Goal: Task Accomplishment & Management: Manage account settings

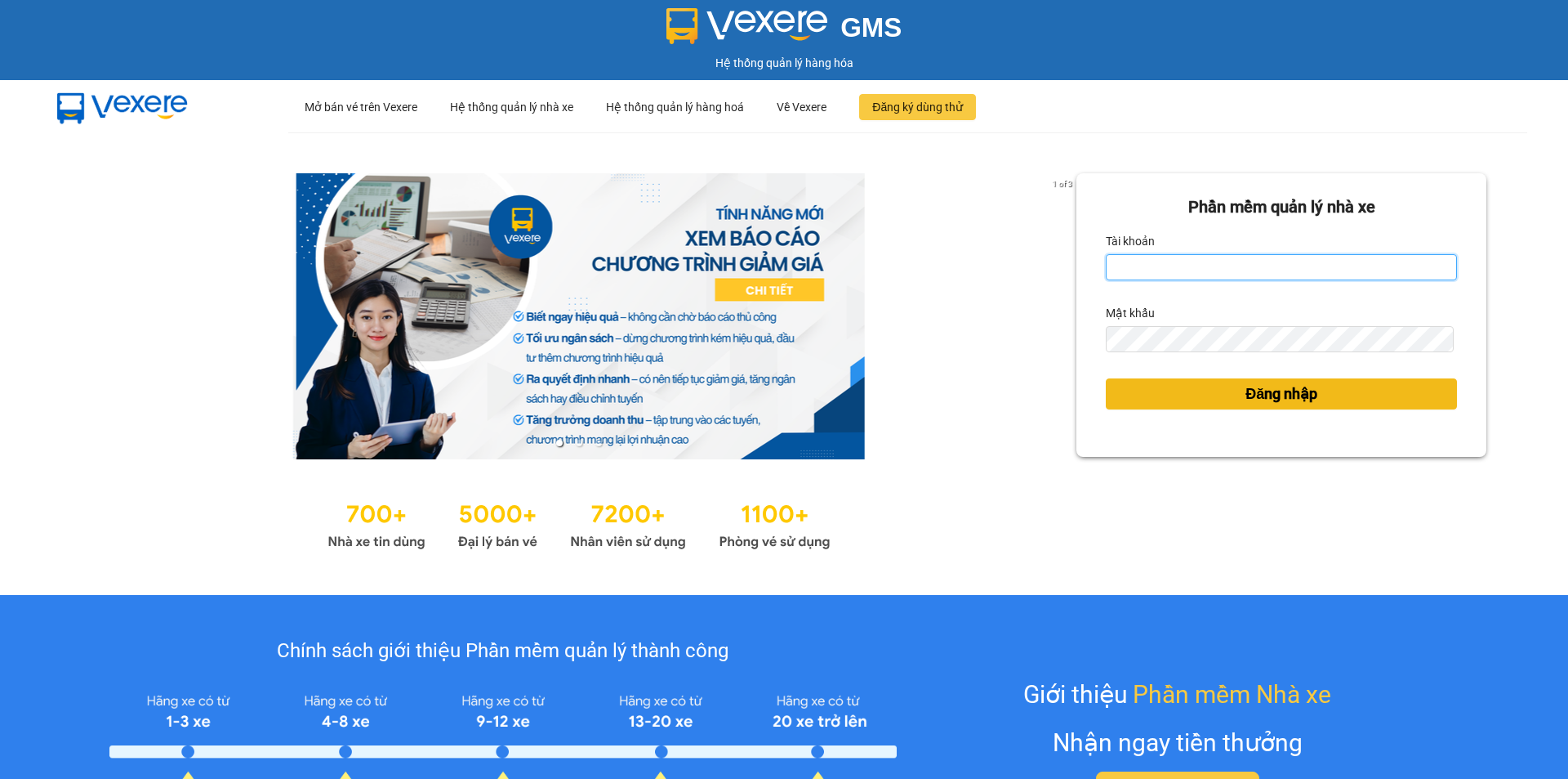
type input "tronghoang.apq"
click at [1136, 397] on button "Đăng nhập" at bounding box center [1282, 394] width 351 height 31
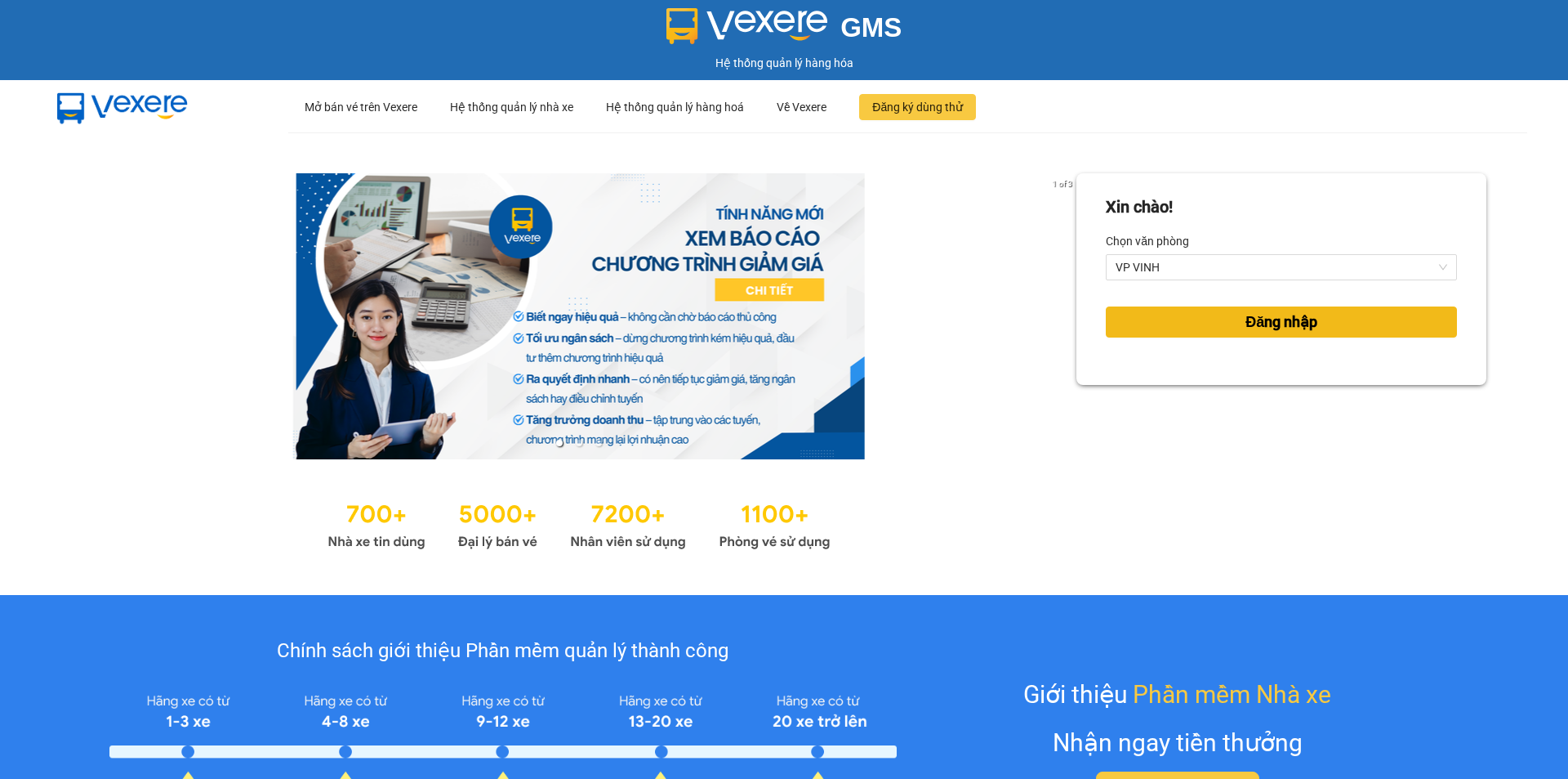
click at [1245, 325] on span "Đăng nhập" at bounding box center [1281, 322] width 72 height 23
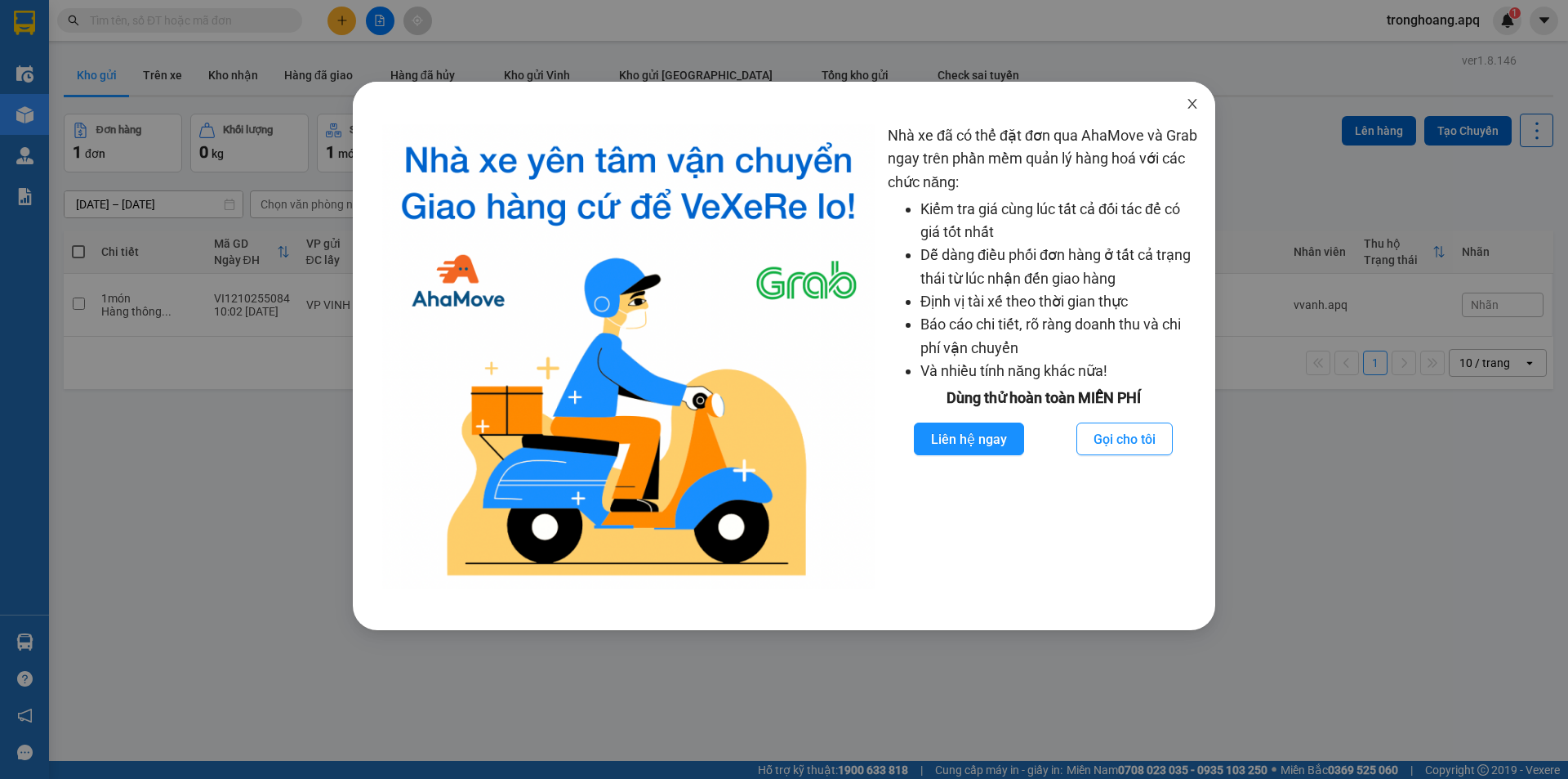
click at [1189, 114] on span "Close" at bounding box center [1192, 105] width 45 height 45
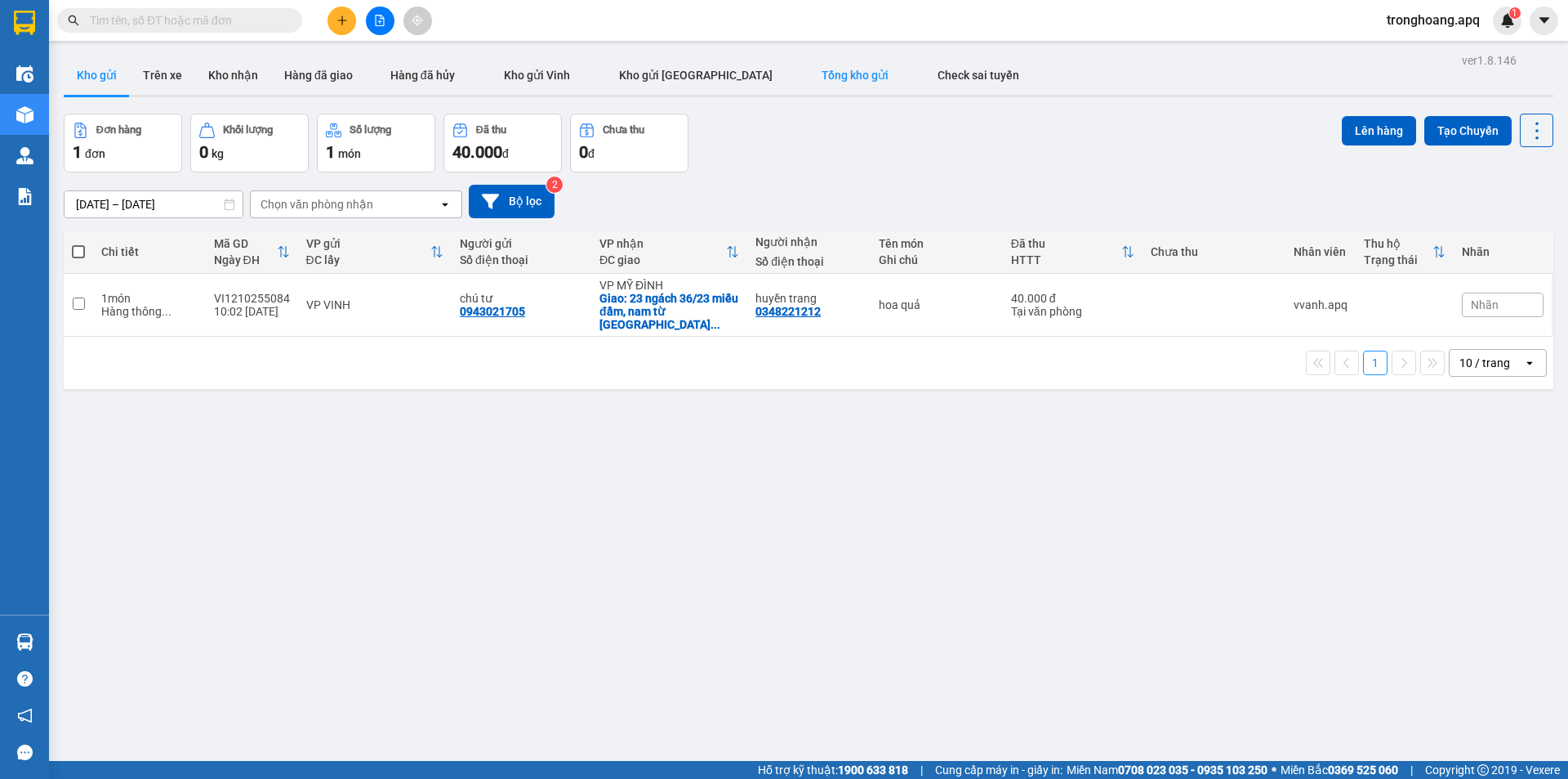
click at [797, 82] on button "Tổng kho gửi" at bounding box center [854, 76] width 116 height 40
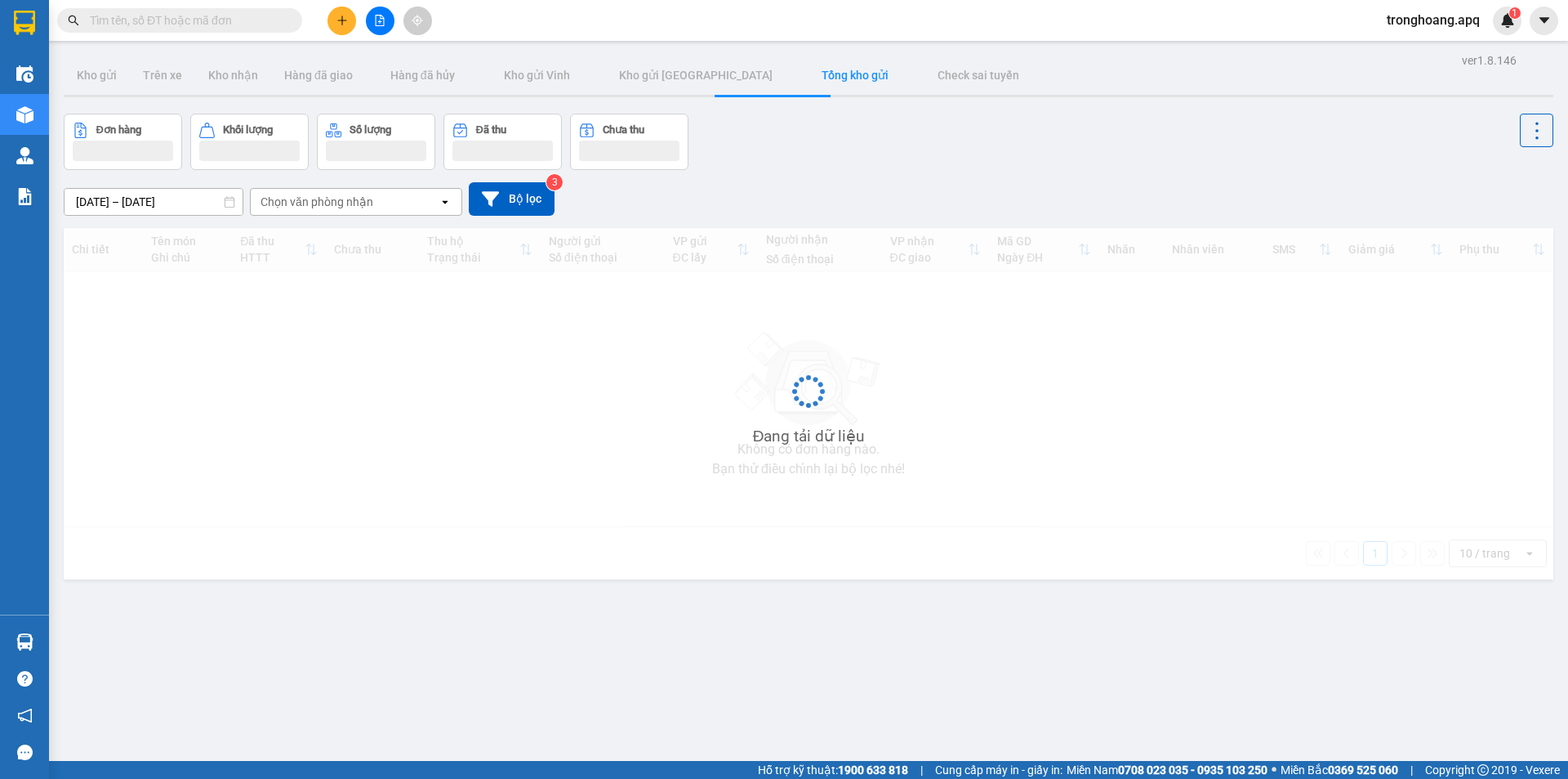
click at [955, 178] on div "[DATE] – [DATE] Press the down arrow key to interact with the calendar and sele…" at bounding box center [808, 198] width 1490 height 58
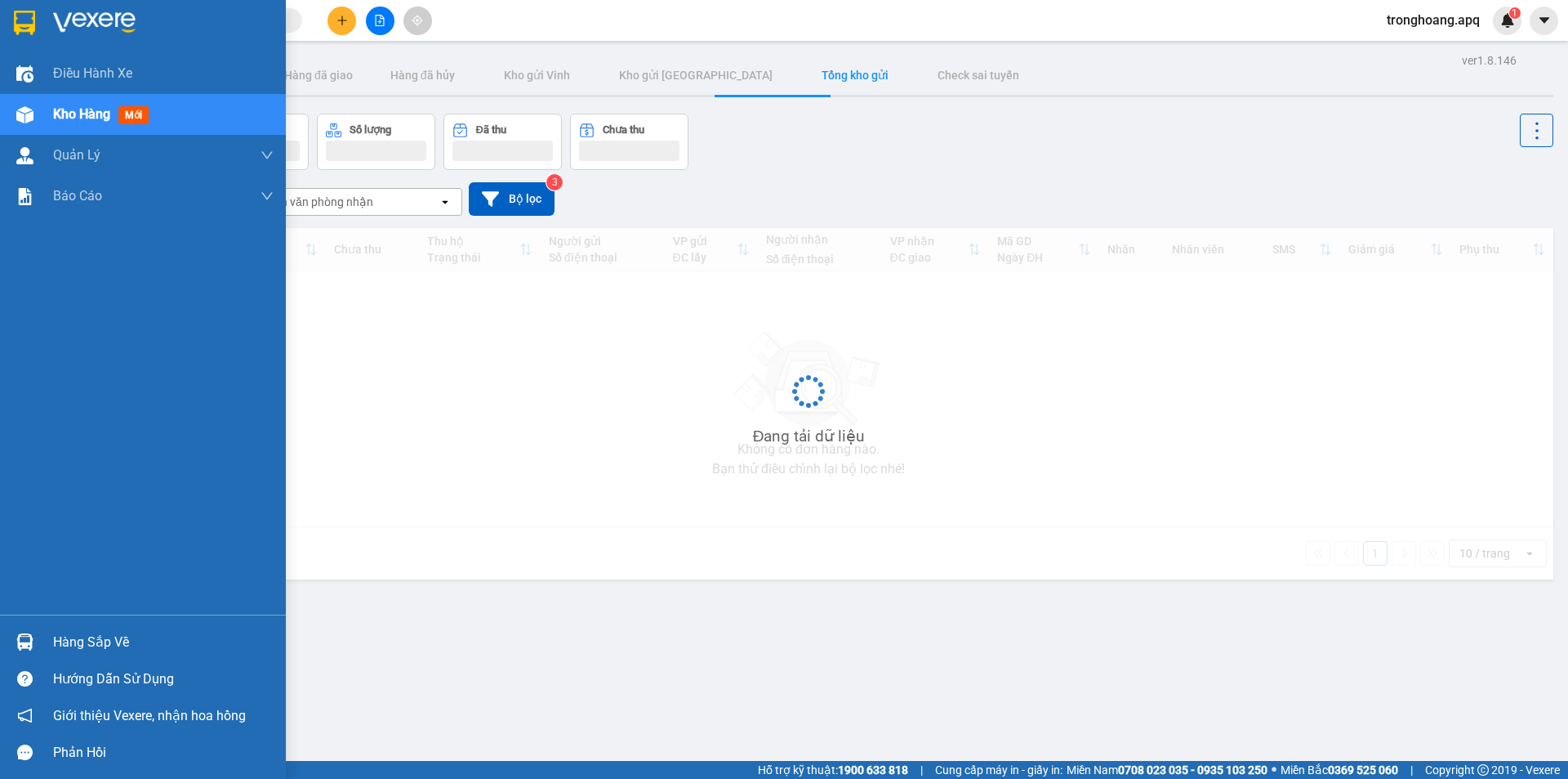
click at [69, 644] on div "Hàng sắp về" at bounding box center [163, 642] width 221 height 25
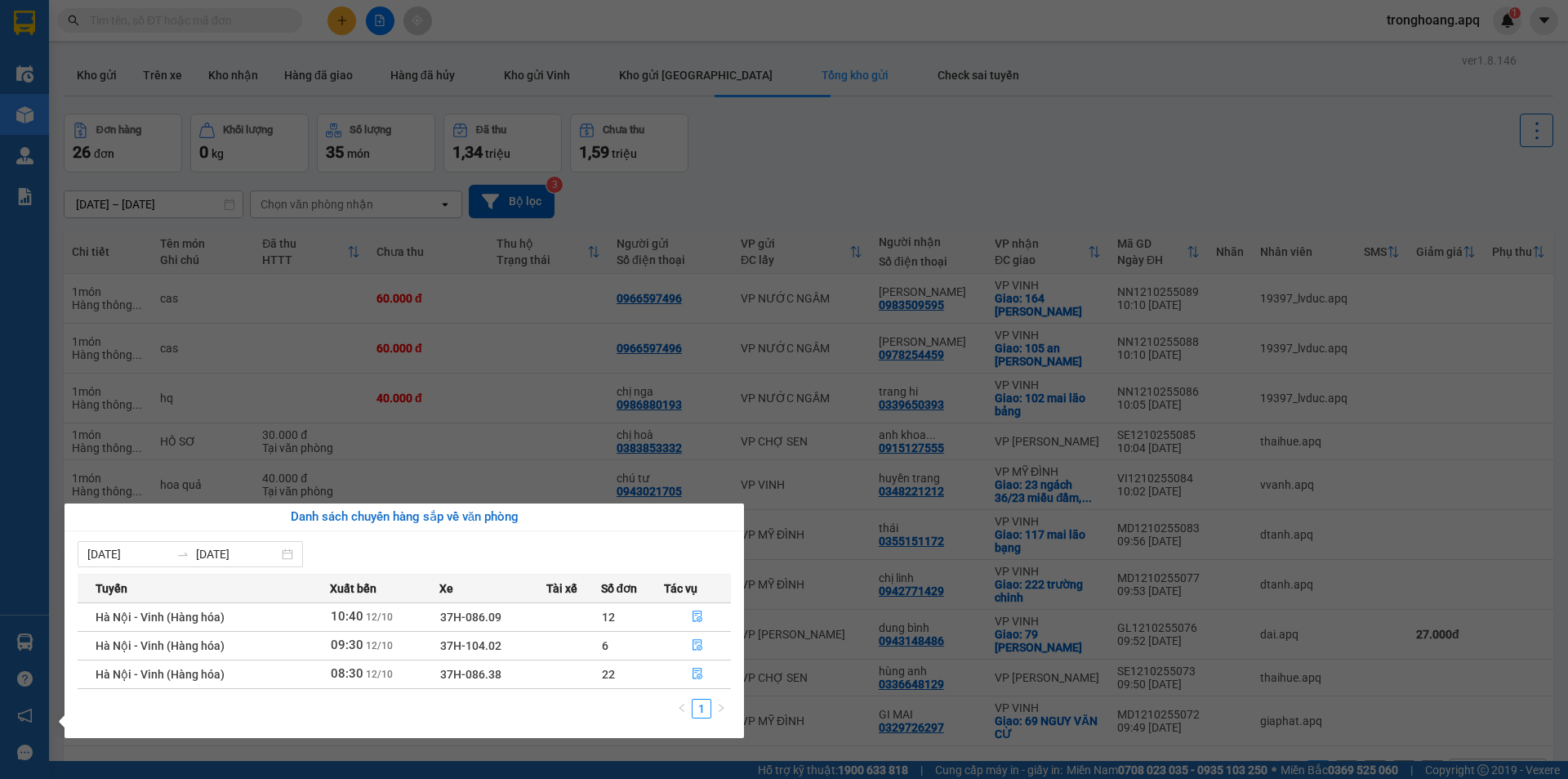
click at [842, 172] on section "Kết quả tìm kiếm ( 0 ) Bộ lọc No Data tronghoang.apq 1 Điều hành xe Kho hàng mớ…" at bounding box center [784, 389] width 1568 height 779
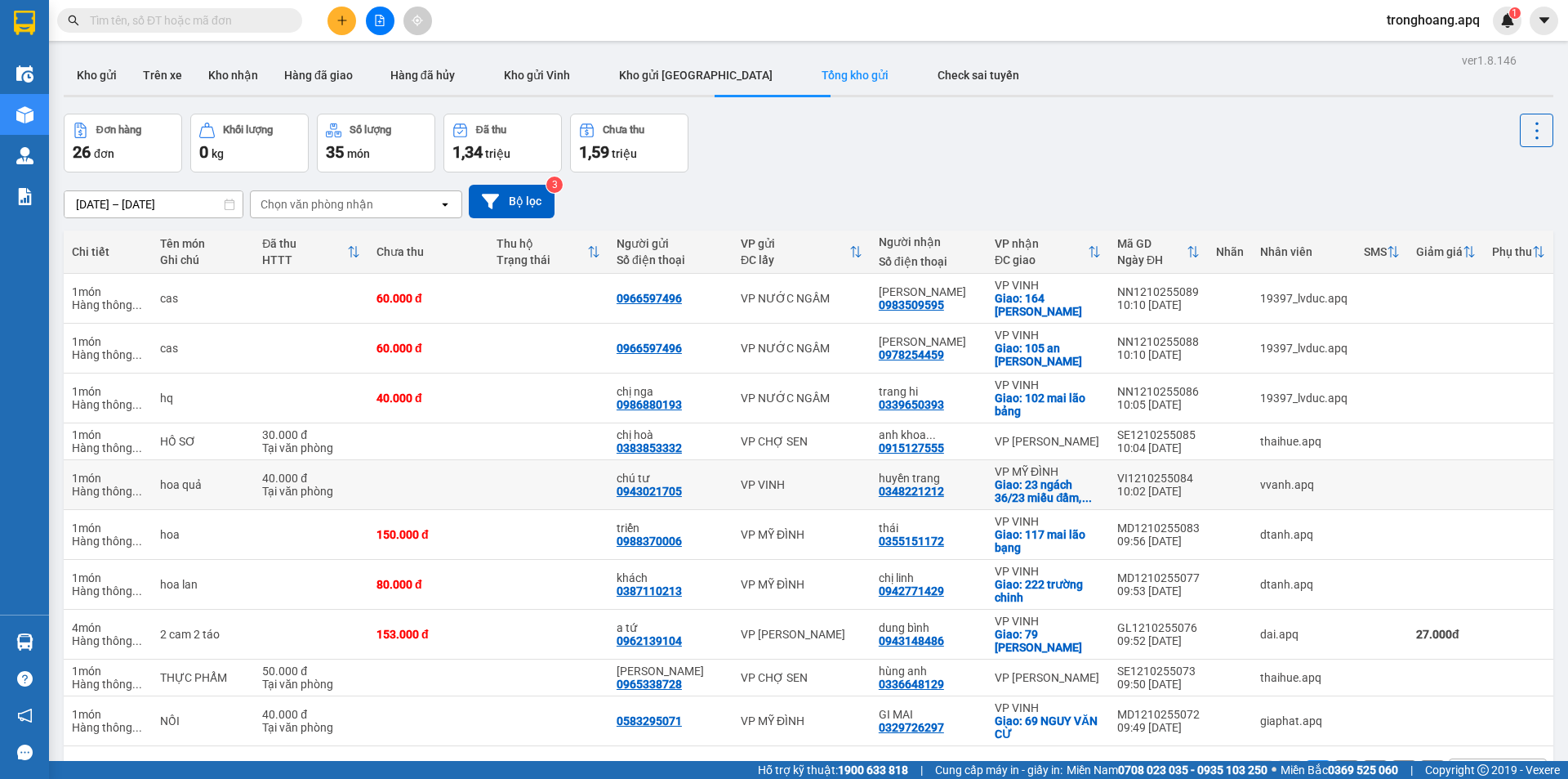
scroll to position [76, 0]
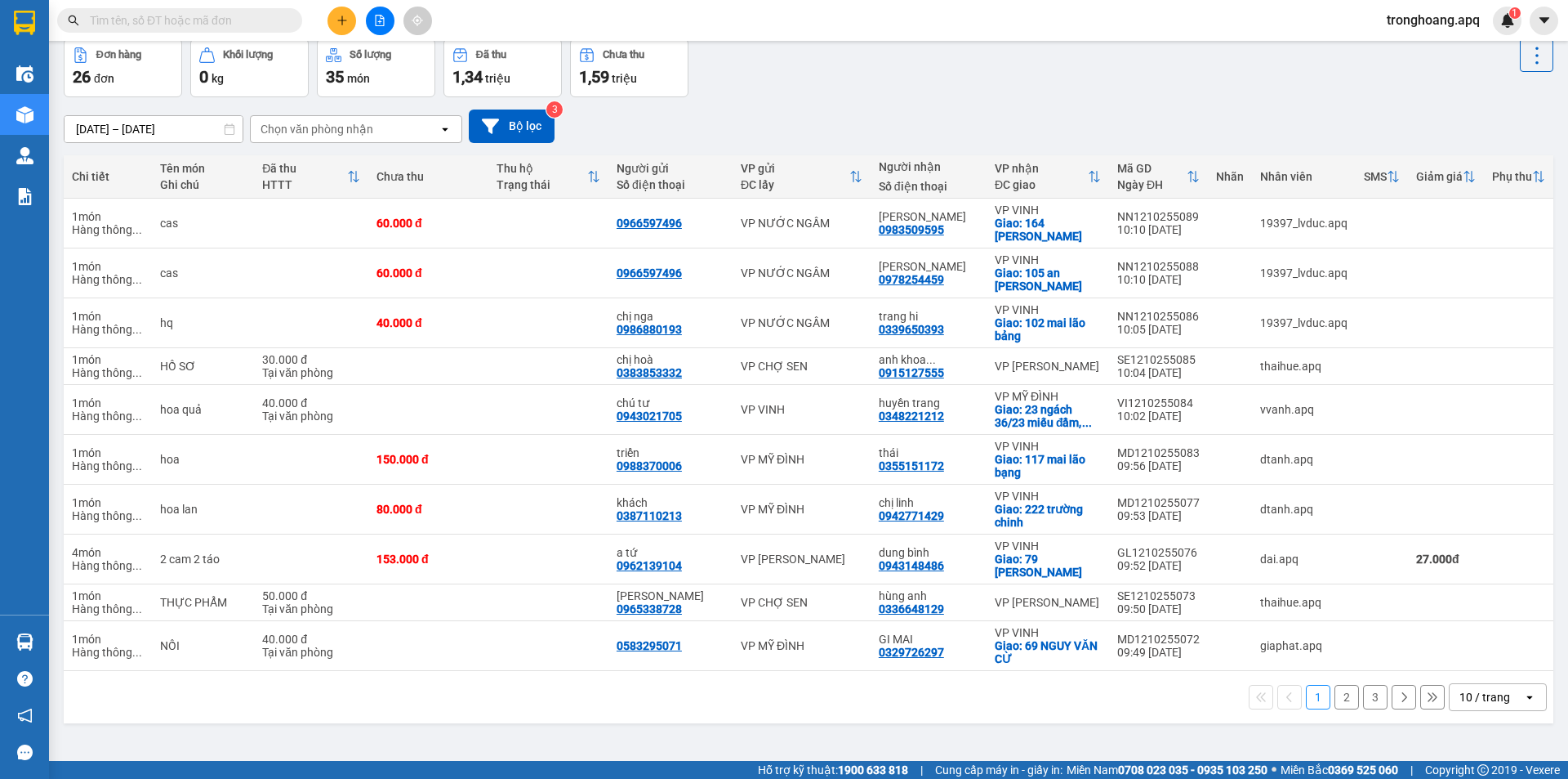
click at [1459, 688] on div "10 / trang" at bounding box center [1485, 696] width 51 height 16
click at [1470, 654] on div "100 / trang" at bounding box center [1486, 648] width 98 height 29
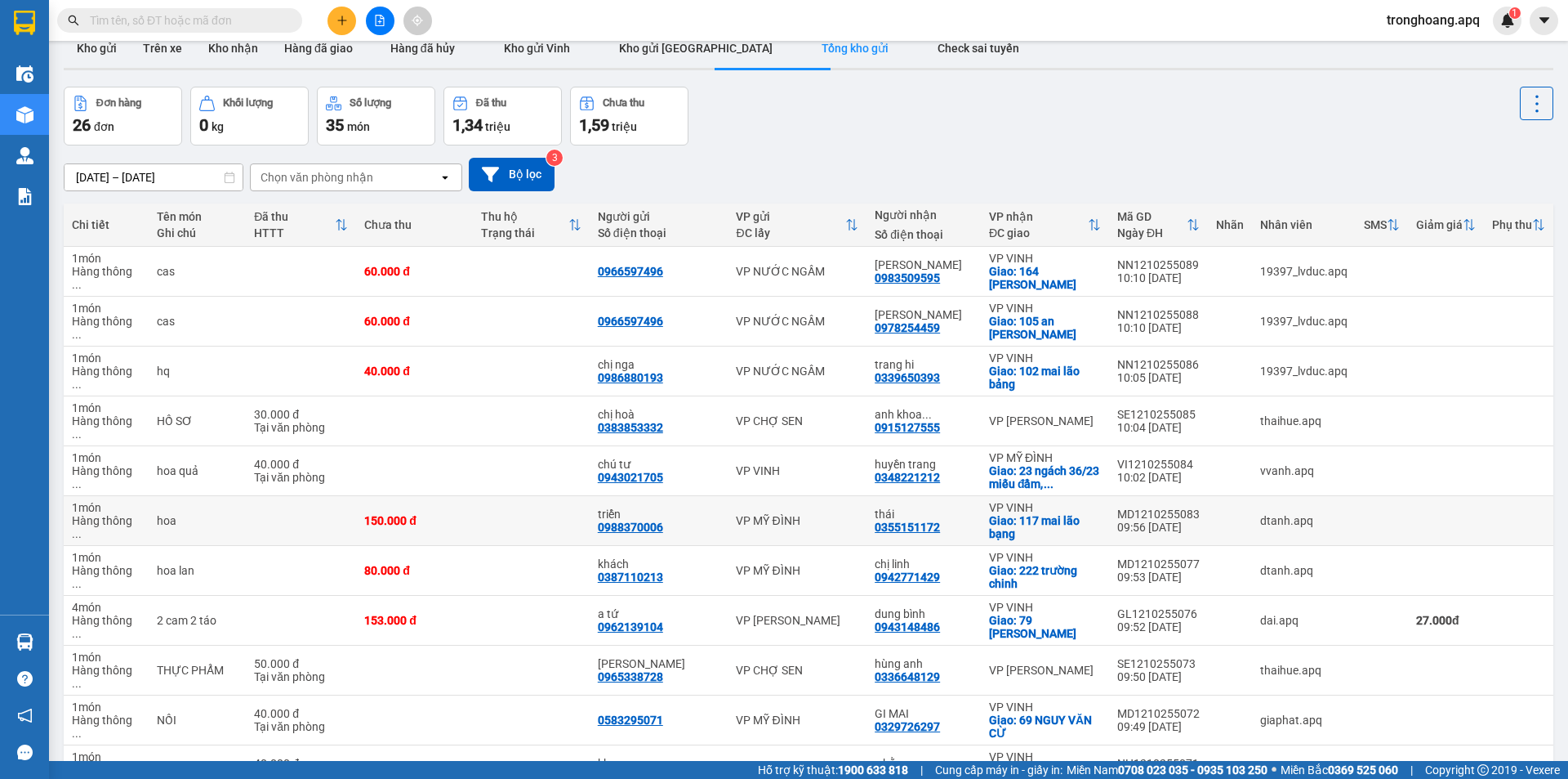
scroll to position [0, 0]
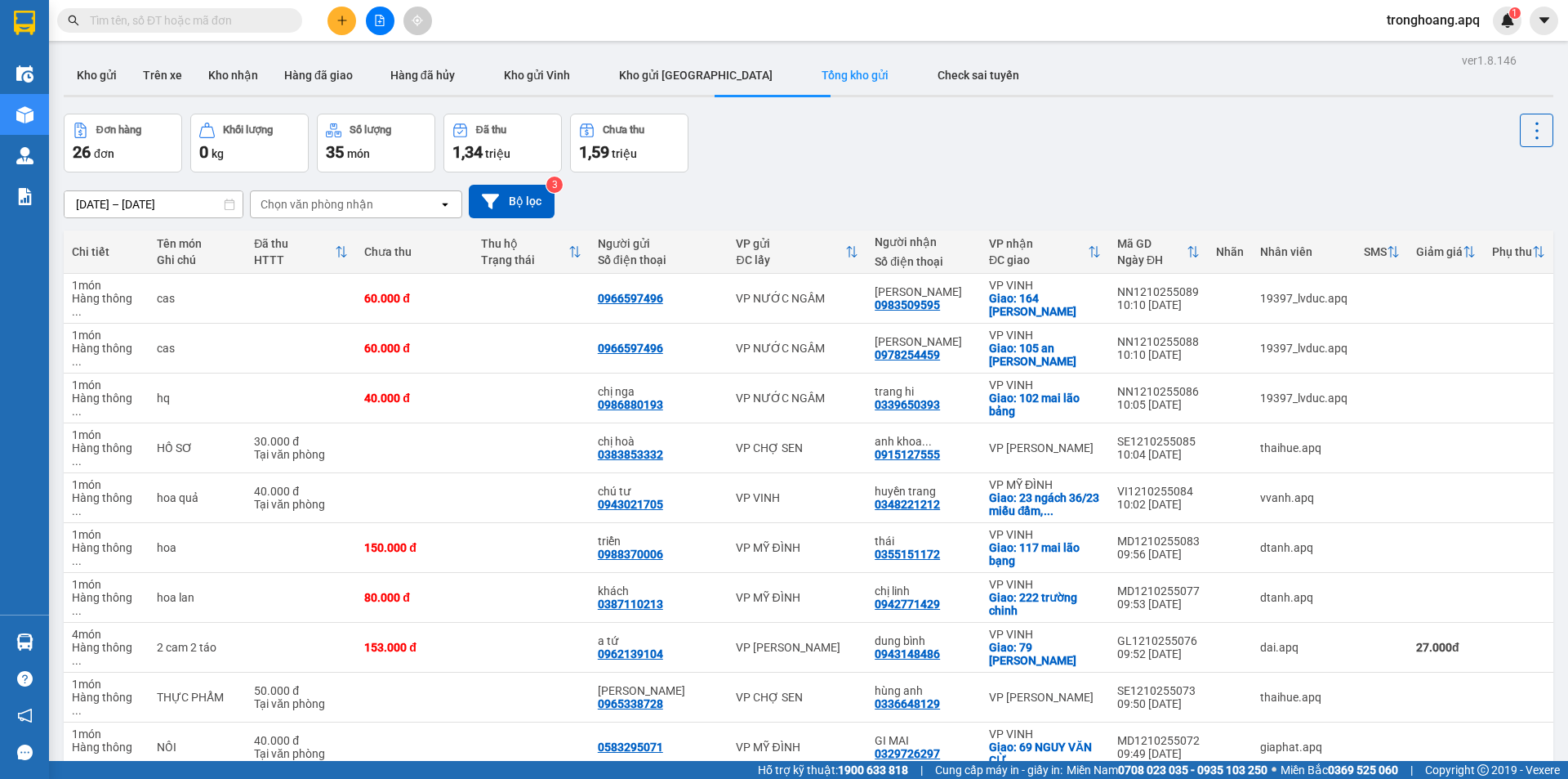
click at [371, 22] on button at bounding box center [380, 21] width 28 height 28
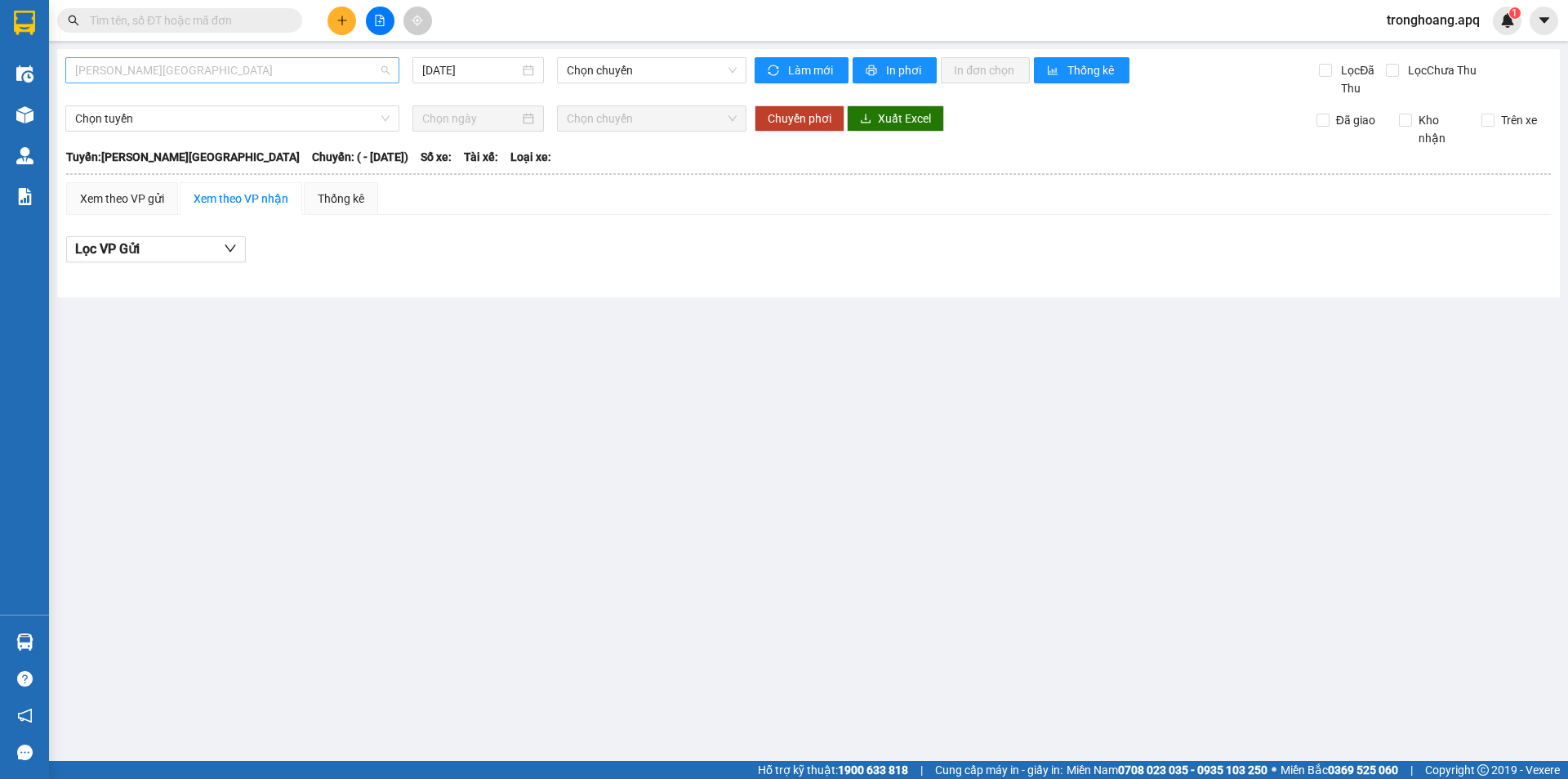
click at [226, 74] on span "[PERSON_NAME][GEOGRAPHIC_DATA]" at bounding box center [232, 70] width 314 height 25
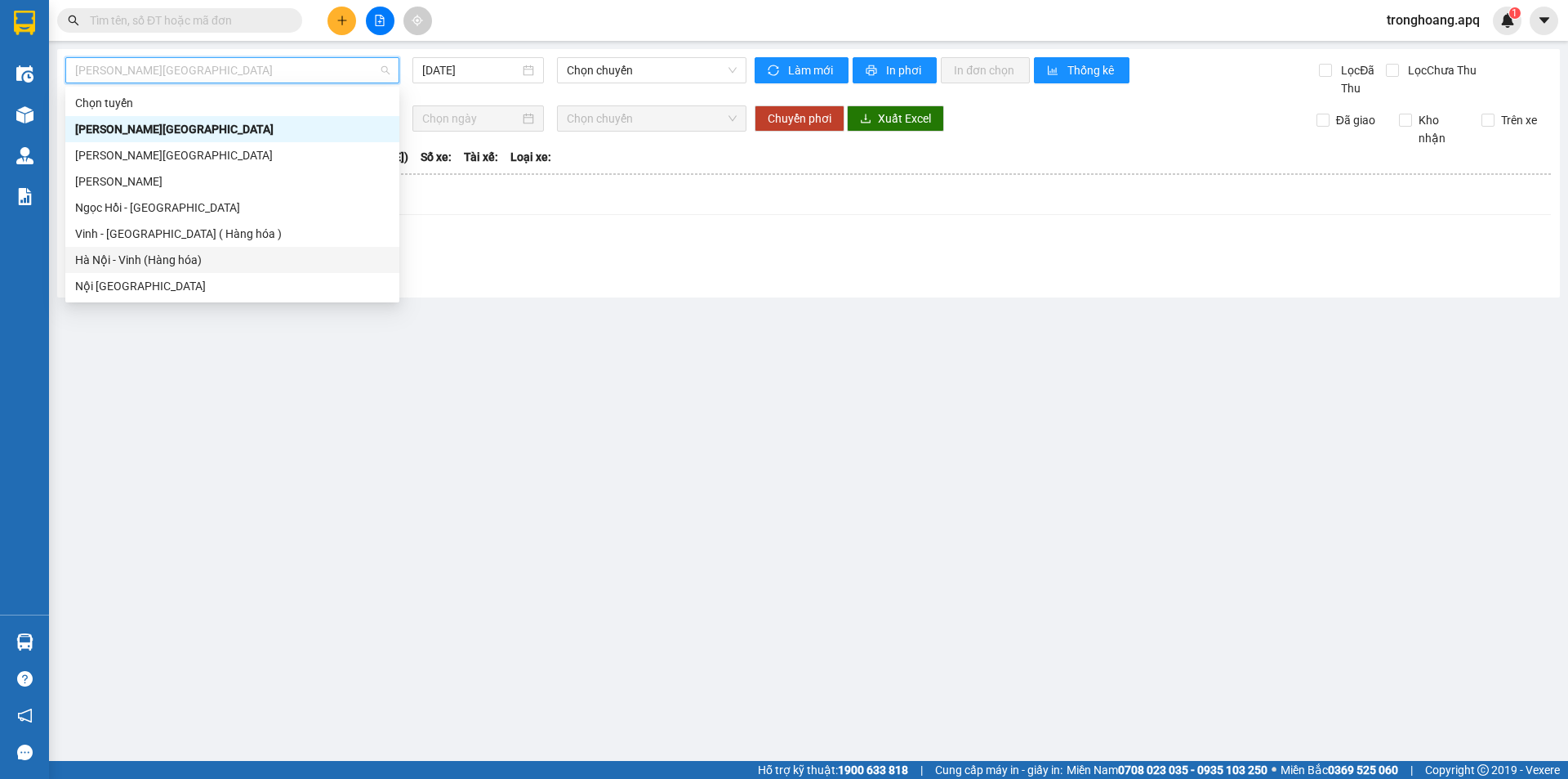
click at [174, 258] on div "Hà Nội - Vinh (Hàng hóa)" at bounding box center [232, 260] width 314 height 18
type input "[DATE]"
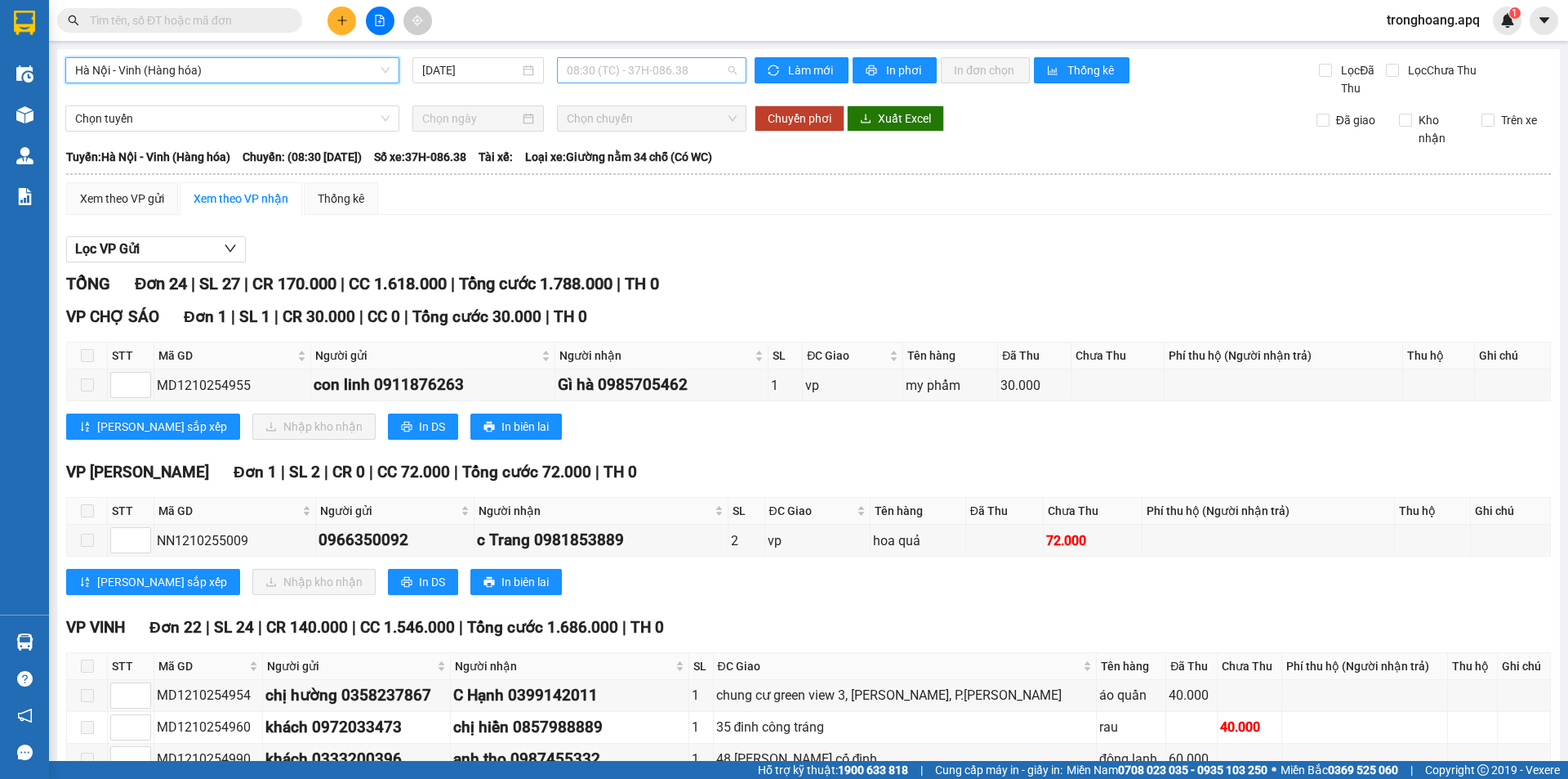
click at [604, 62] on span "08:30 (TC) - 37H-086.38" at bounding box center [651, 70] width 170 height 25
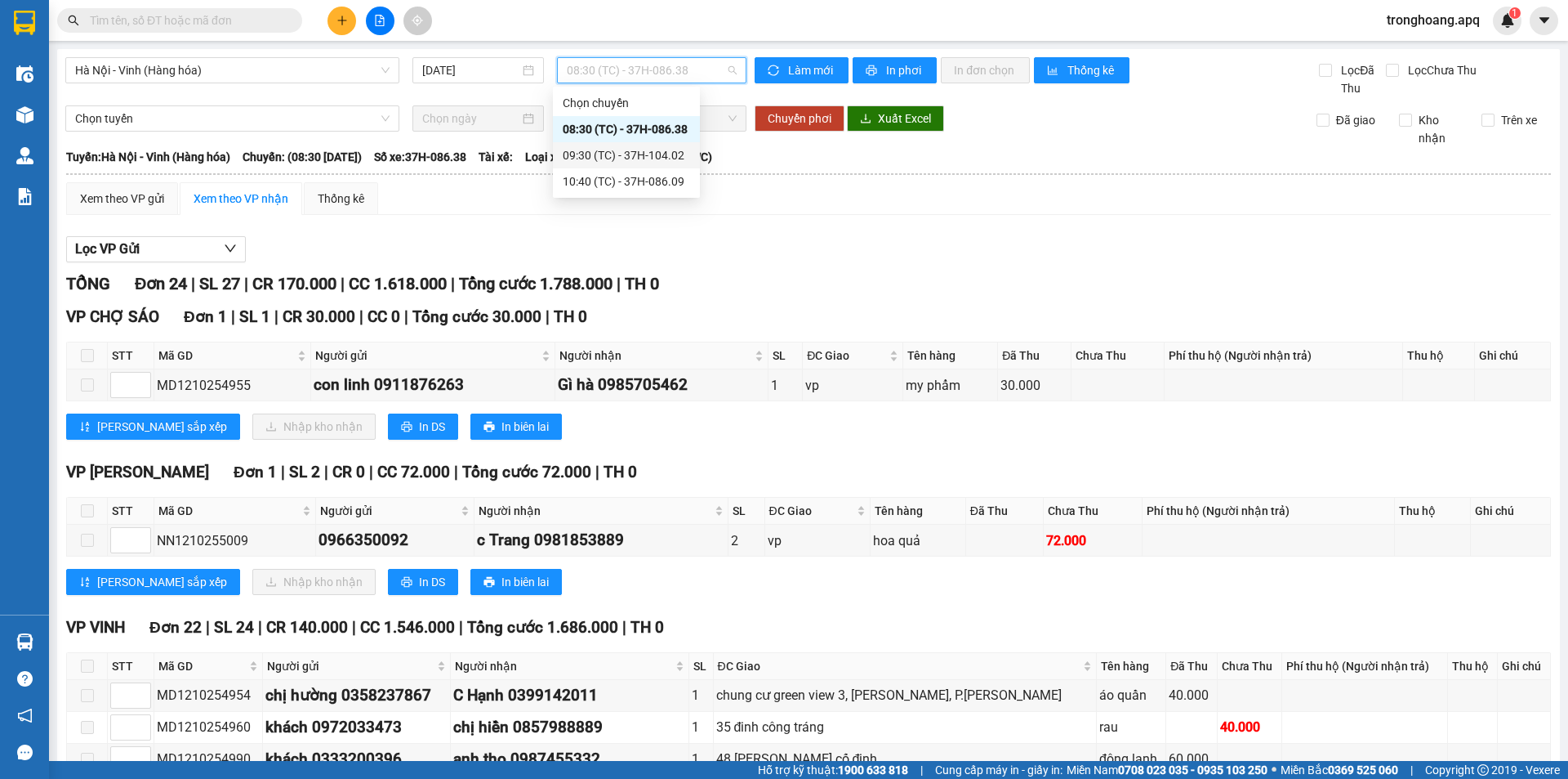
click at [609, 161] on div "09:30 (TC) - 37H-104.02" at bounding box center [626, 155] width 127 height 18
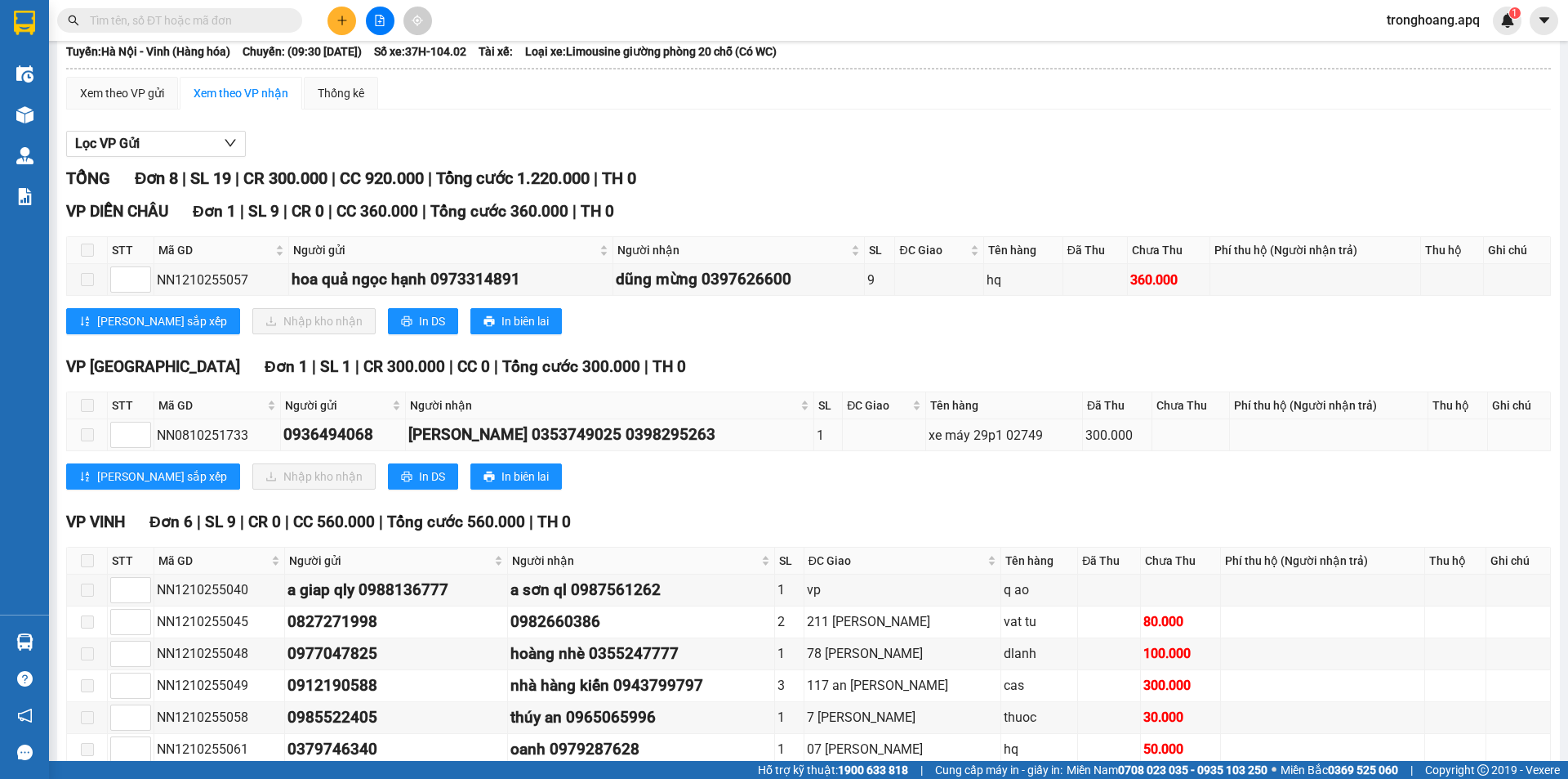
scroll to position [195, 0]
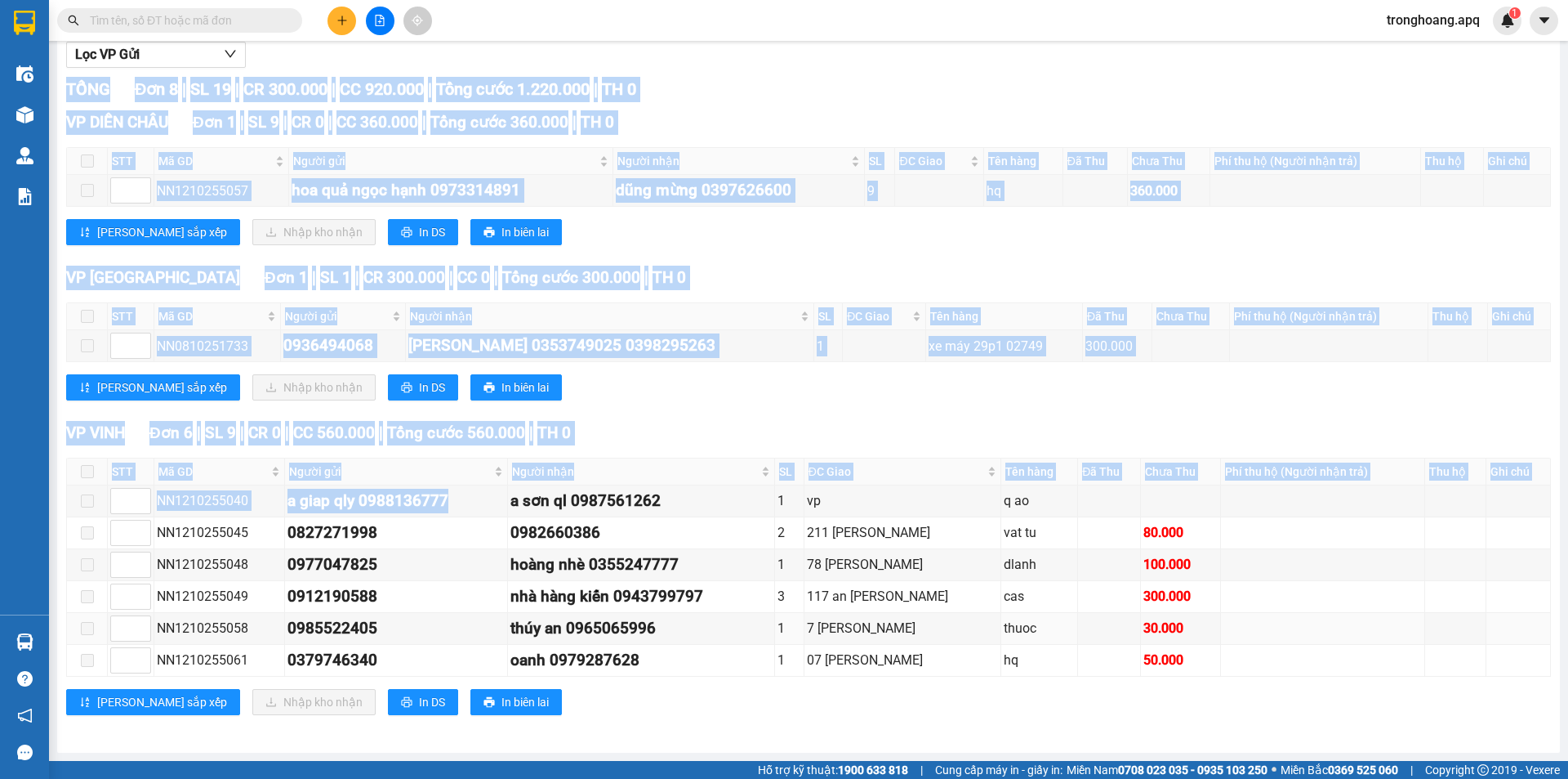
drag, startPoint x: 511, startPoint y: 495, endPoint x: 876, endPoint y: 684, distance: 411.0
click at [876, 684] on div "VP VINH Đơn 6 | SL 9 | CR 0 | CC 560.000 | Tổng cước 560.000 | TH 0 STT Mã GD N…" at bounding box center [808, 574] width 1485 height 306
click at [876, 676] on div "VP VINH Đơn 6 | SL 9 | CR 0 | CC 560.000 | Tổng cước 560.000 | TH 0 STT Mã GD N…" at bounding box center [808, 574] width 1485 height 306
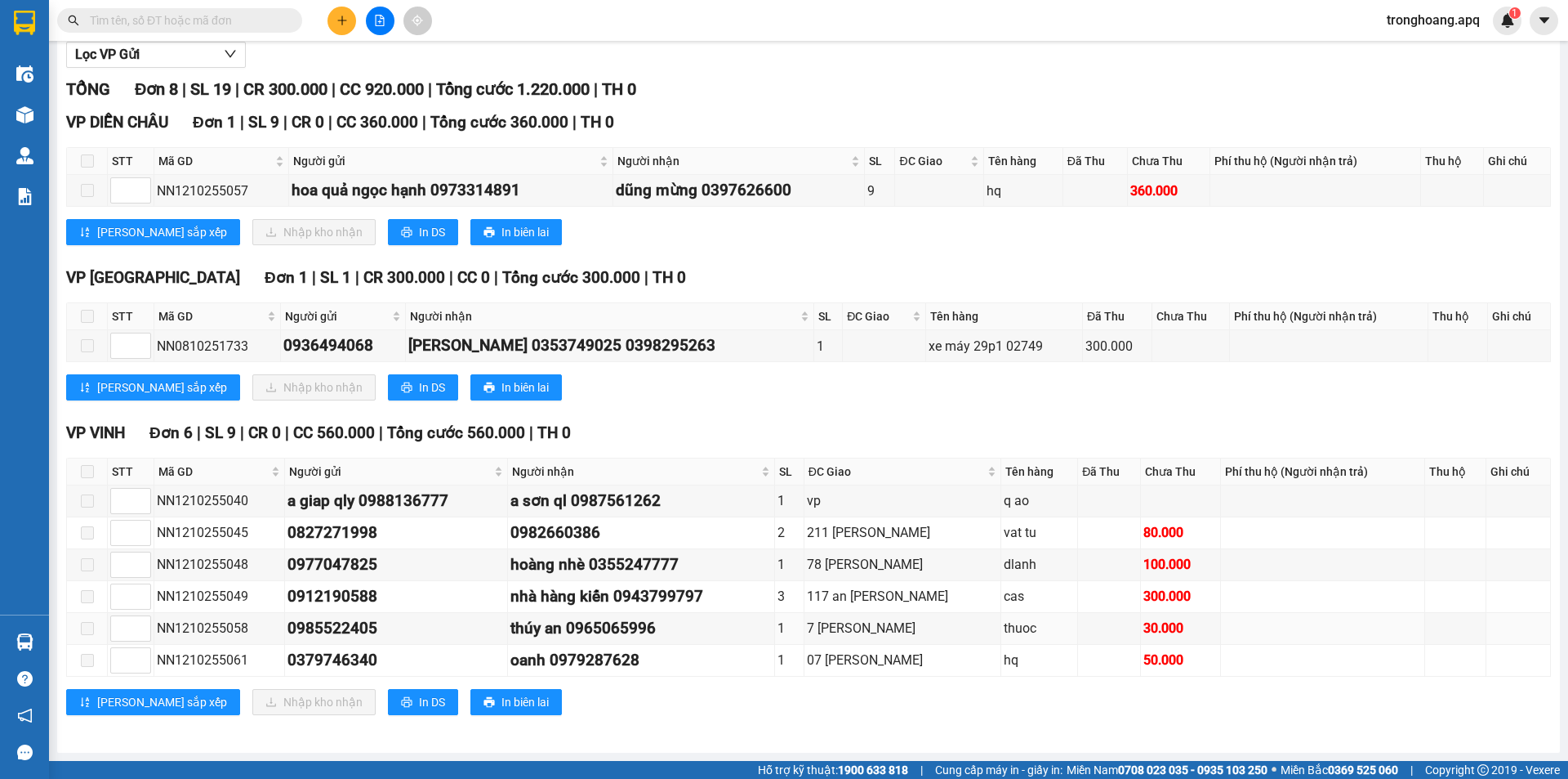
scroll to position [0, 0]
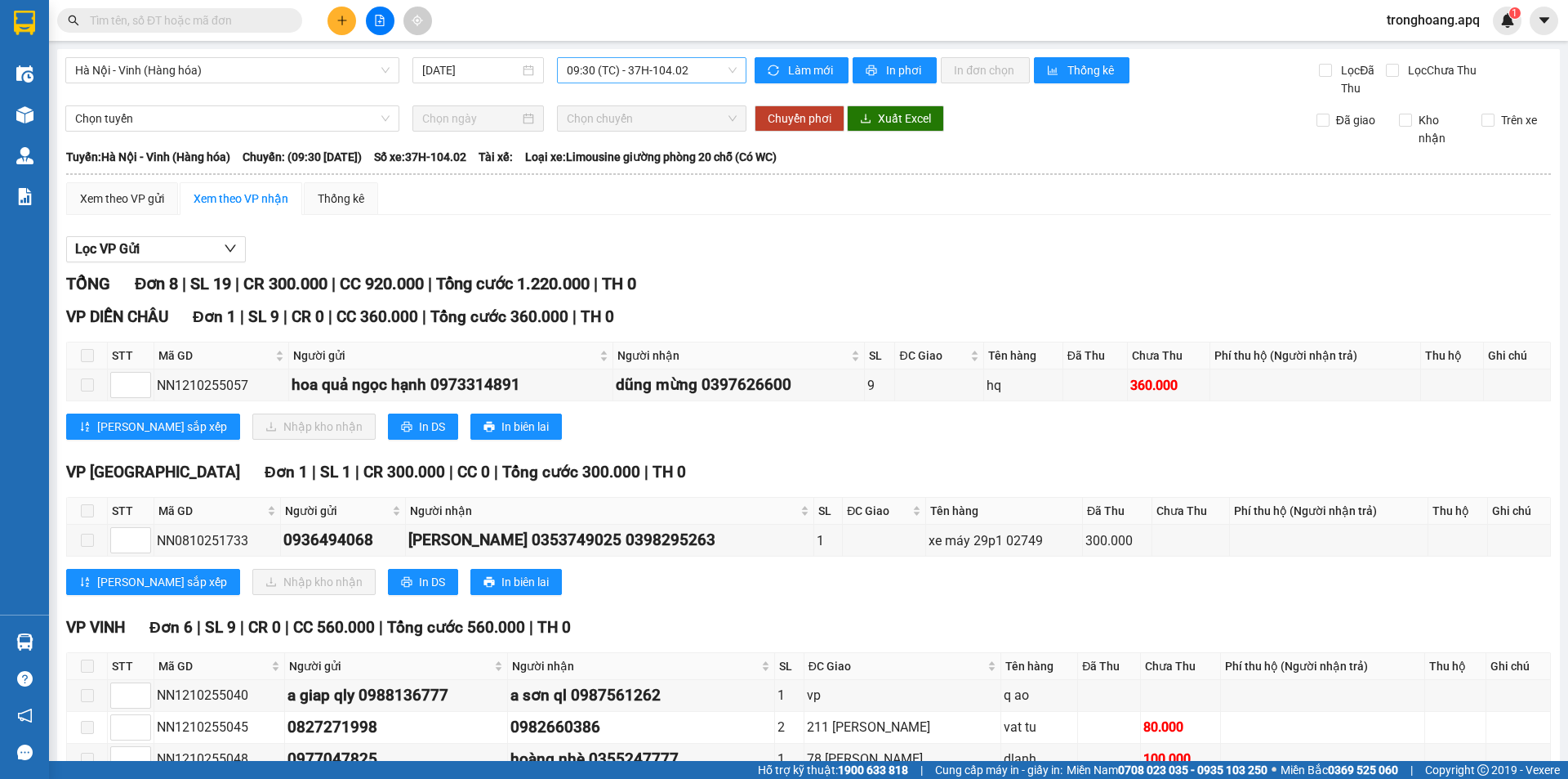
click at [583, 71] on span "09:30 (TC) - 37H-104.02" at bounding box center [651, 70] width 170 height 25
click at [619, 138] on div "08:30 (TC) - 37H-086.38" at bounding box center [627, 129] width 147 height 26
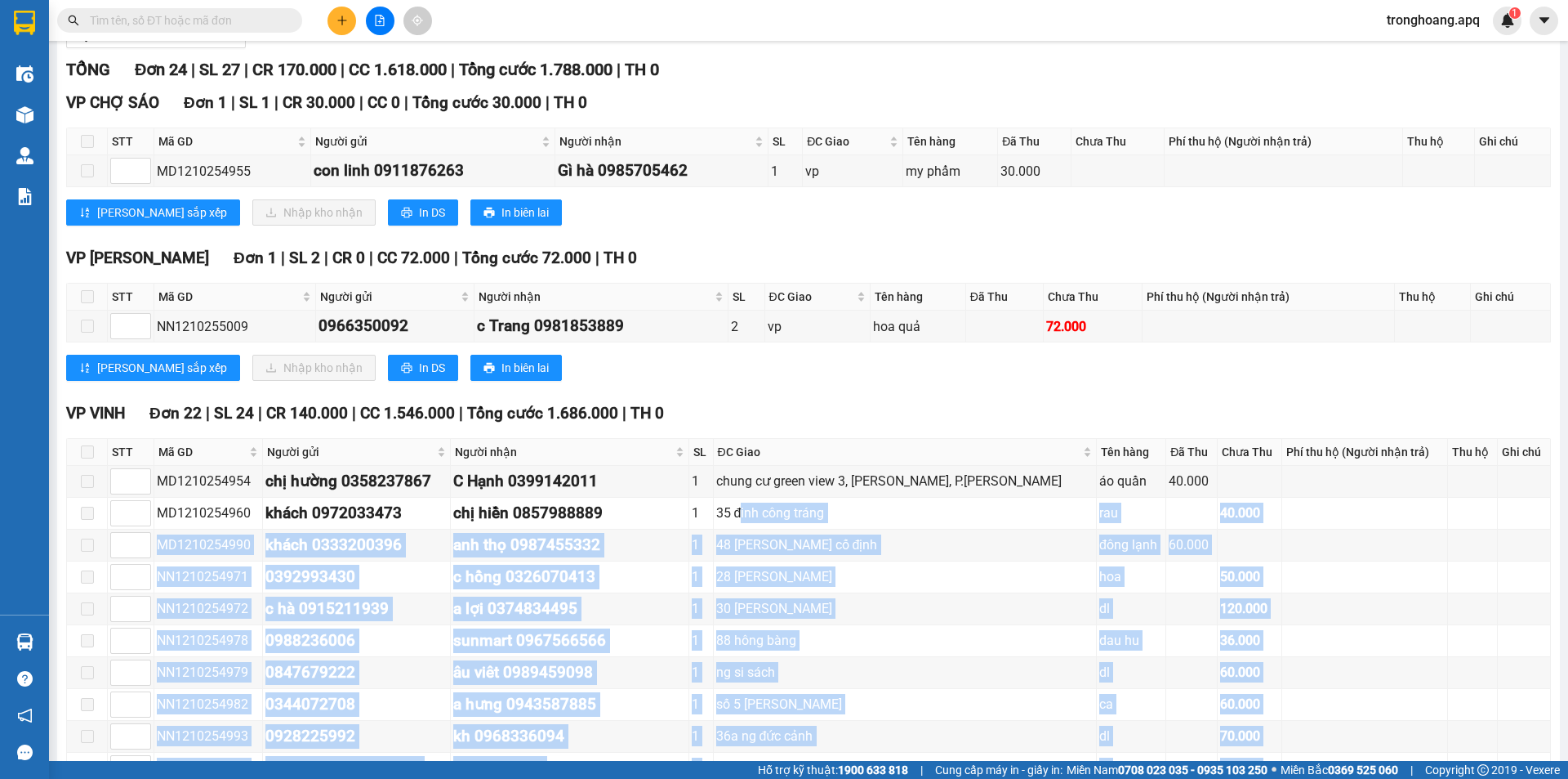
scroll to position [132, 0]
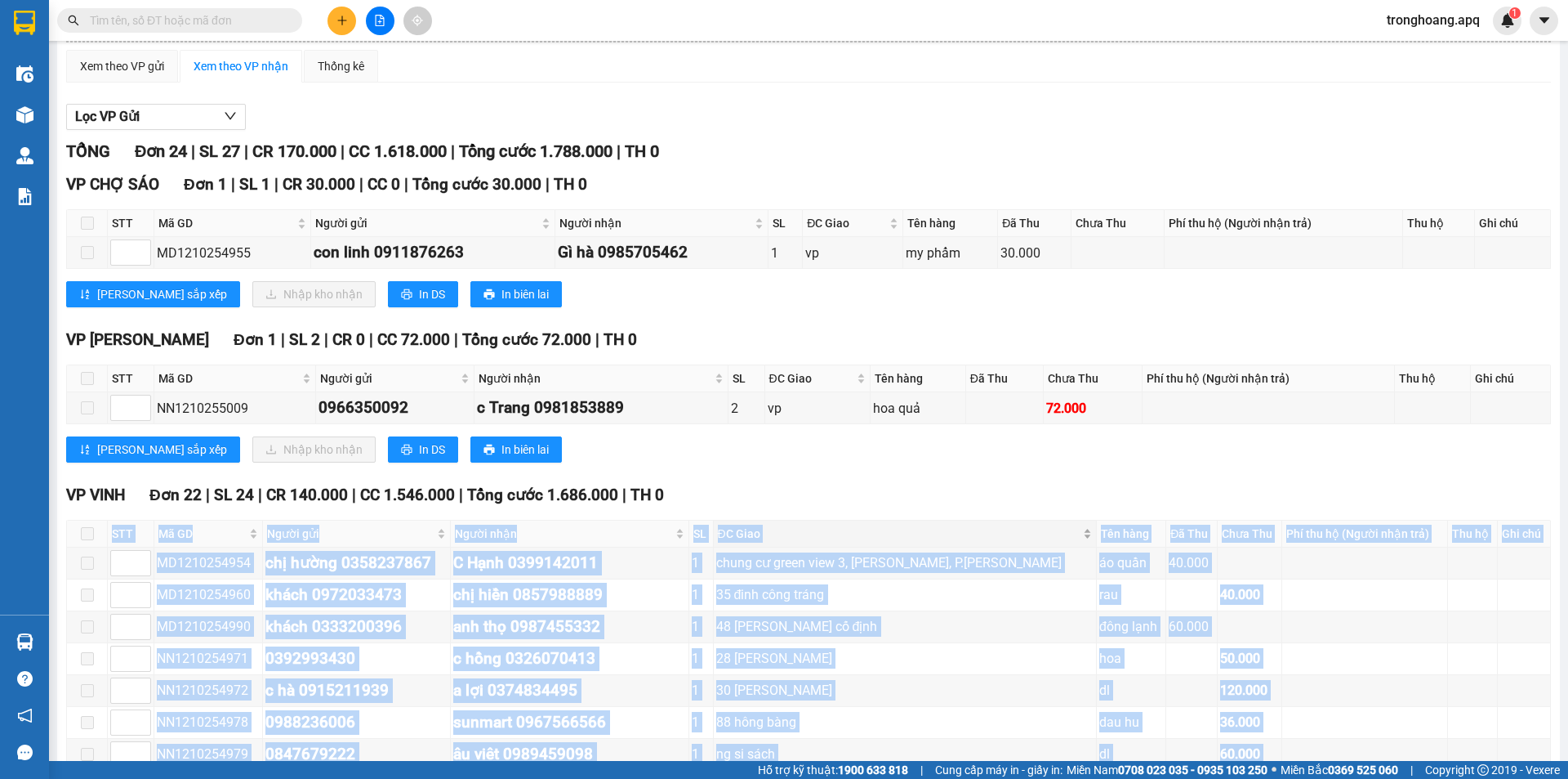
drag, startPoint x: 710, startPoint y: 671, endPoint x: 689, endPoint y: 519, distance: 153.4
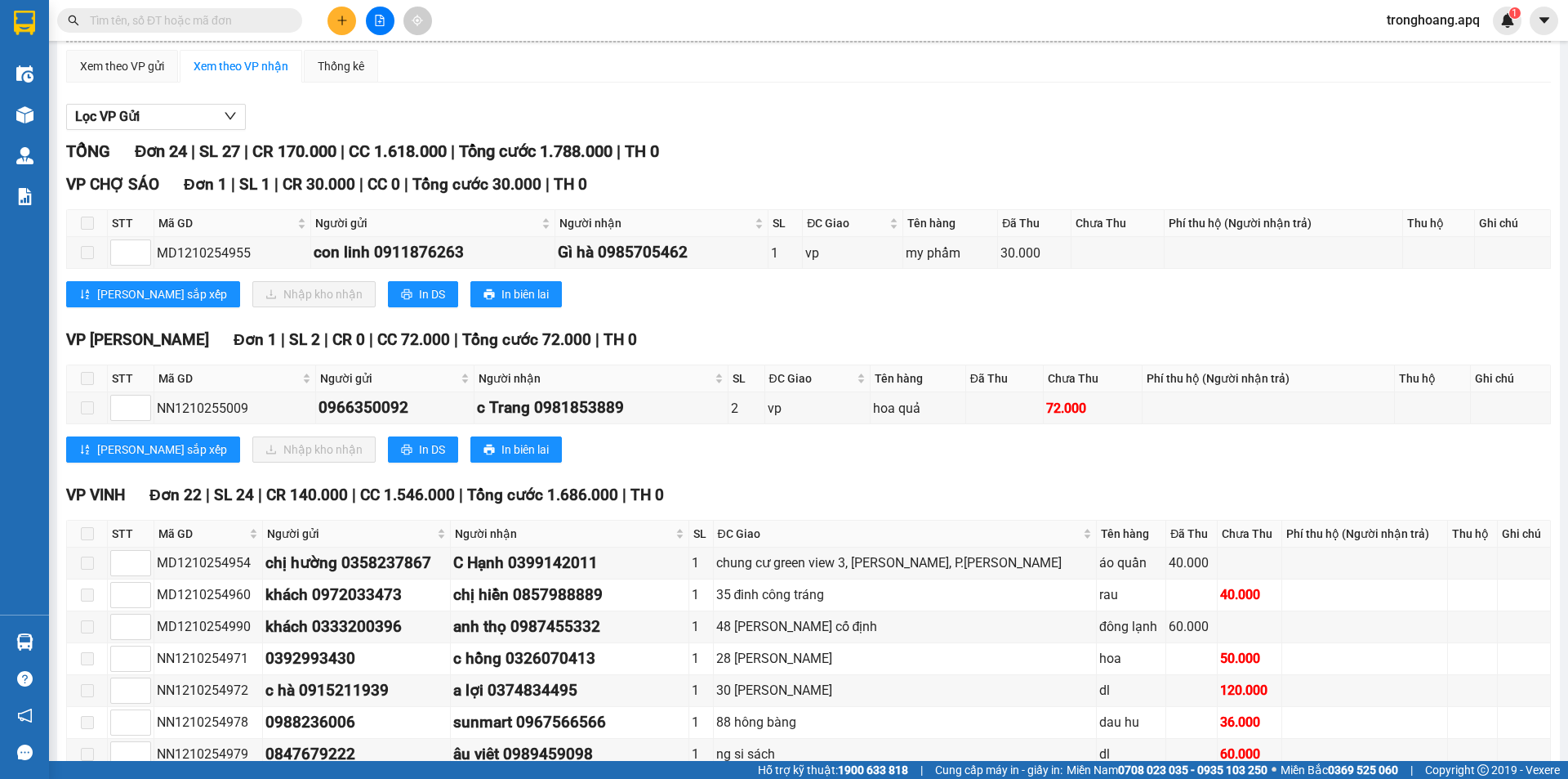
click at [692, 480] on div "TỔNG Đơn 24 | SL 27 | CR 170.000 | CC 1.618.000 | Tổng cước 1.788.000 | TH 0 VP…" at bounding box center [808, 722] width 1485 height 1168
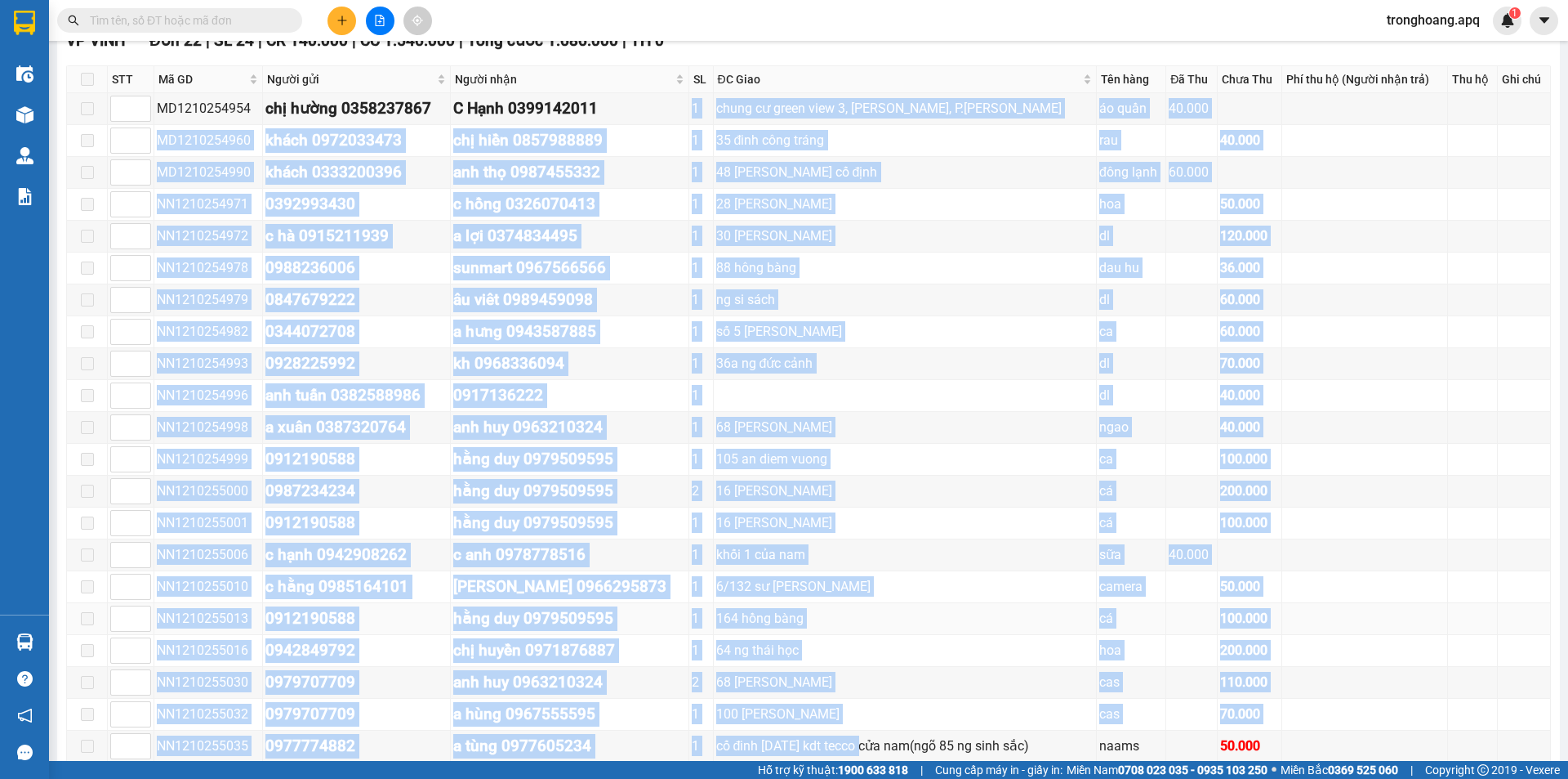
scroll to position [704, 0]
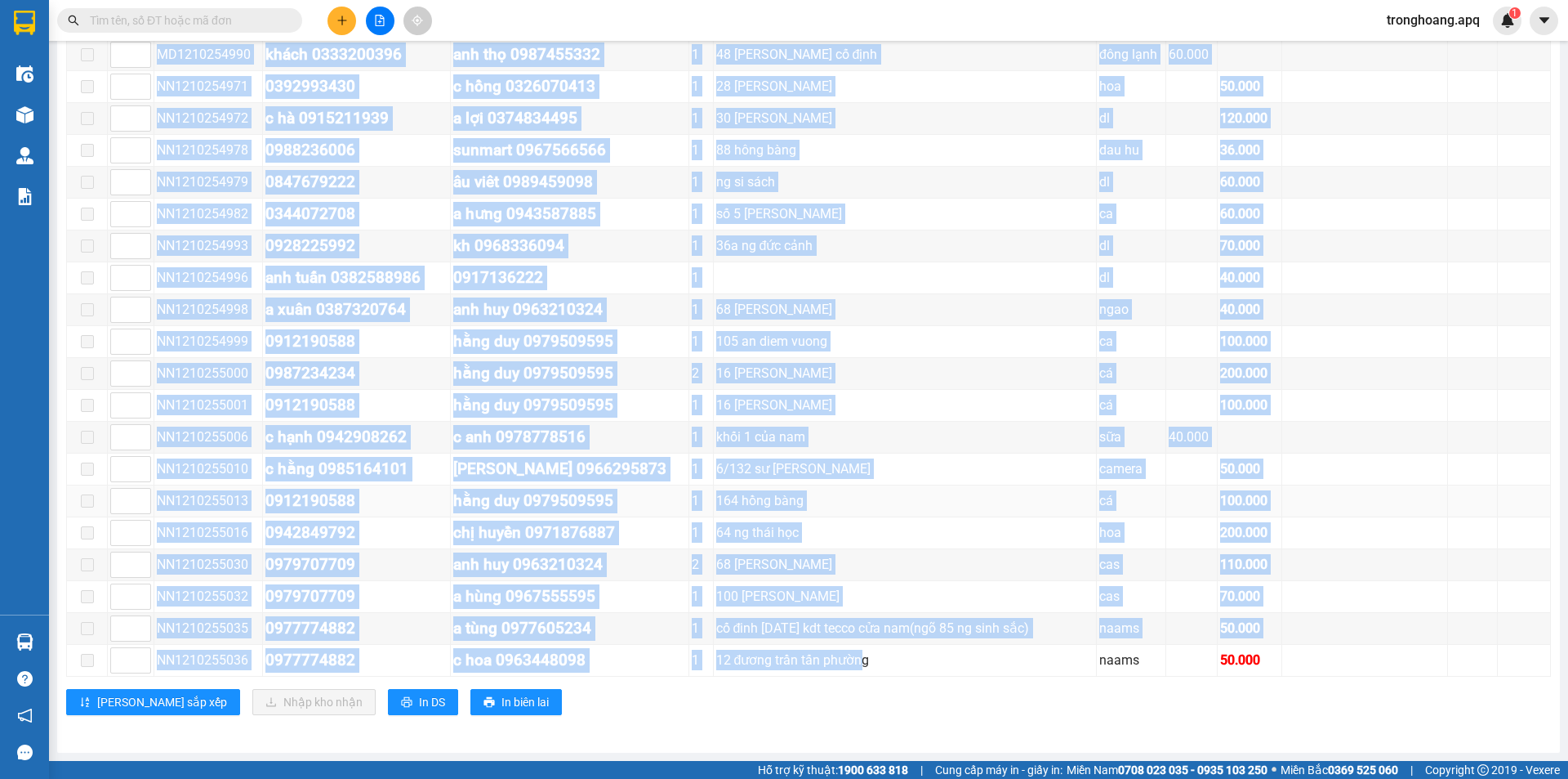
drag, startPoint x: 669, startPoint y: 561, endPoint x: 839, endPoint y: 649, distance: 191.4
click at [839, 649] on tbody "MD1210254954 chị hường 0358237867 C Hạnh 0399142011 1 chung cư green view 3, [G…" at bounding box center [809, 326] width 1484 height 701
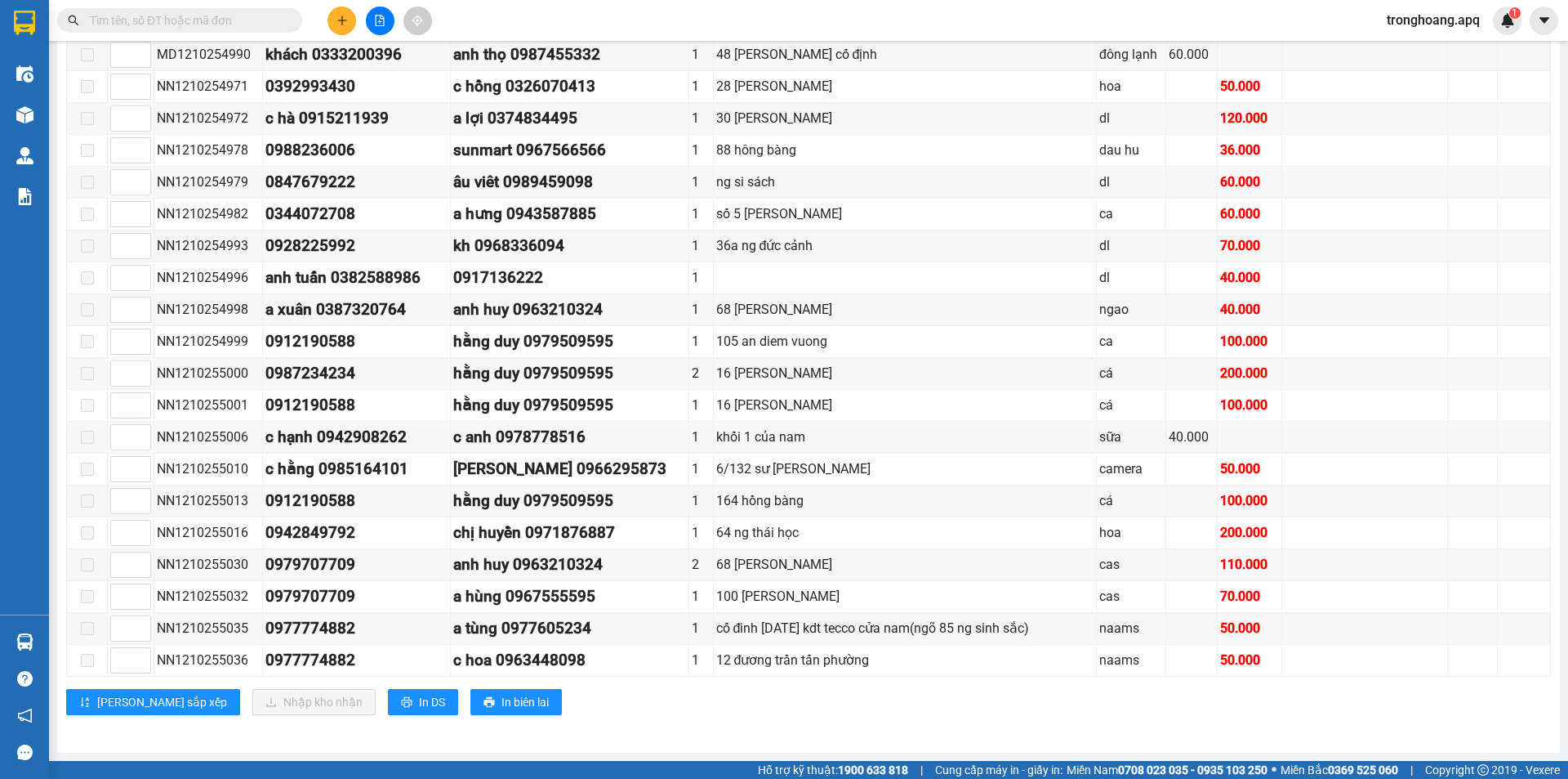
click at [875, 679] on div "VP VINH Đơn 22 | SL 24 | CR 140.000 | CC 1.546.000 | Tổng cước 1.686.000 | TH 0…" at bounding box center [808, 319] width 1485 height 816
drag, startPoint x: 725, startPoint y: 635, endPoint x: 896, endPoint y: 641, distance: 171.1
click at [896, 641] on td "cố đinh [DATE] kdt tecco cửa nam(ngõ 85 ng sinh sắc)" at bounding box center [905, 629] width 384 height 32
drag, startPoint x: 711, startPoint y: 600, endPoint x: 783, endPoint y: 604, distance: 72.1
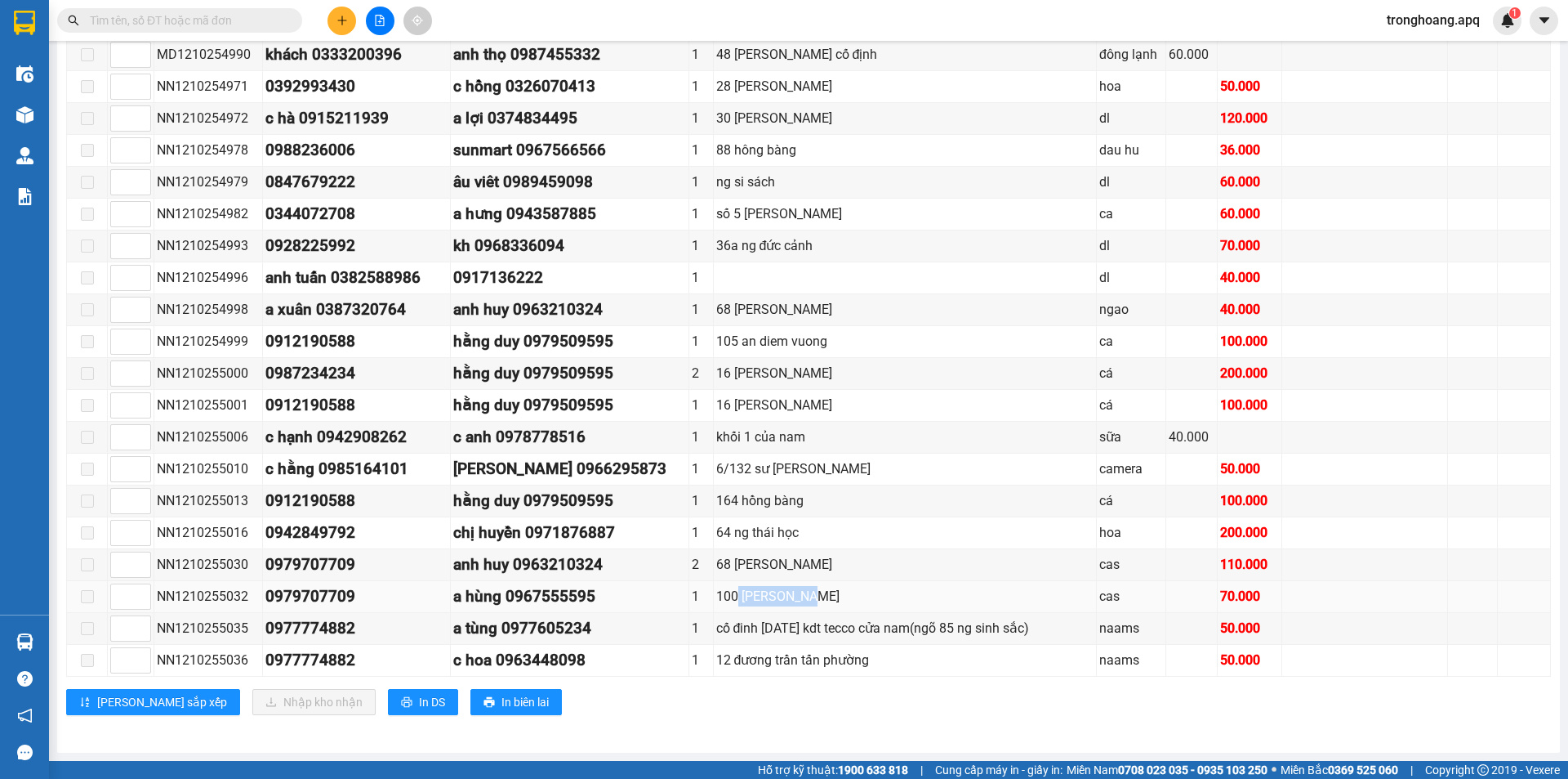
click at [783, 604] on div "100 [PERSON_NAME]" at bounding box center [905, 596] width 379 height 21
drag, startPoint x: 783, startPoint y: 604, endPoint x: 744, endPoint y: 599, distance: 39.3
click at [783, 605] on div "100 [PERSON_NAME]" at bounding box center [905, 596] width 379 height 21
click at [689, 561] on td "2" at bounding box center [700, 565] width 24 height 32
drag, startPoint x: 685, startPoint y: 554, endPoint x: 731, endPoint y: 567, distance: 47.8
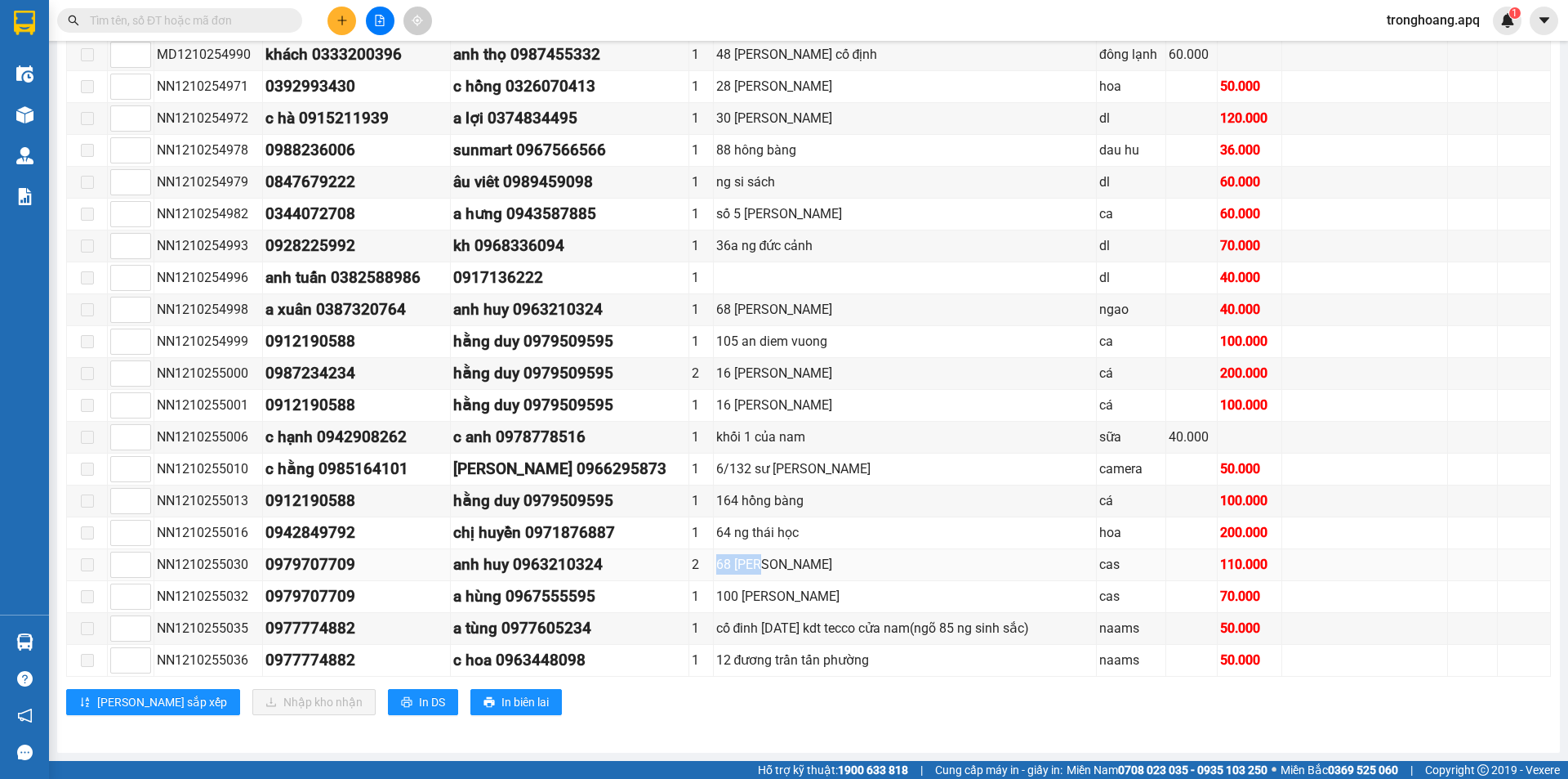
click at [731, 567] on tr "NN1210255030 0979707709 anh huy 0963210324 2 68 lê nin cas 110.000" at bounding box center [809, 565] width 1484 height 32
click at [731, 567] on div "68 [PERSON_NAME]" at bounding box center [905, 565] width 379 height 21
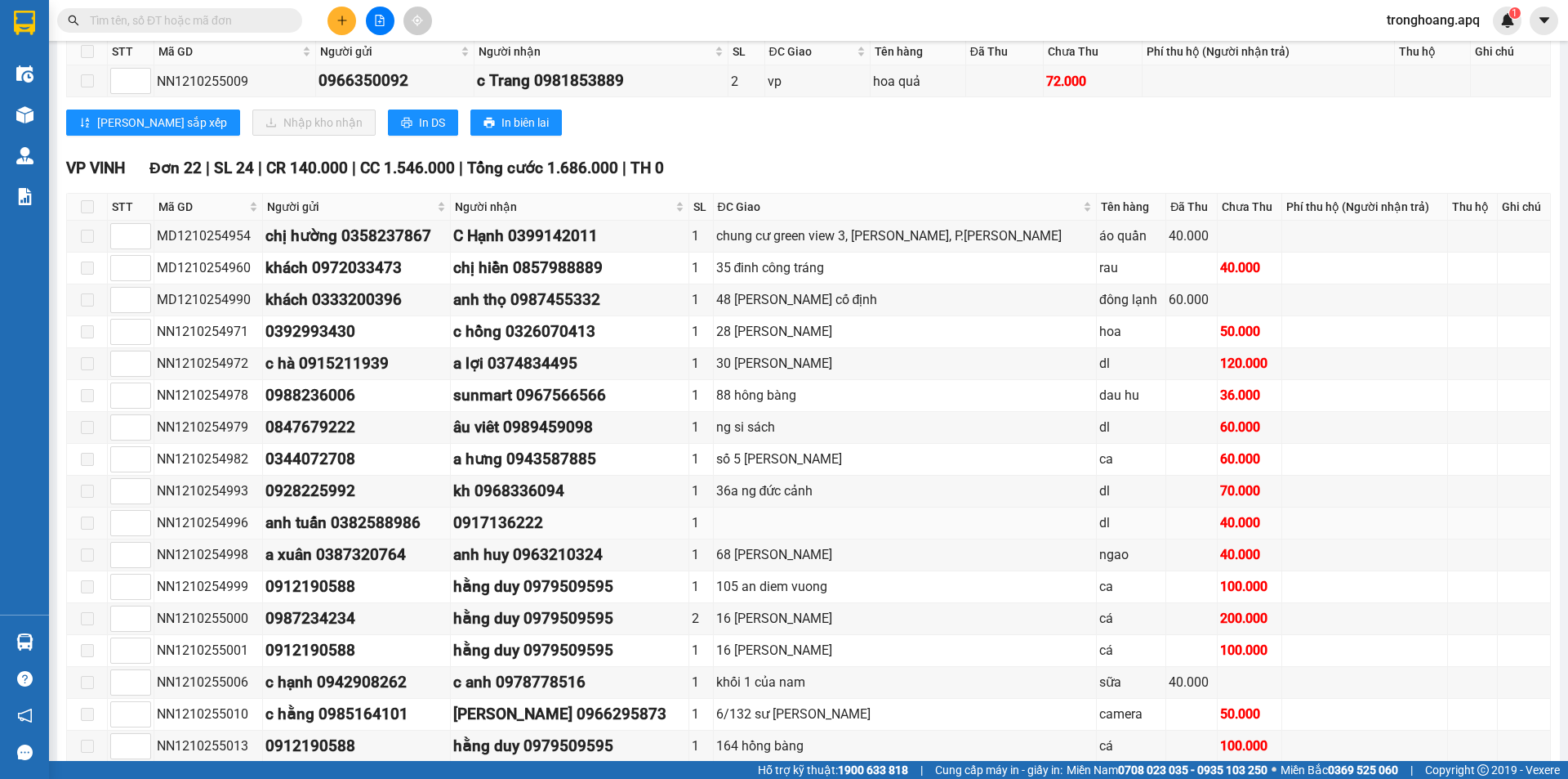
scroll to position [0, 0]
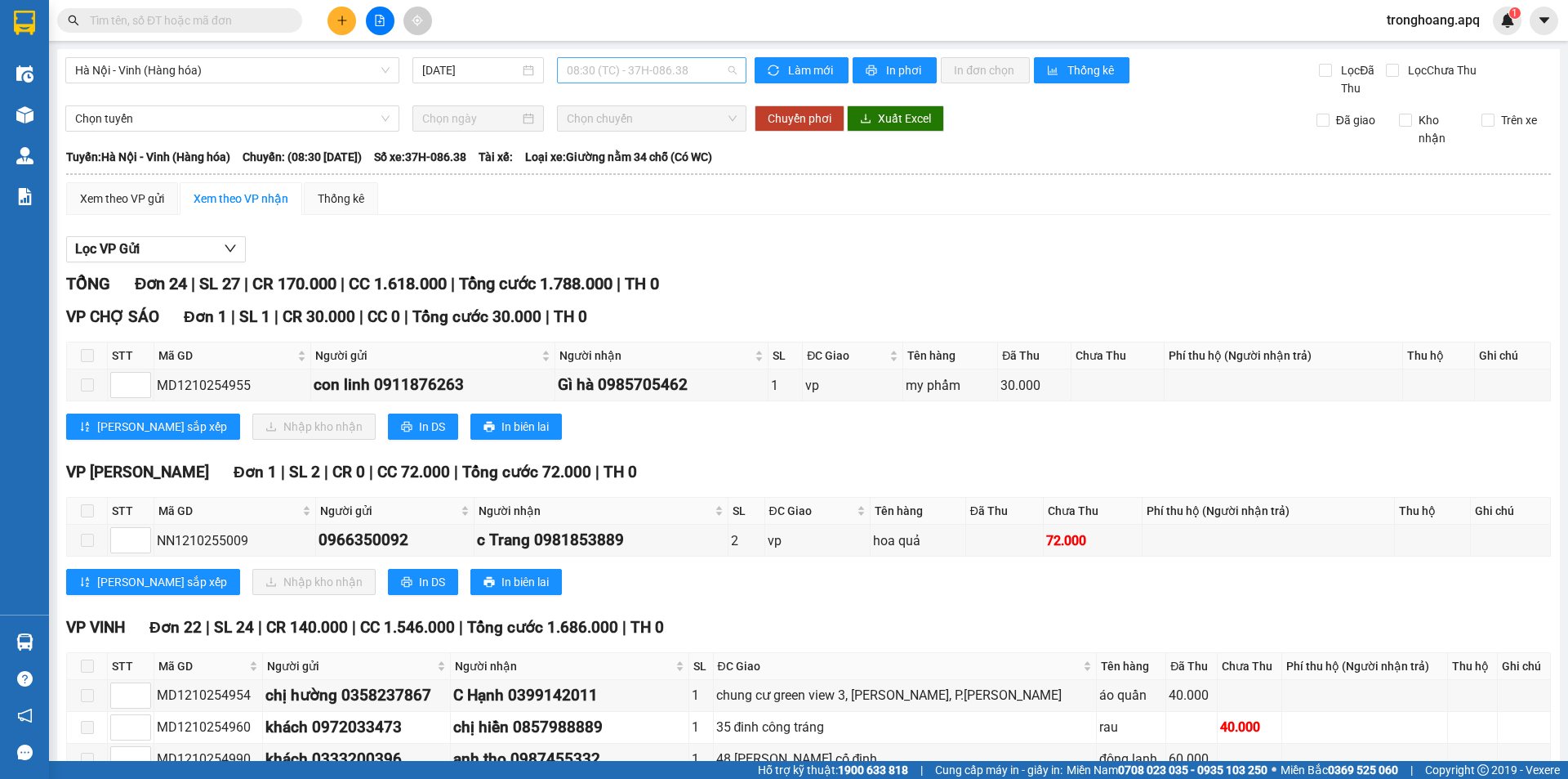
click at [641, 67] on span "08:30 (TC) - 37H-086.38" at bounding box center [651, 70] width 170 height 25
click at [644, 155] on div "09:30 (TC) - 37H-104.02" at bounding box center [626, 155] width 127 height 18
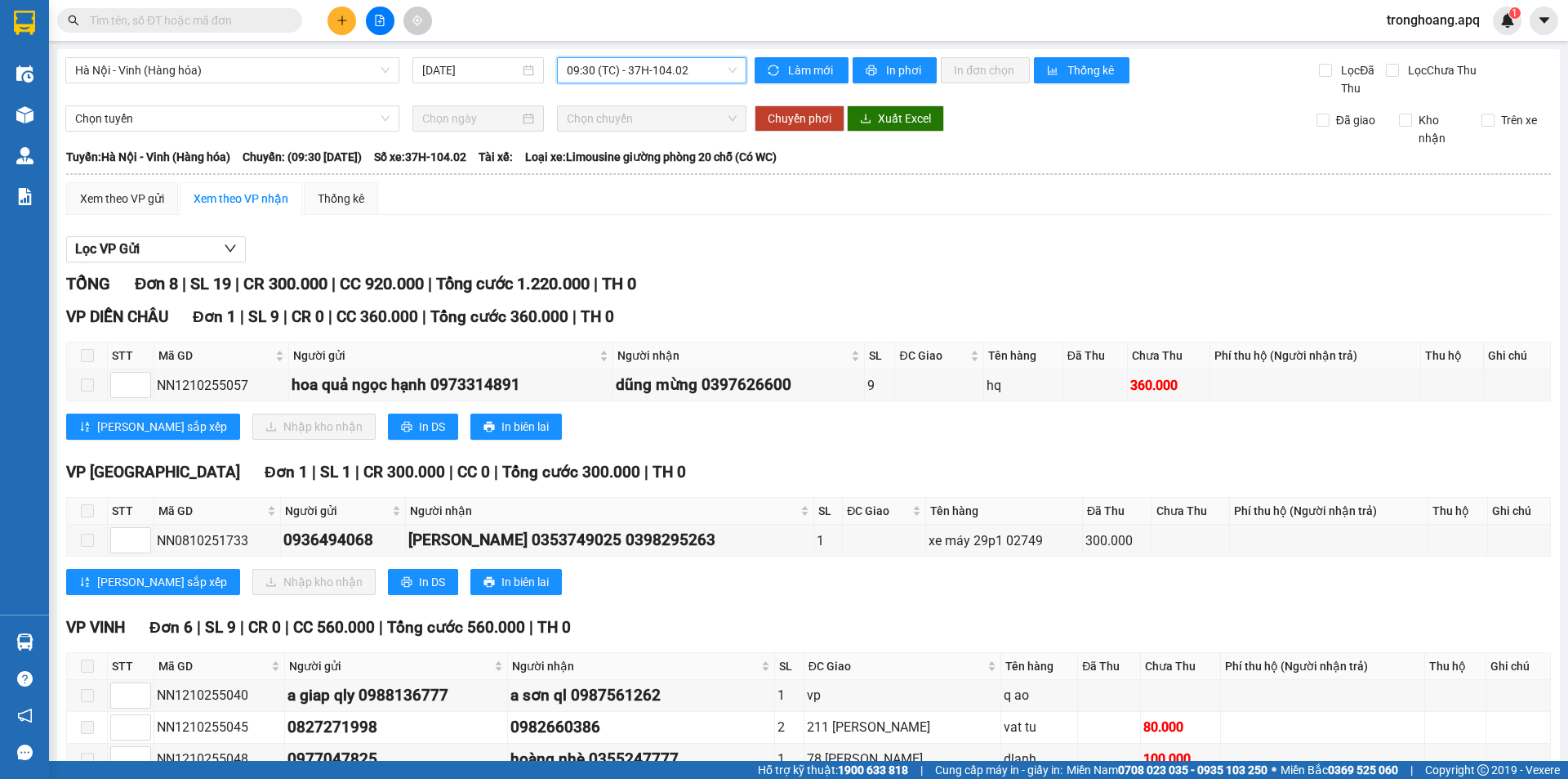
click at [620, 61] on span "09:30 (TC) - 37H-104.02" at bounding box center [651, 70] width 170 height 25
click at [633, 176] on div "10:40 (TC) - 37H-086.09" at bounding box center [626, 181] width 127 height 18
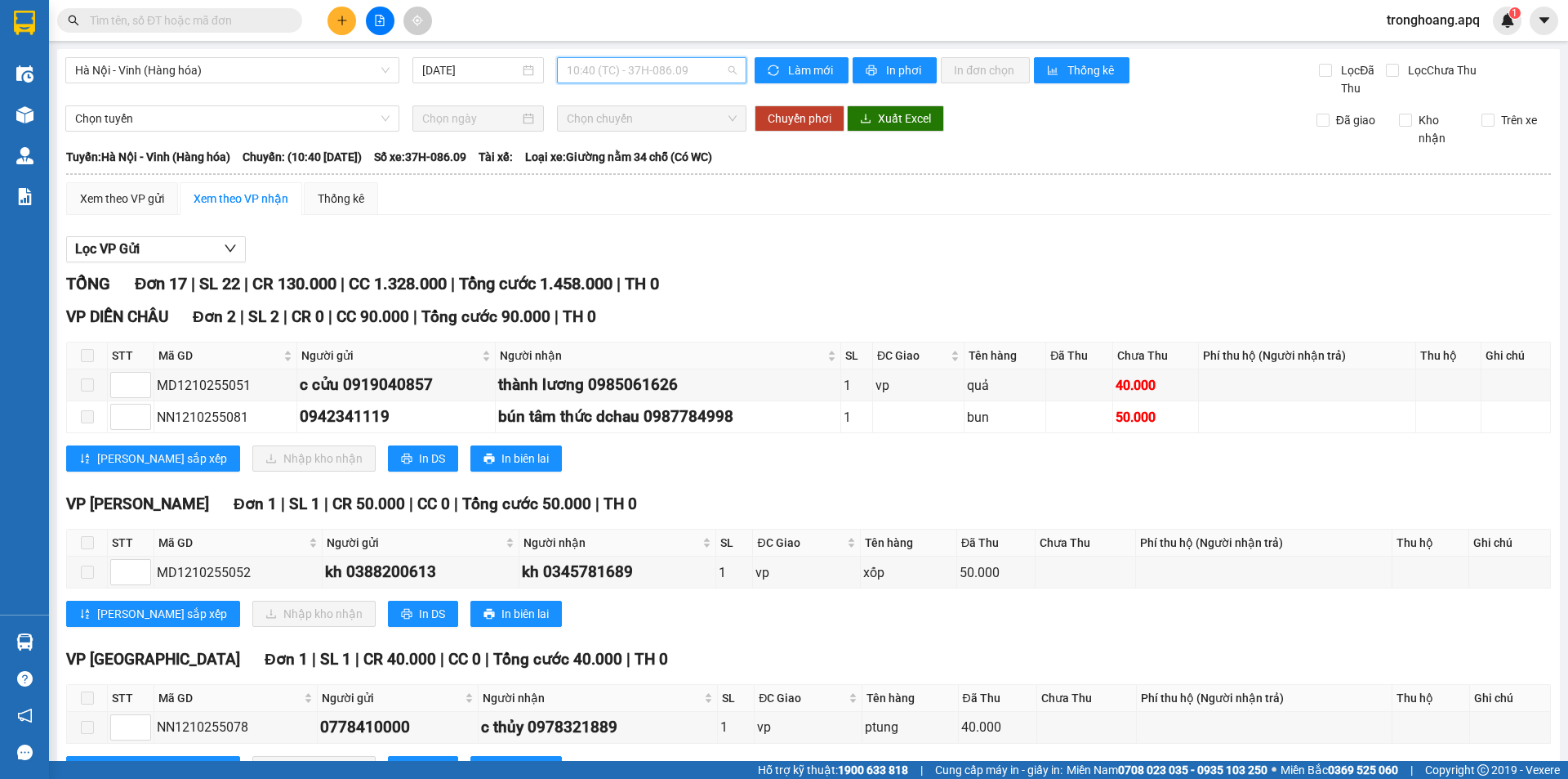
click at [661, 77] on span "10:40 (TC) - 37H-086.09" at bounding box center [651, 70] width 170 height 25
click at [650, 187] on div "10:40 (TC) - 37H-086.09" at bounding box center [626, 181] width 127 height 18
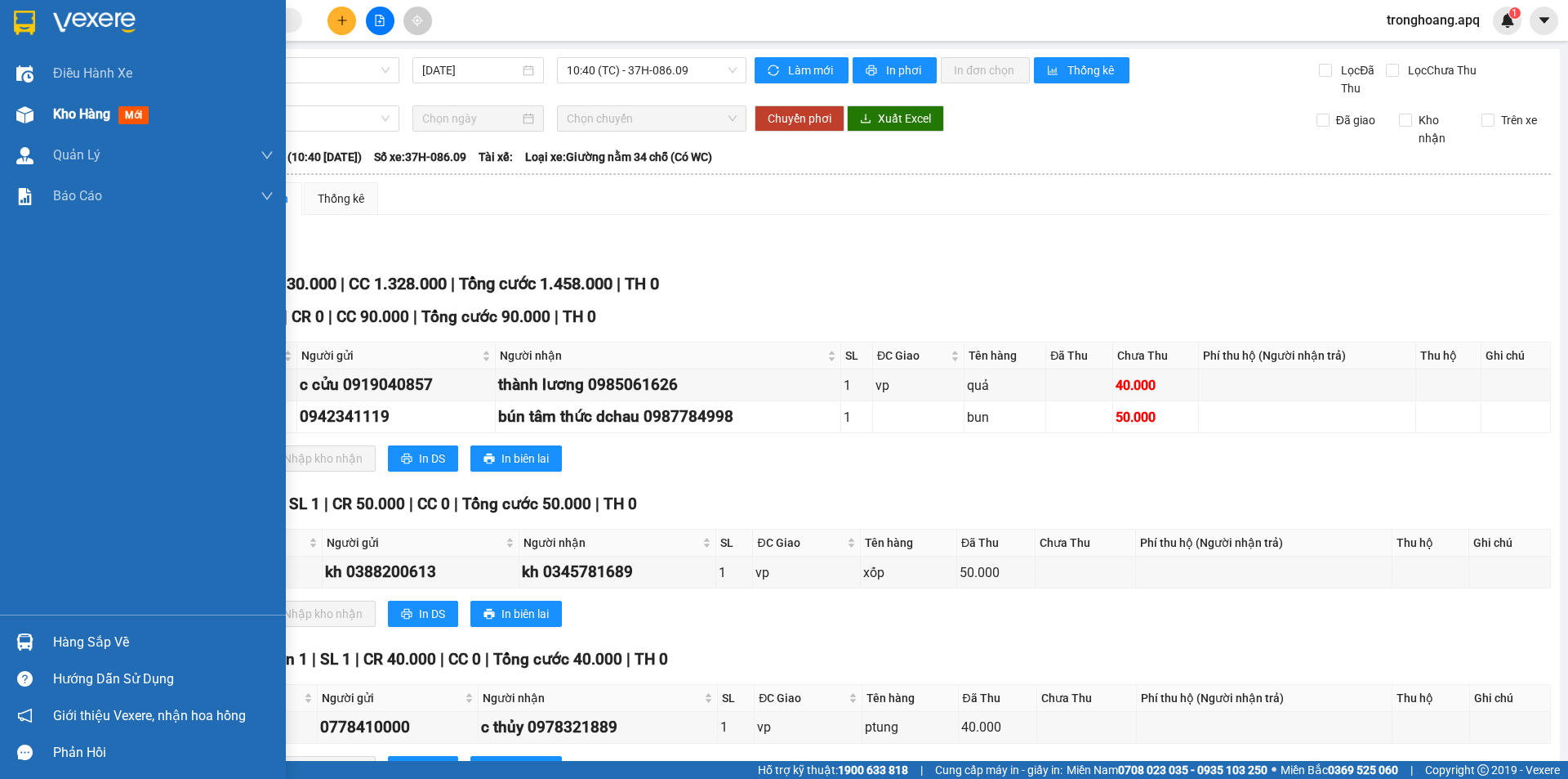
click at [25, 106] on img at bounding box center [25, 114] width 17 height 17
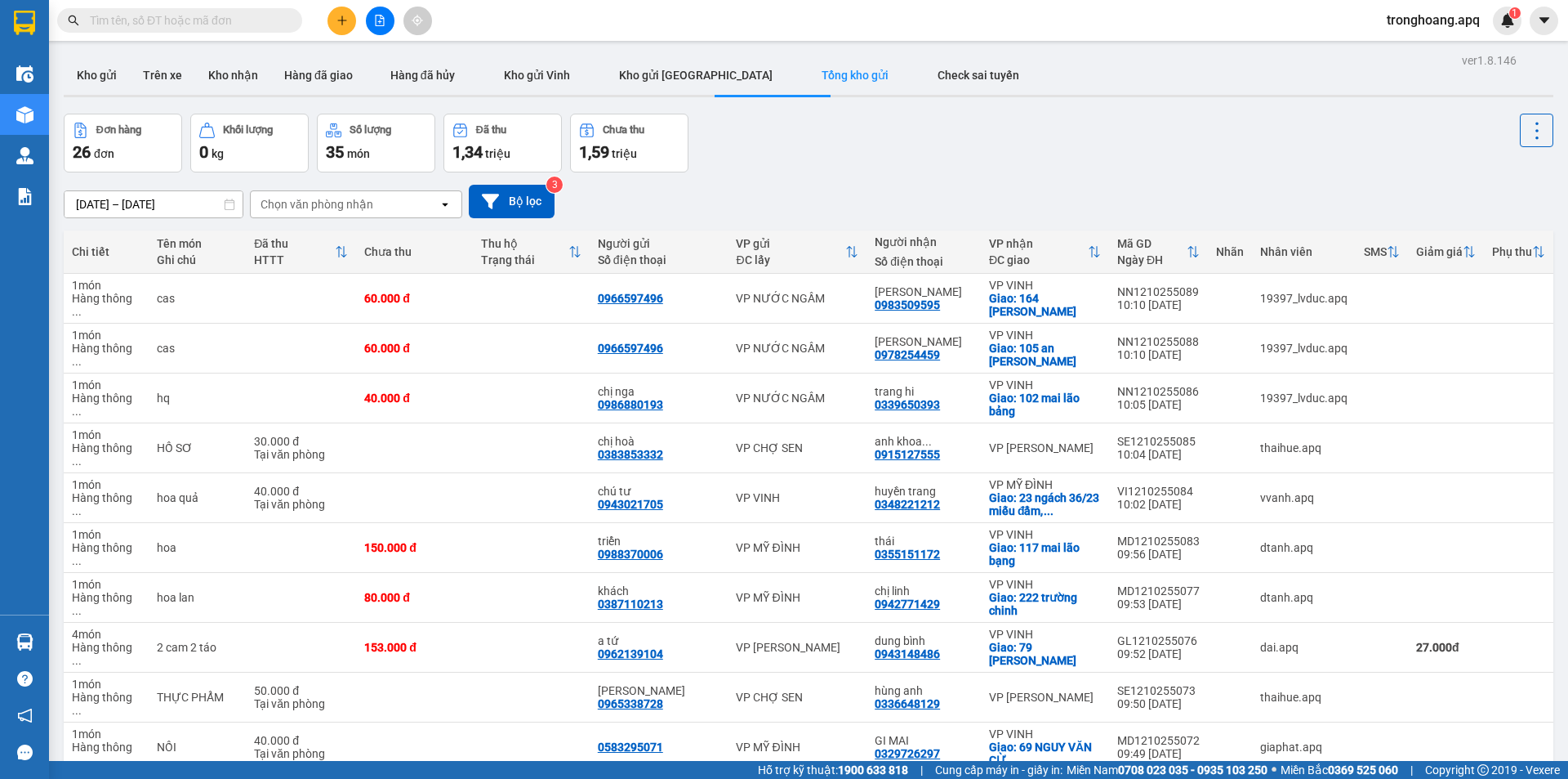
click at [765, 185] on div "[DATE] – [DATE] Press the down arrow key to interact with the calendar and sele…" at bounding box center [808, 201] width 1490 height 33
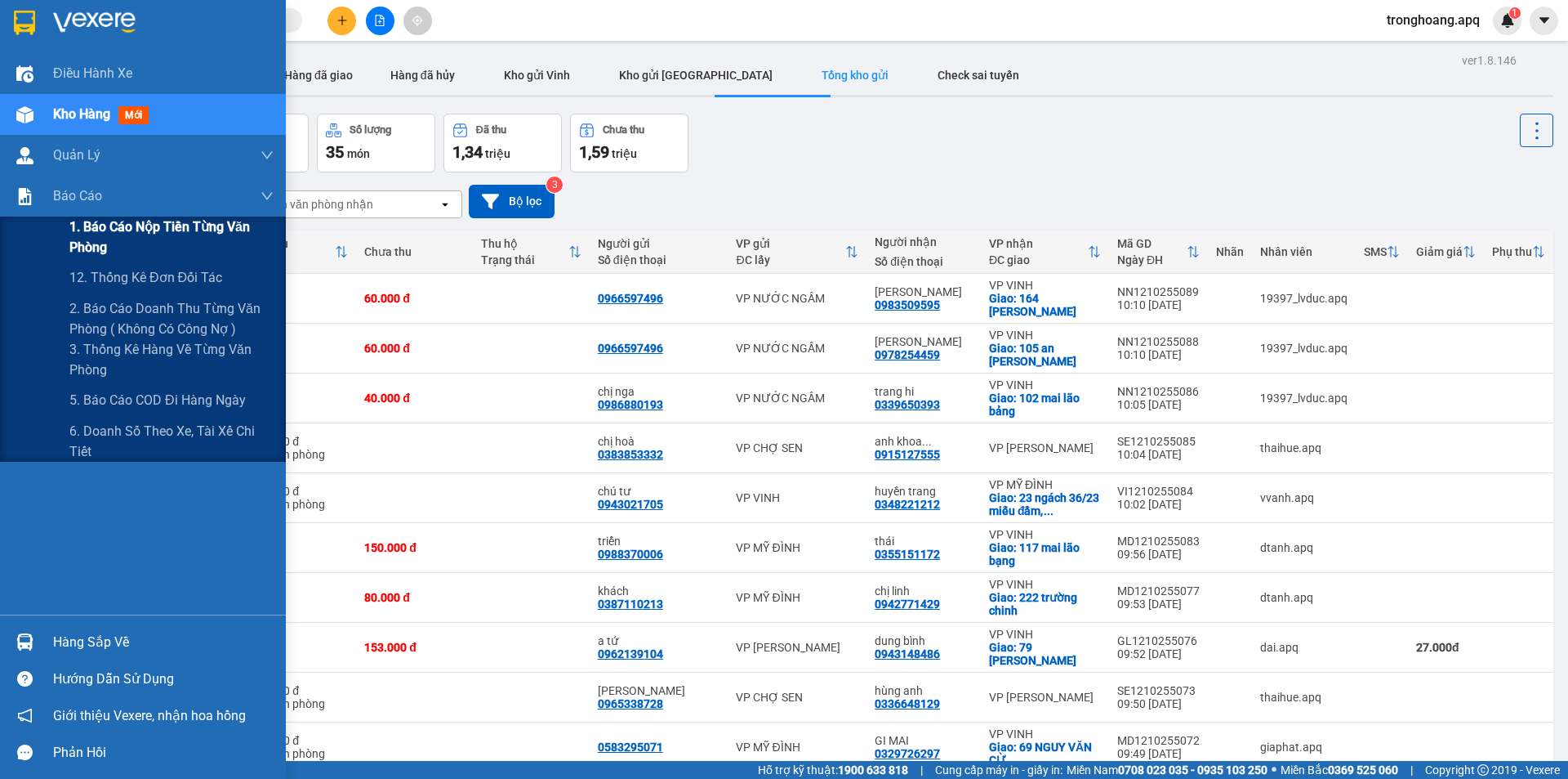
click at [136, 240] on span "1. Báo cáo nộp tiền từng văn phòng" at bounding box center [172, 236] width 204 height 41
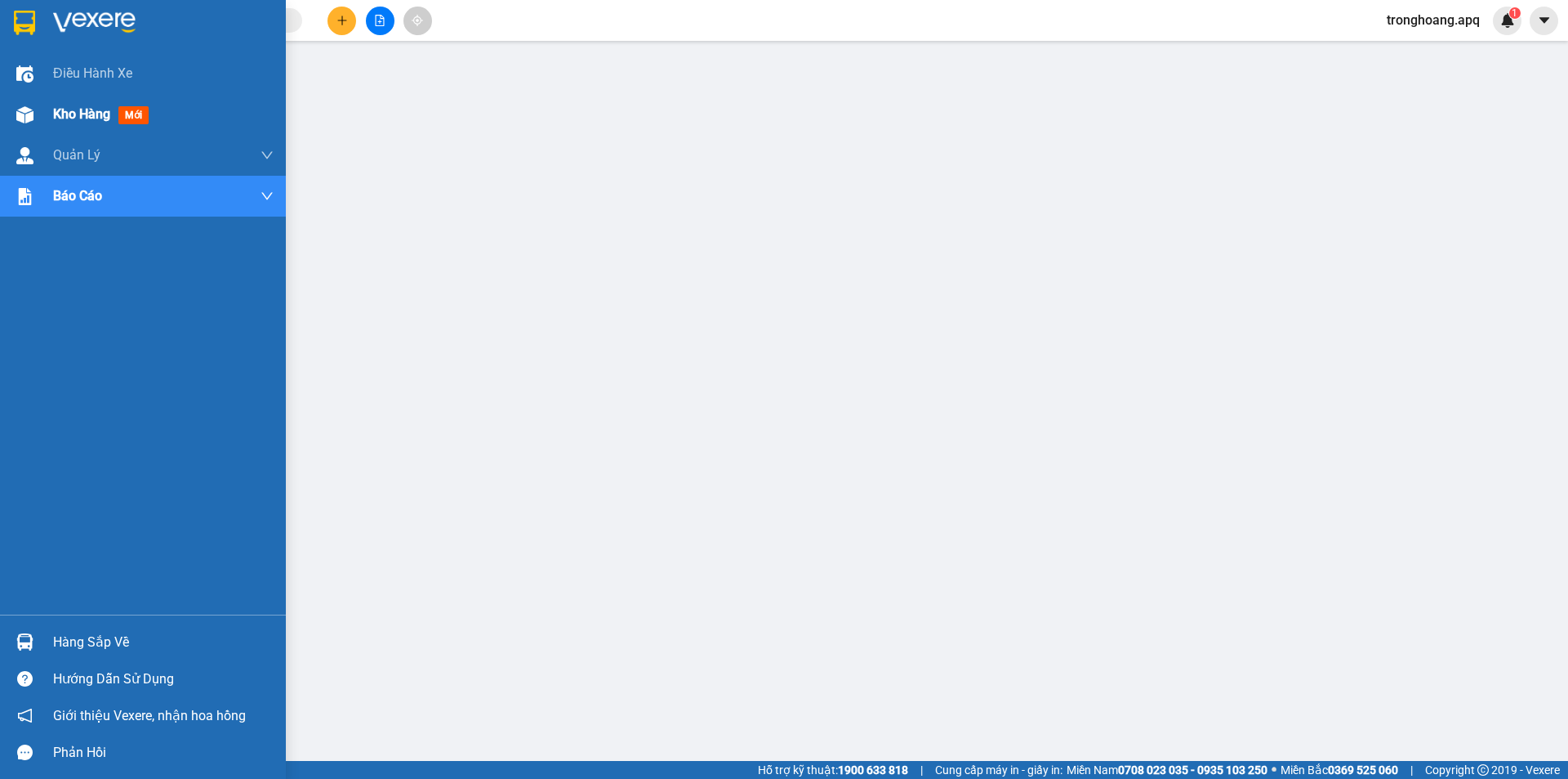
click at [28, 111] on img at bounding box center [25, 114] width 17 height 17
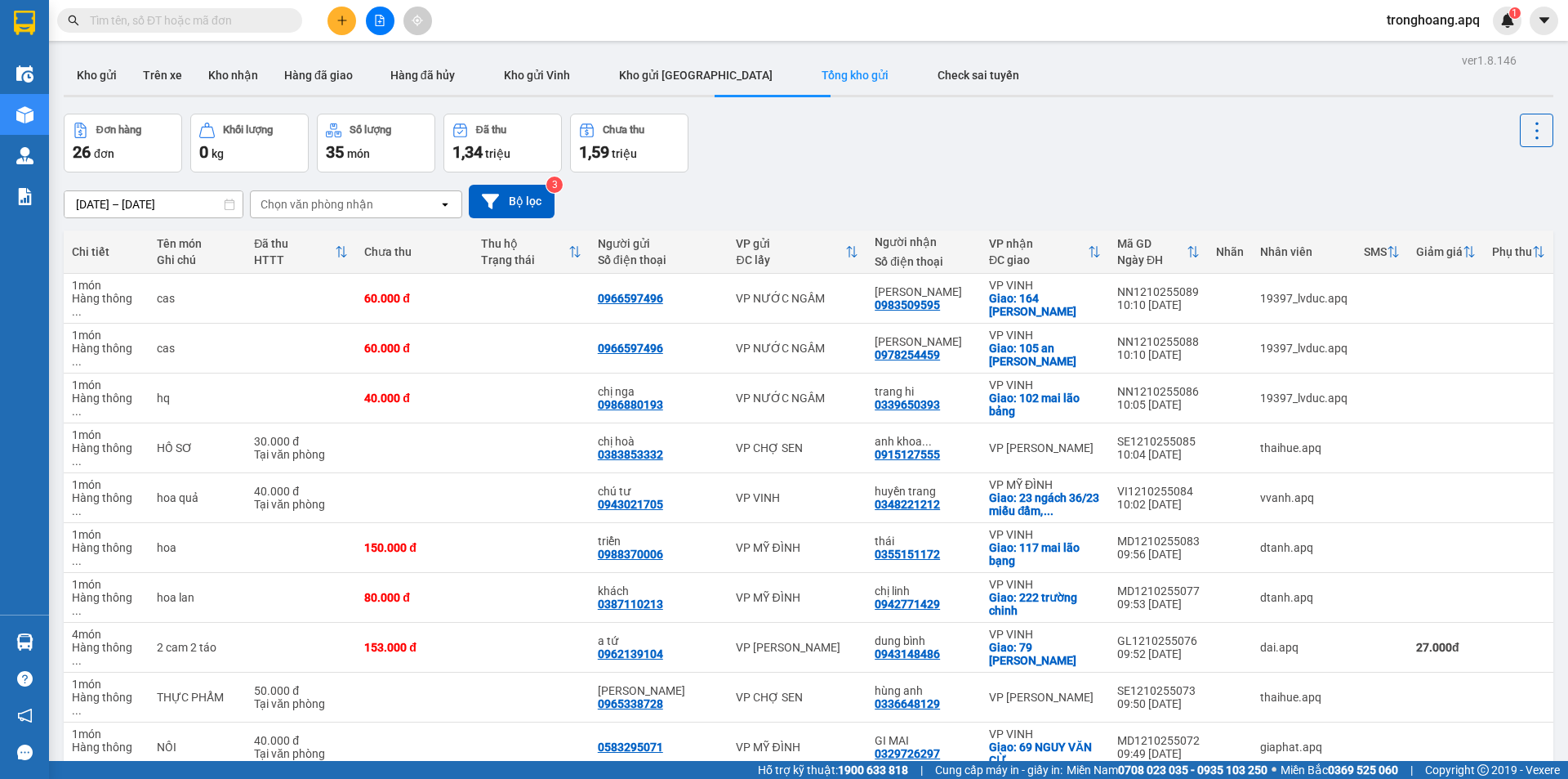
click at [694, 197] on div "[DATE] – [DATE] Press the down arrow key to interact with the calendar and sele…" at bounding box center [808, 201] width 1490 height 33
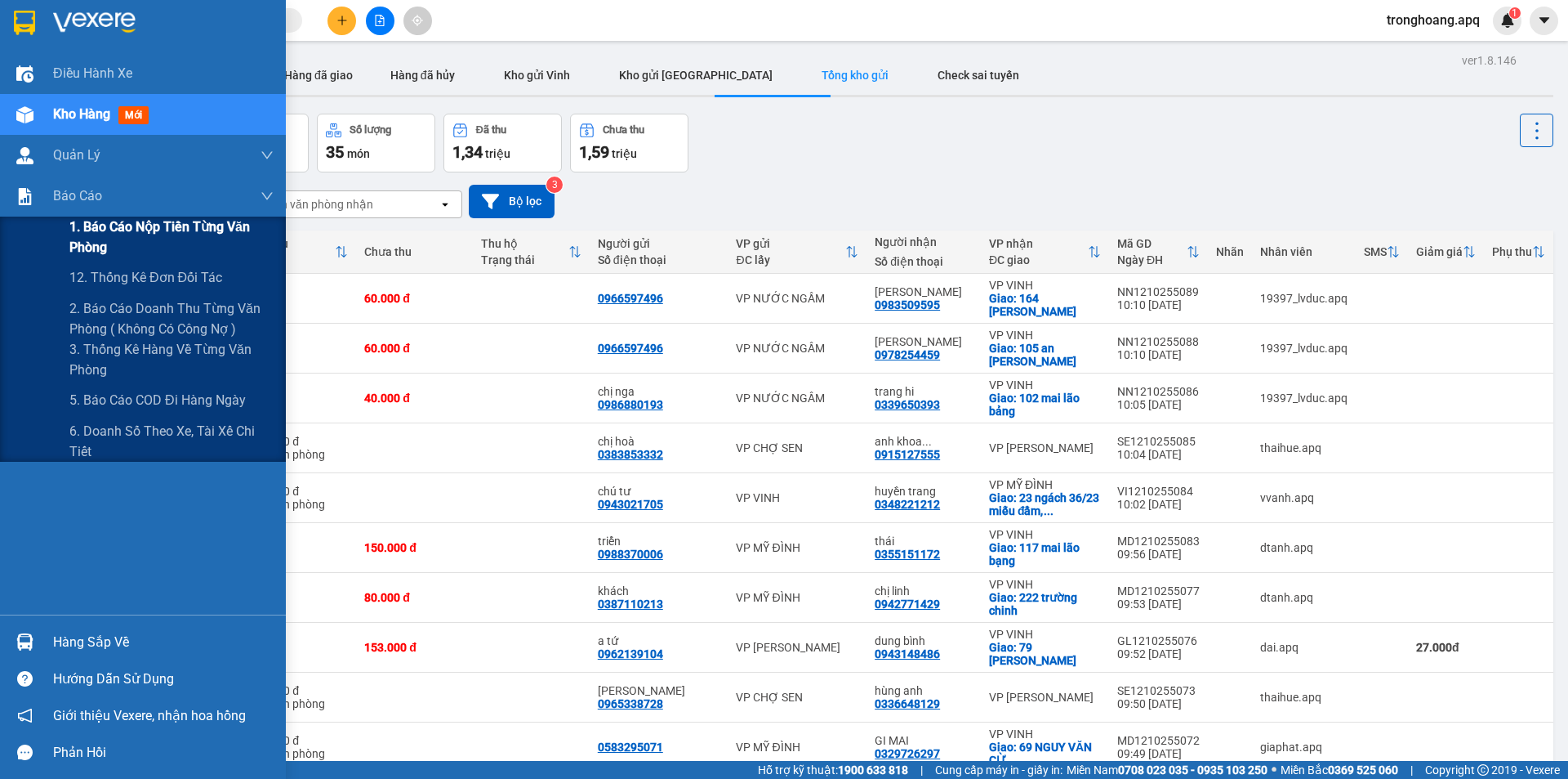
click at [91, 229] on span "1. Báo cáo nộp tiền từng văn phòng" at bounding box center [172, 236] width 204 height 41
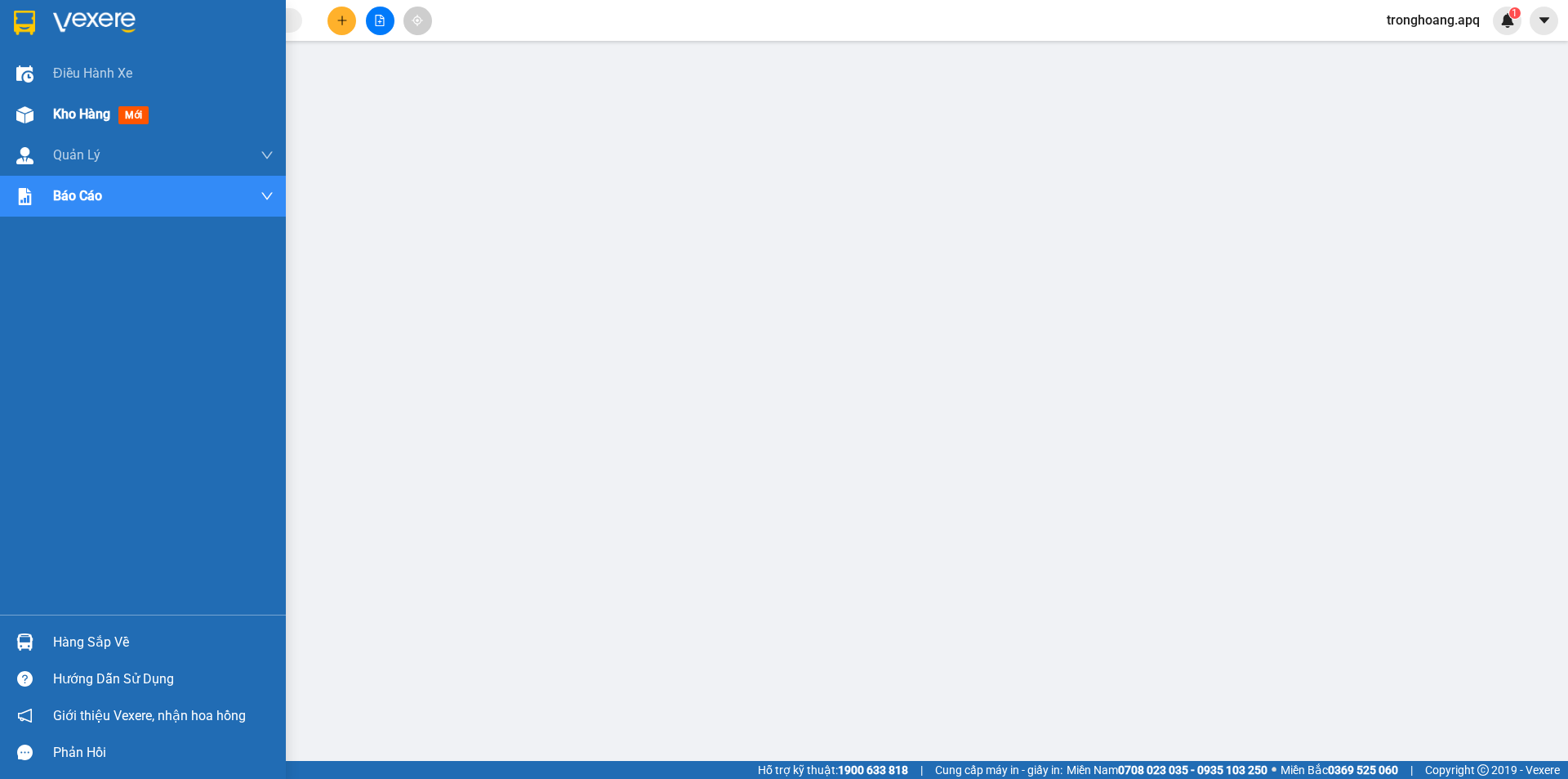
click at [27, 127] on div at bounding box center [25, 114] width 28 height 28
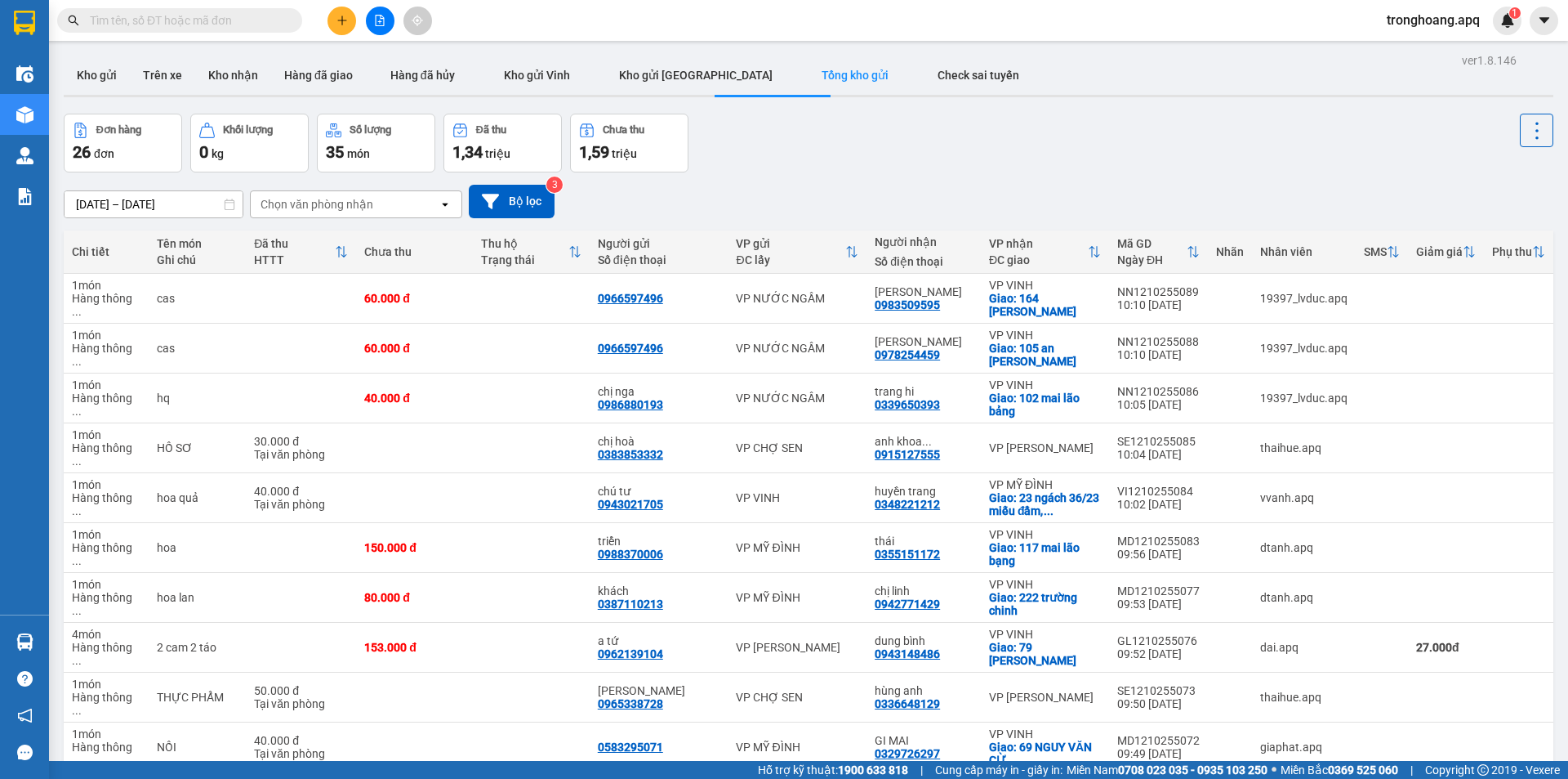
click at [743, 181] on div "[DATE] – [DATE] Press the down arrow key to interact with the calendar and sele…" at bounding box center [808, 201] width 1490 height 58
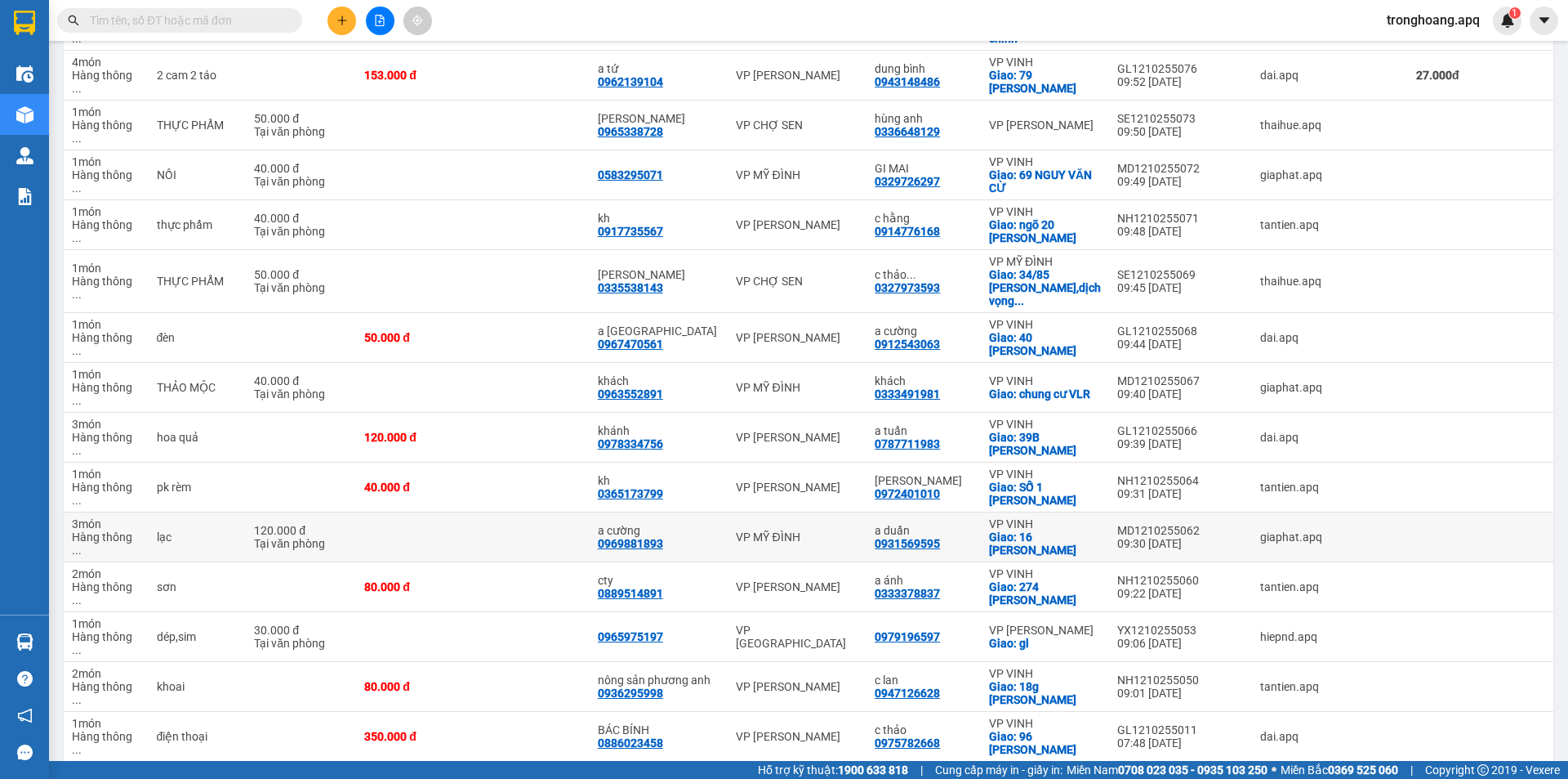
scroll to position [719, 0]
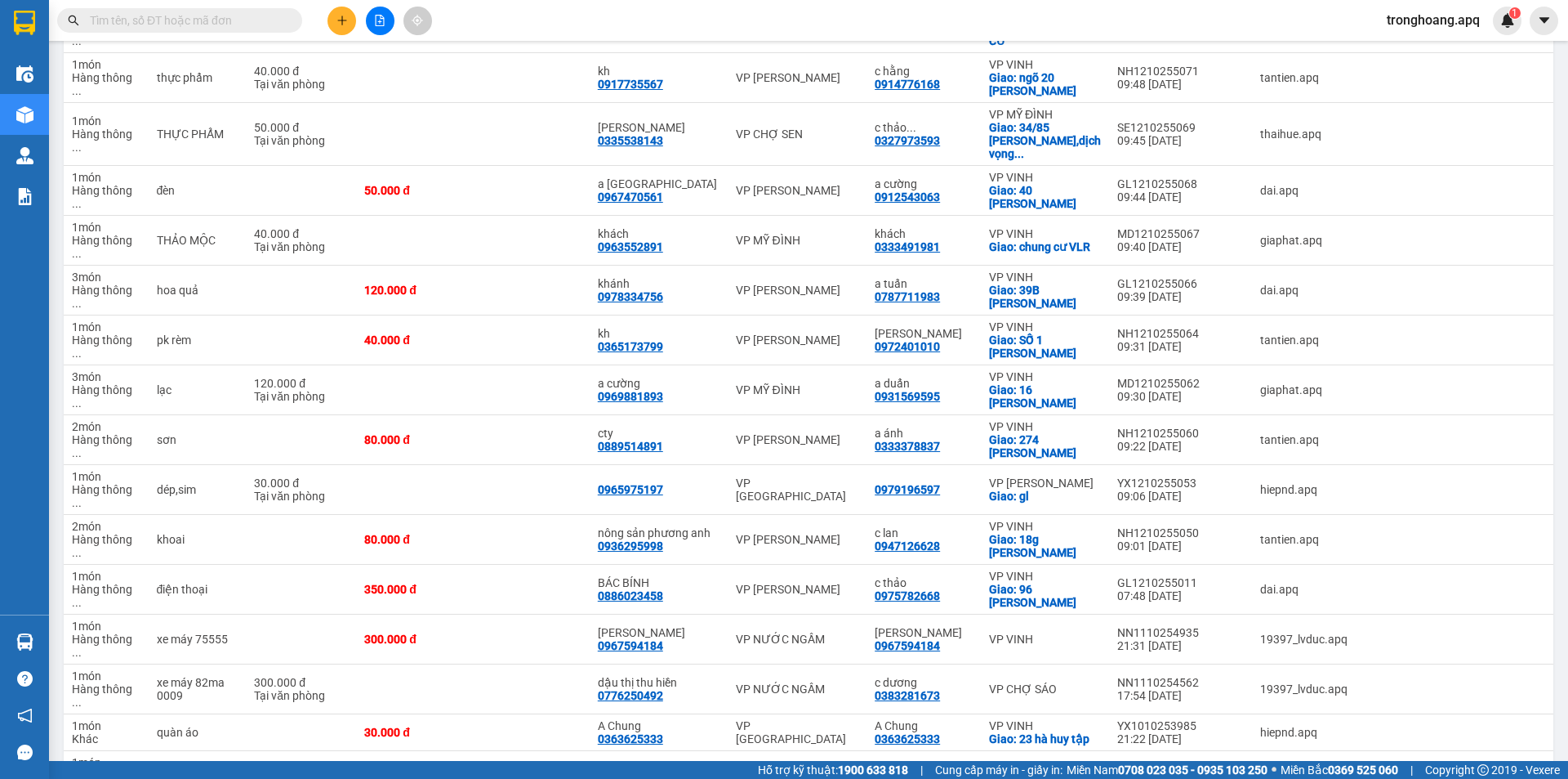
click at [1474, 683] on span "100 / trang" at bounding box center [1481, 684] width 62 height 16
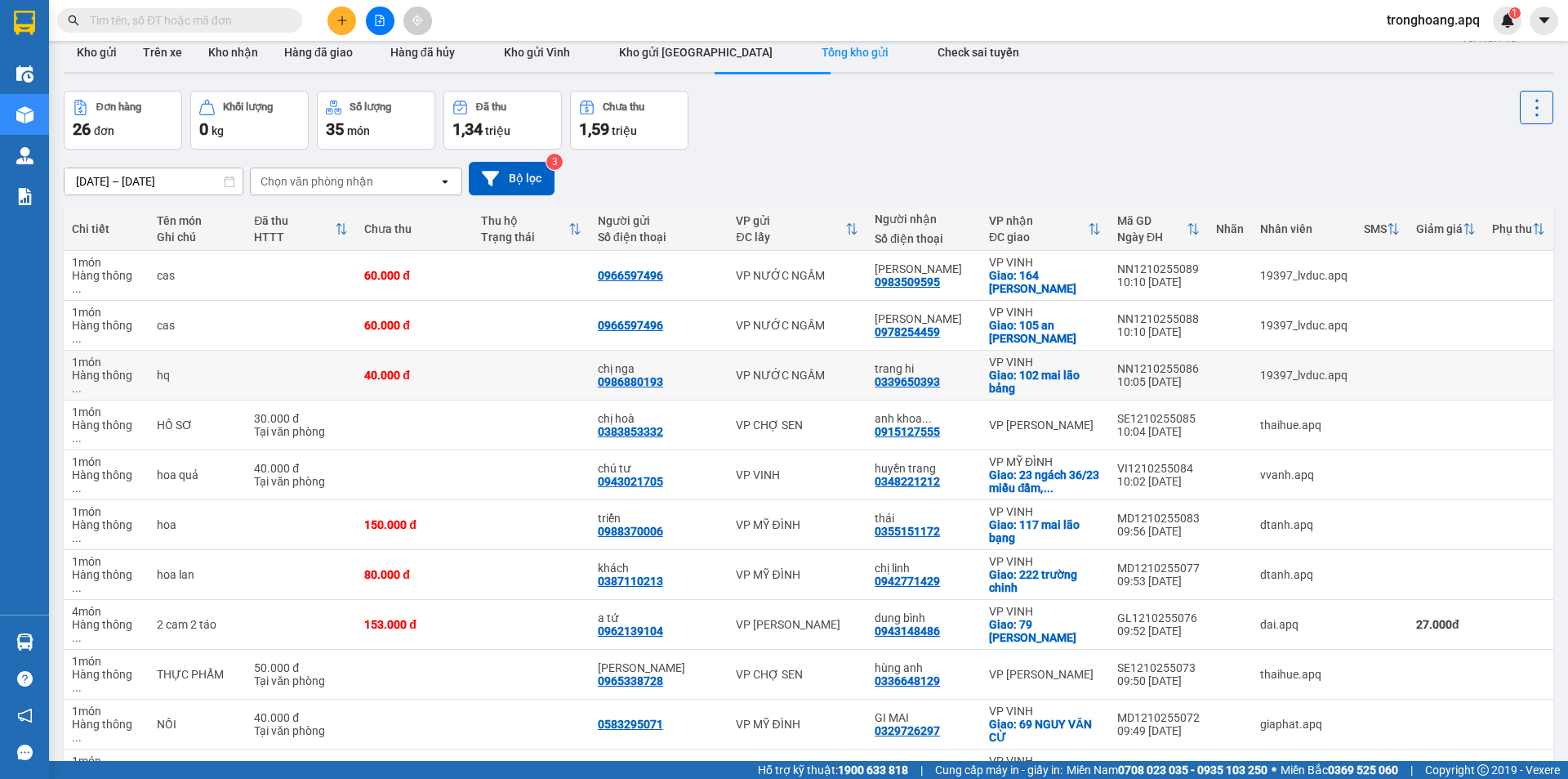
scroll to position [0, 0]
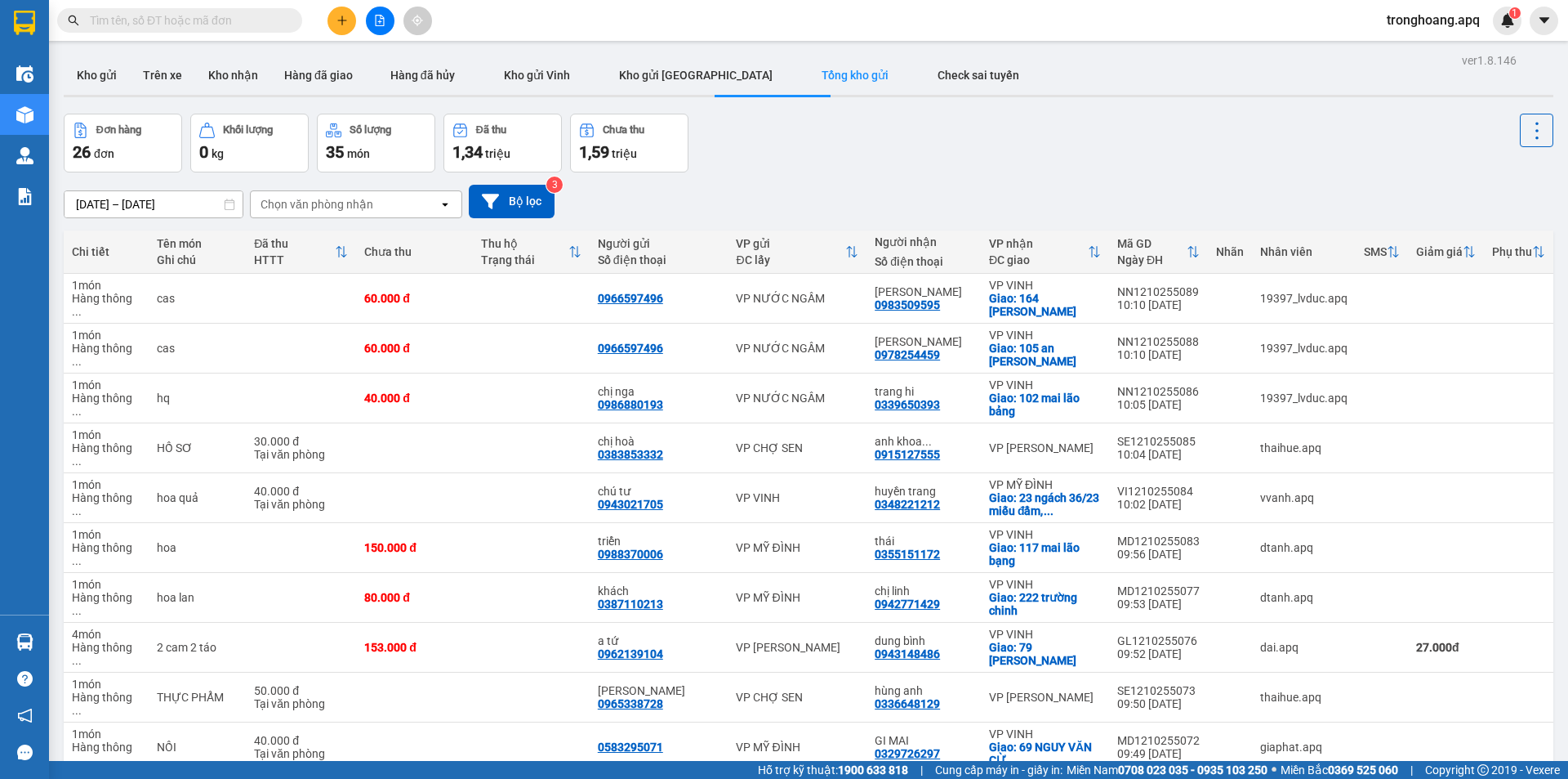
click at [757, 185] on div "[DATE] – [DATE] Press the down arrow key to interact with the calendar and sele…" at bounding box center [808, 201] width 1490 height 33
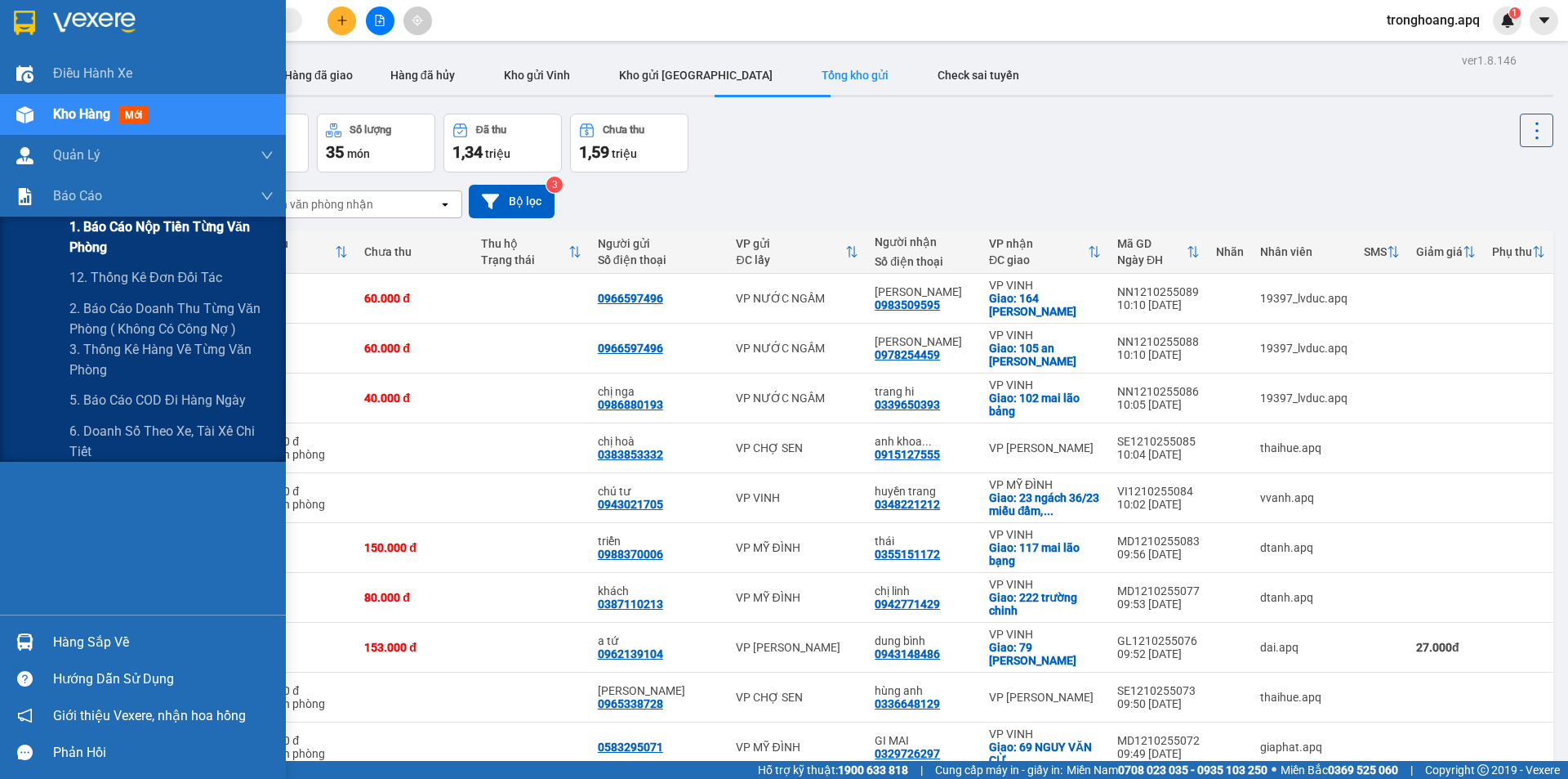
click at [98, 229] on span "1. Báo cáo nộp tiền từng văn phòng" at bounding box center [172, 236] width 204 height 41
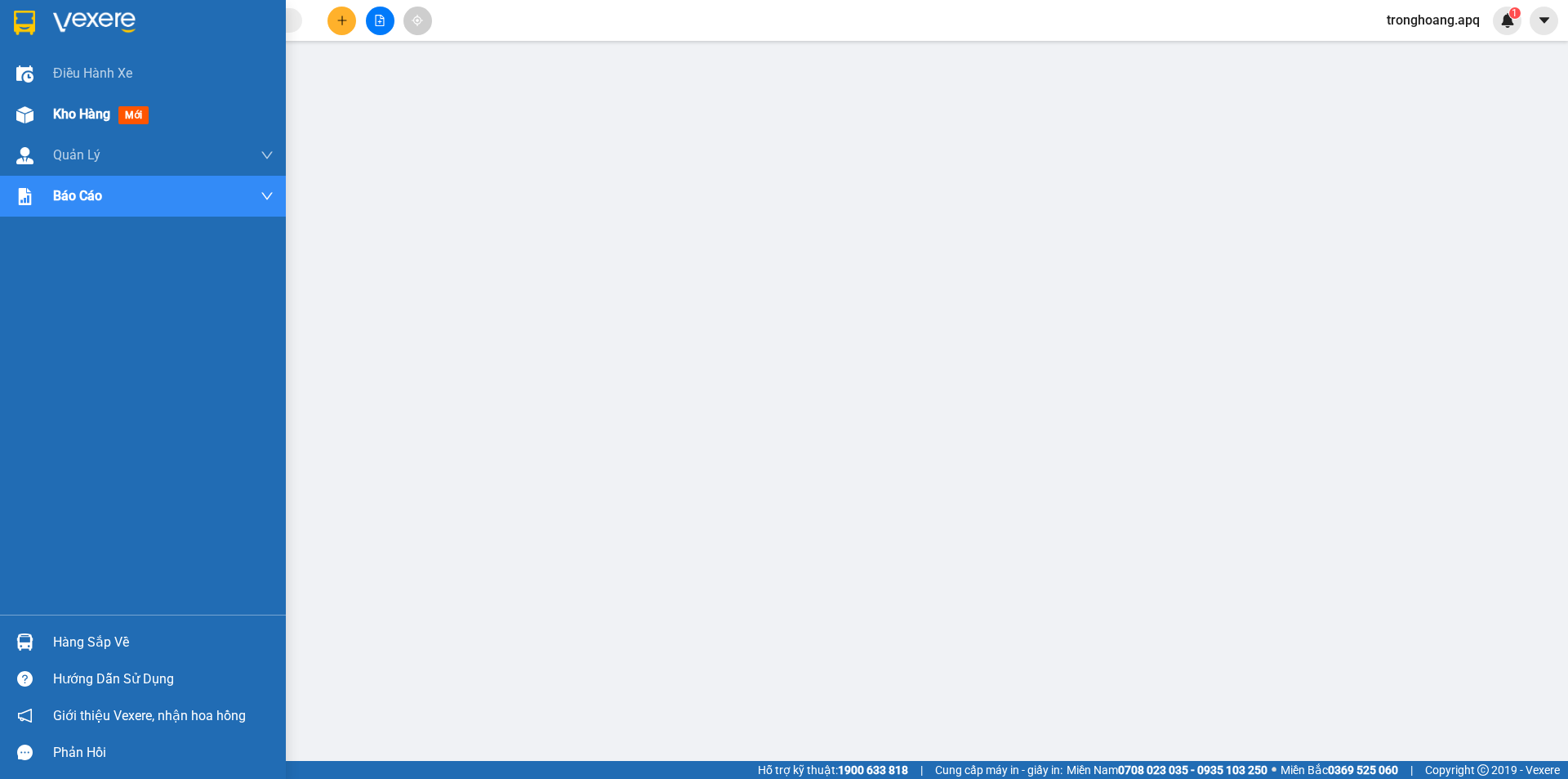
click at [0, 104] on div "Kho hàng mới" at bounding box center [143, 114] width 286 height 41
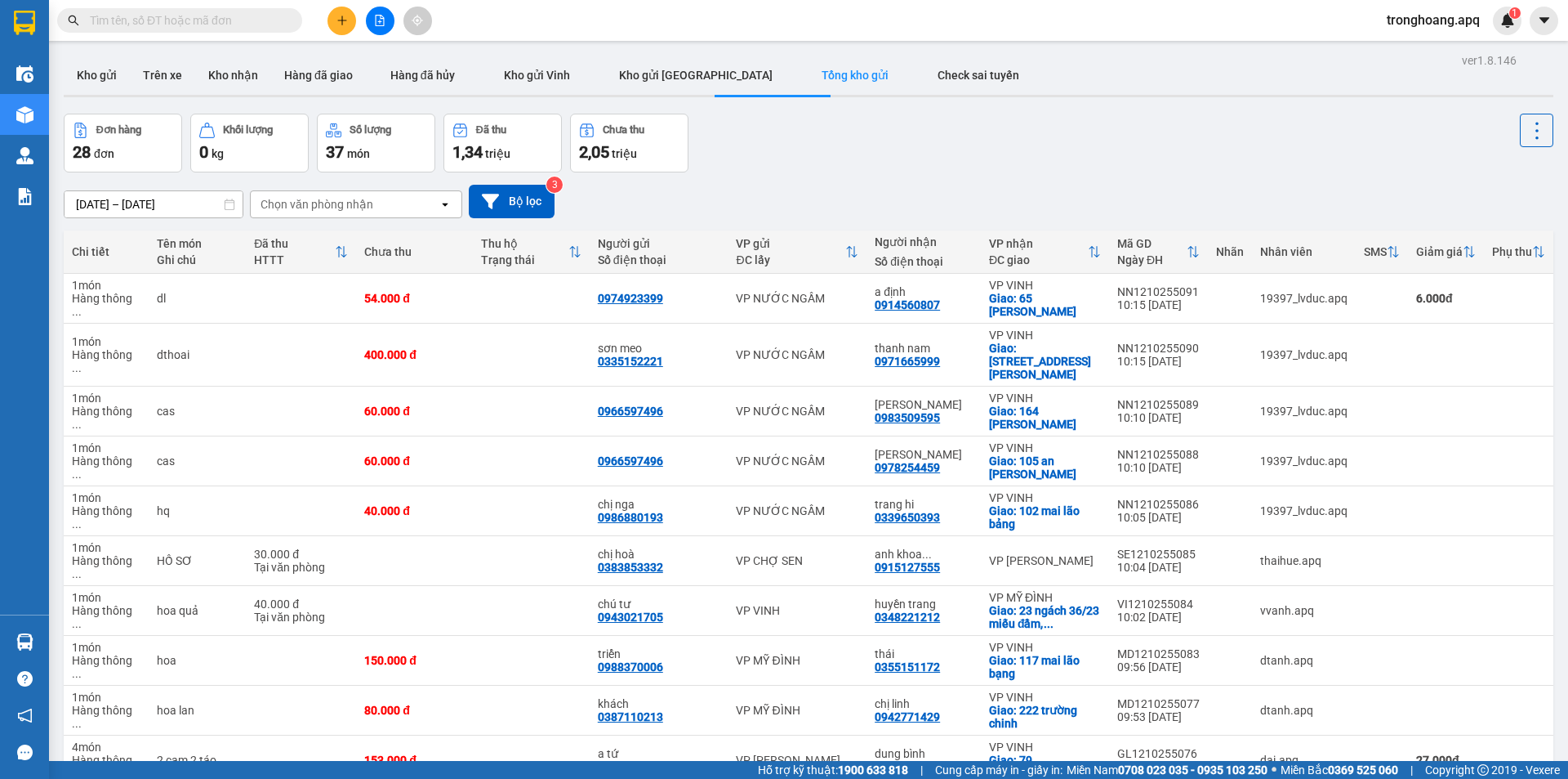
click at [859, 183] on div "[DATE] – [DATE] Press the down arrow key to interact with the calendar and sele…" at bounding box center [808, 201] width 1490 height 58
click at [110, 79] on button "Kho gửi" at bounding box center [96, 76] width 66 height 40
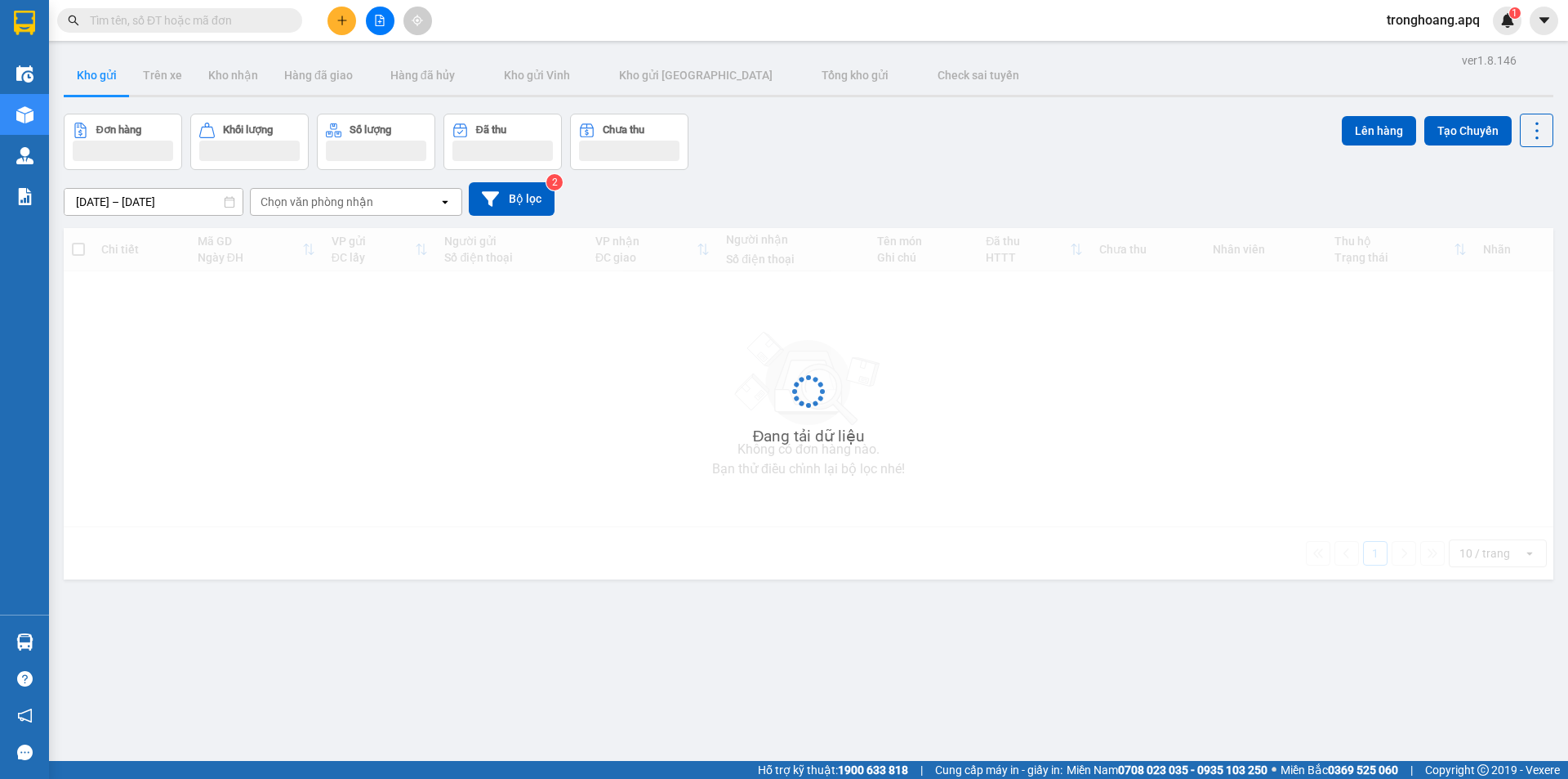
click at [742, 168] on div "Đơn hàng Khối lượng Số lượng Đã thu Chưa thu Lên hàng Tạo Chuyến" at bounding box center [808, 142] width 1490 height 57
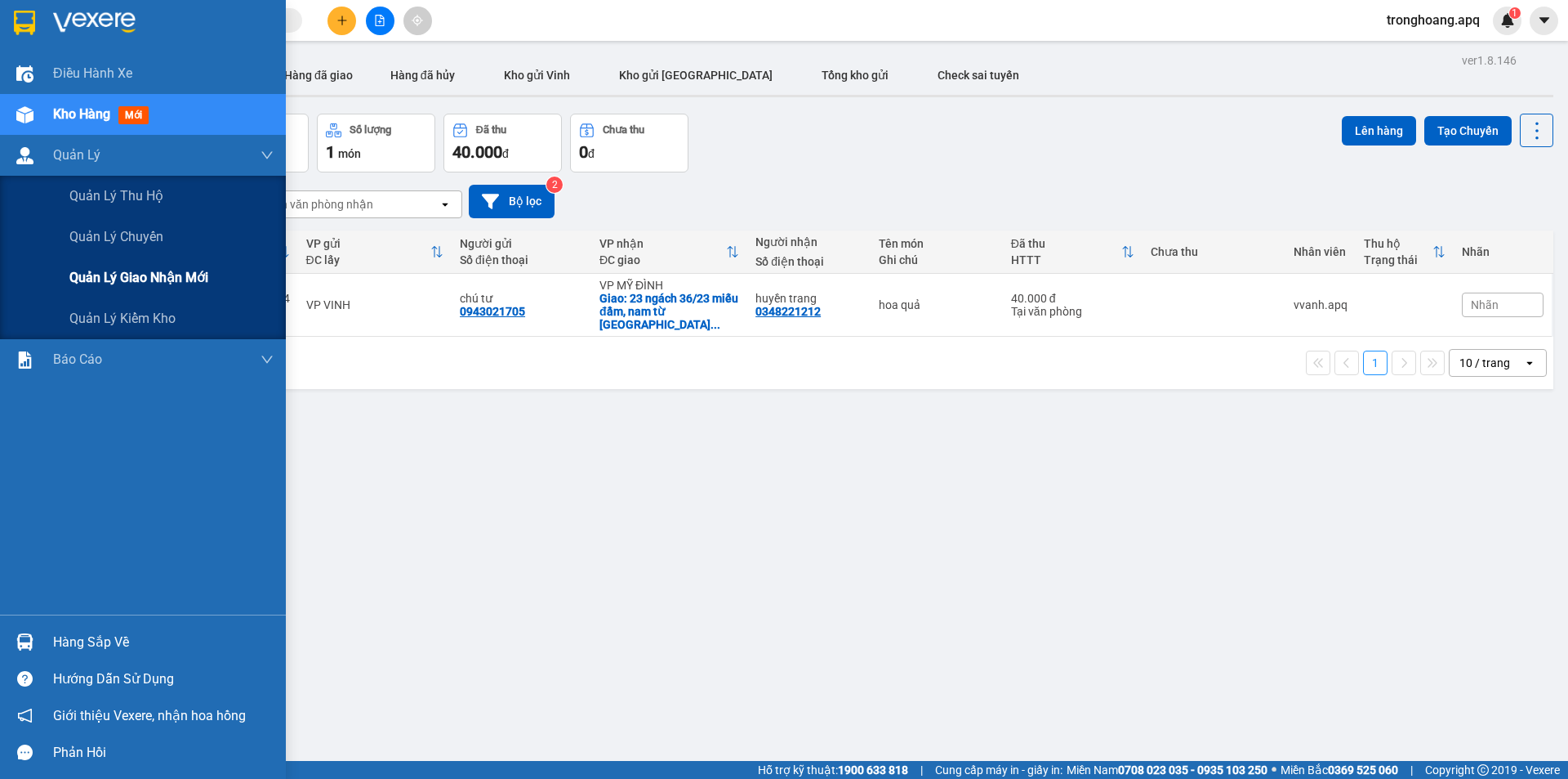
click at [131, 273] on span "Quản lý giao nhận mới" at bounding box center [139, 278] width 139 height 21
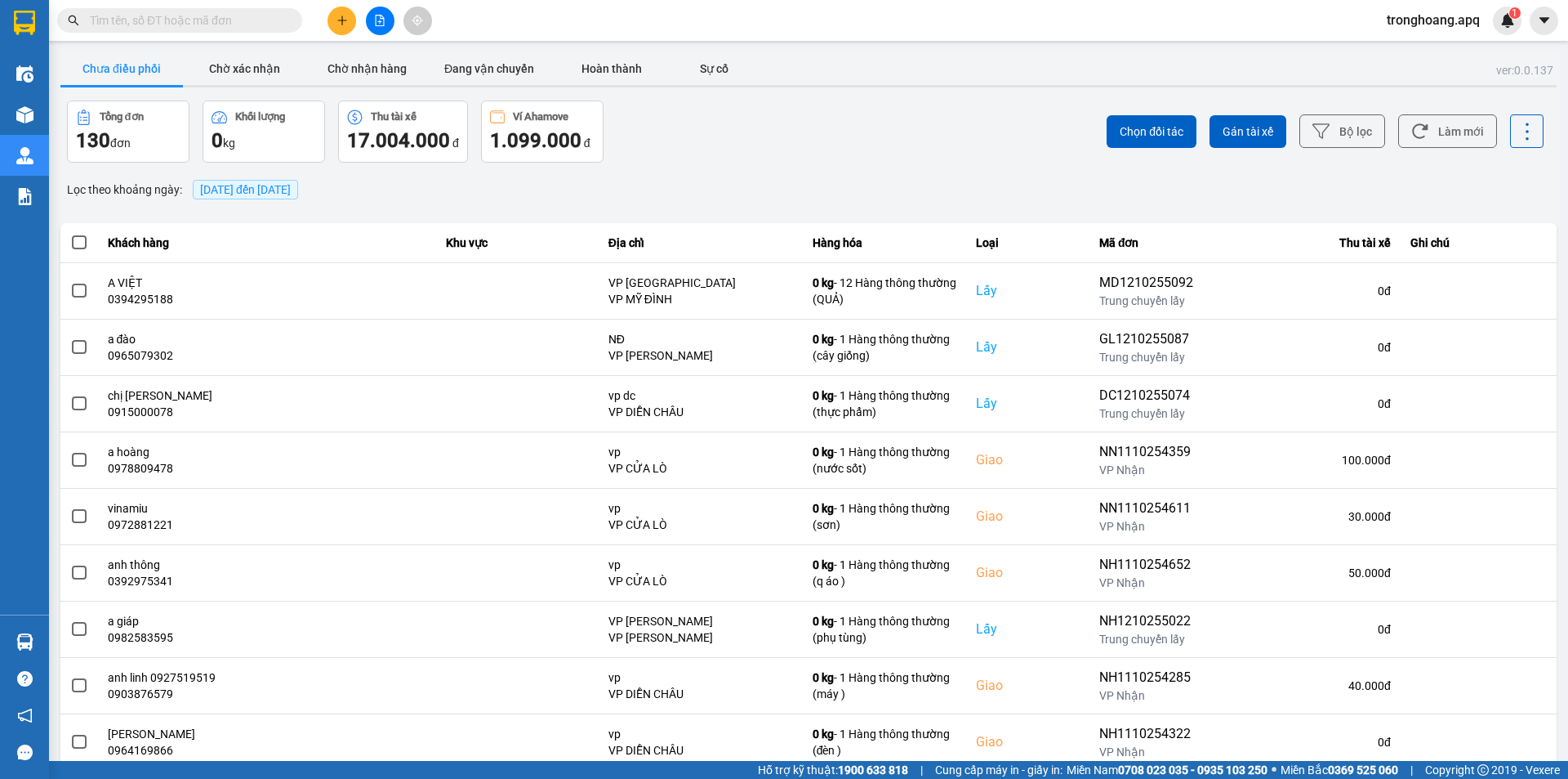
click at [792, 136] on div "Tổng đơn 130 đơn Khối lượng 0 kg Thu tài xế 17.004.000 đ Ví Ahamove 1.099.000 đ" at bounding box center [436, 131] width 738 height 62
click at [495, 65] on button "Đang vận chuyển" at bounding box center [489, 68] width 123 height 33
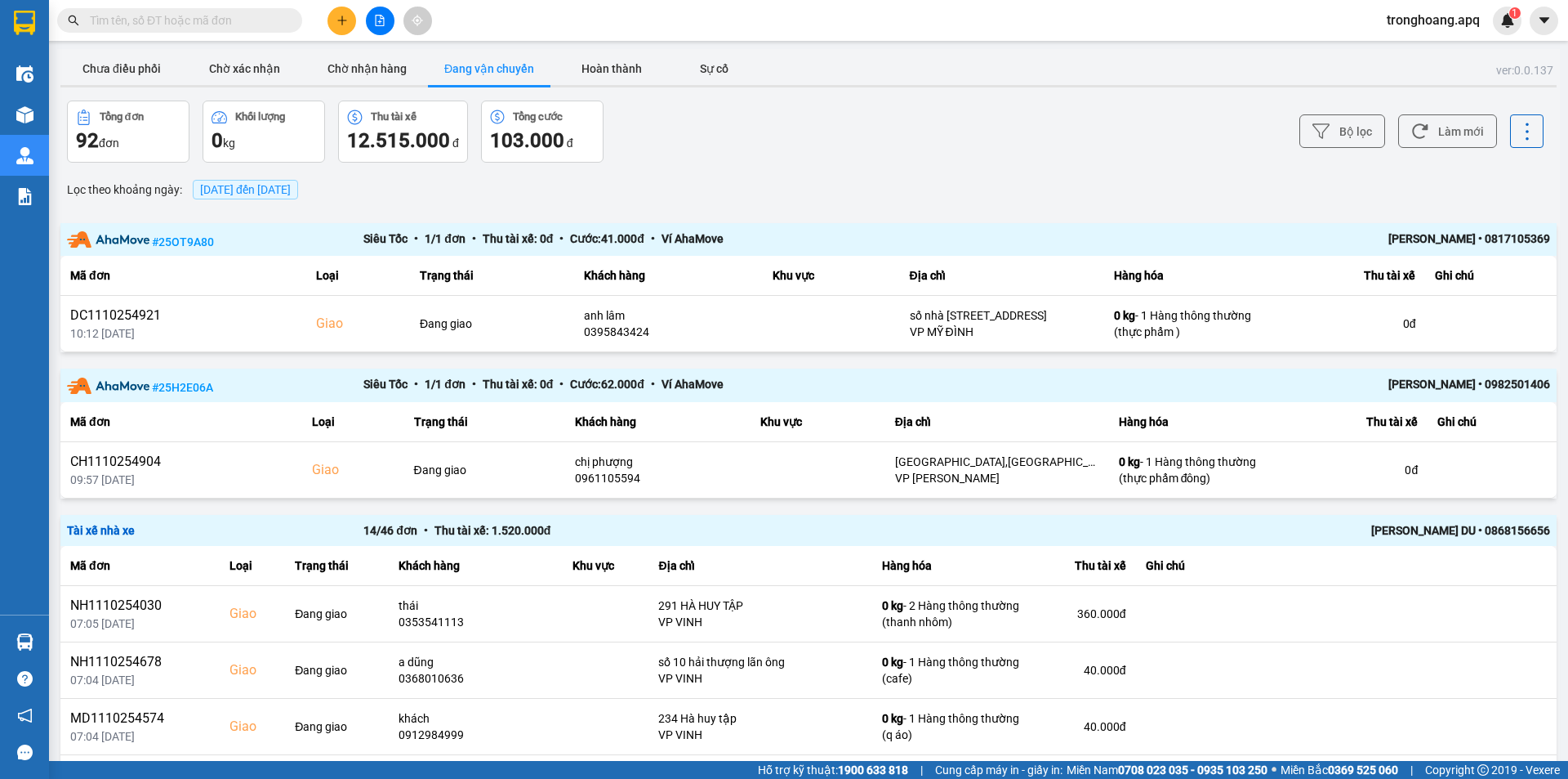
click at [997, 148] on div "Bộ lọc Làm mới" at bounding box center [1174, 131] width 738 height 62
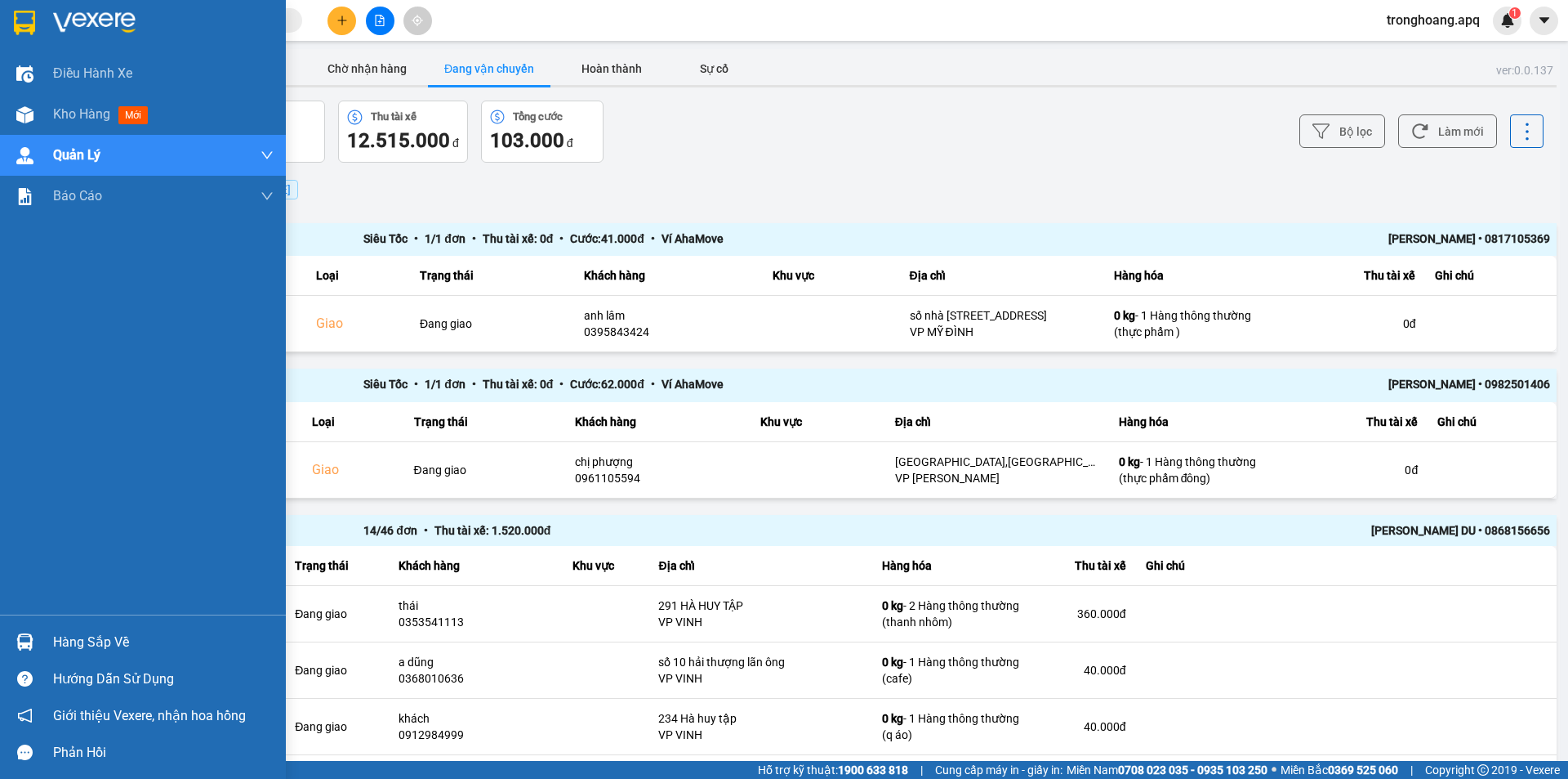
click at [100, 652] on div "Hàng sắp về" at bounding box center [163, 642] width 221 height 25
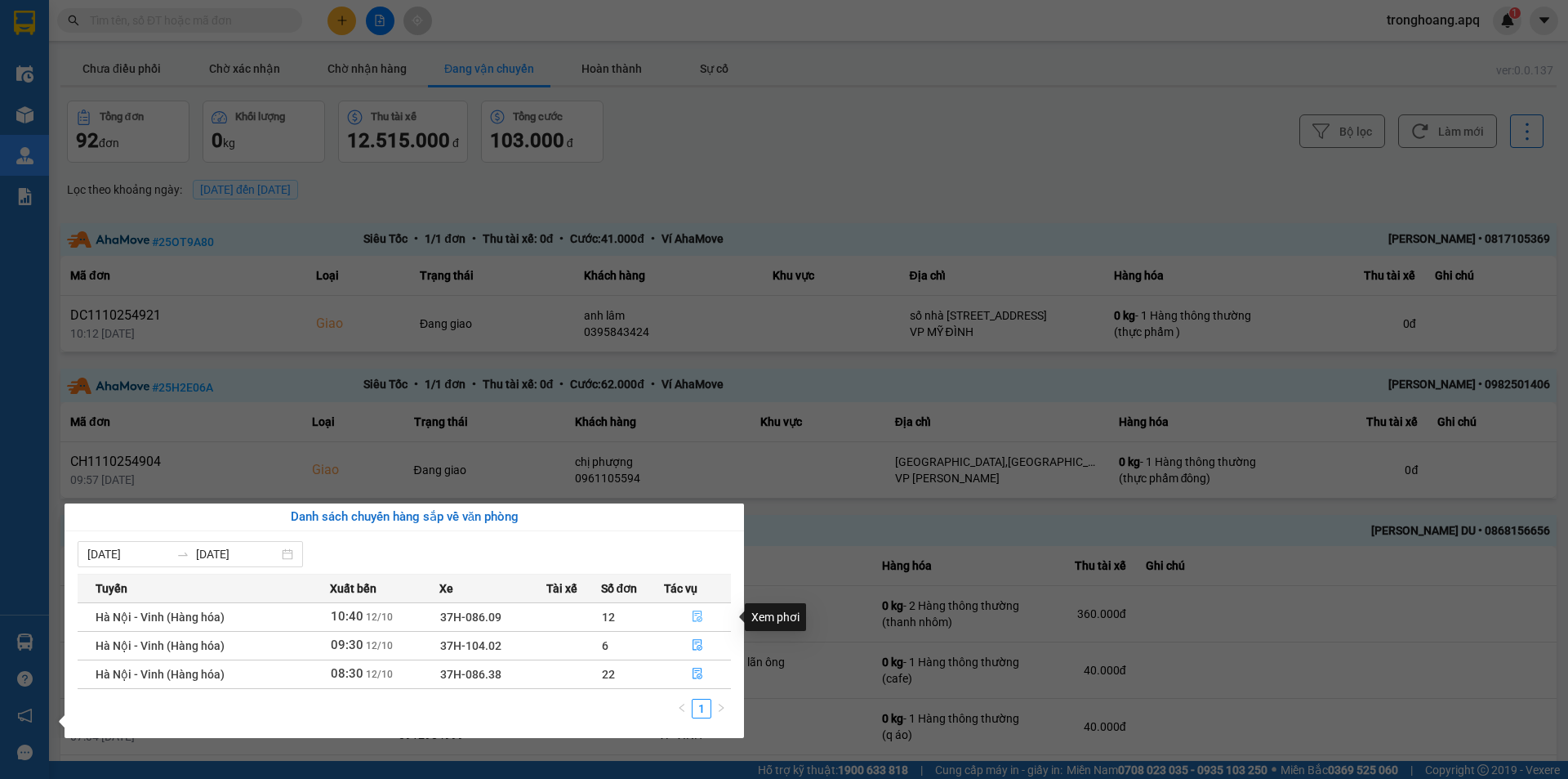
click at [695, 626] on button "button" at bounding box center [697, 617] width 65 height 26
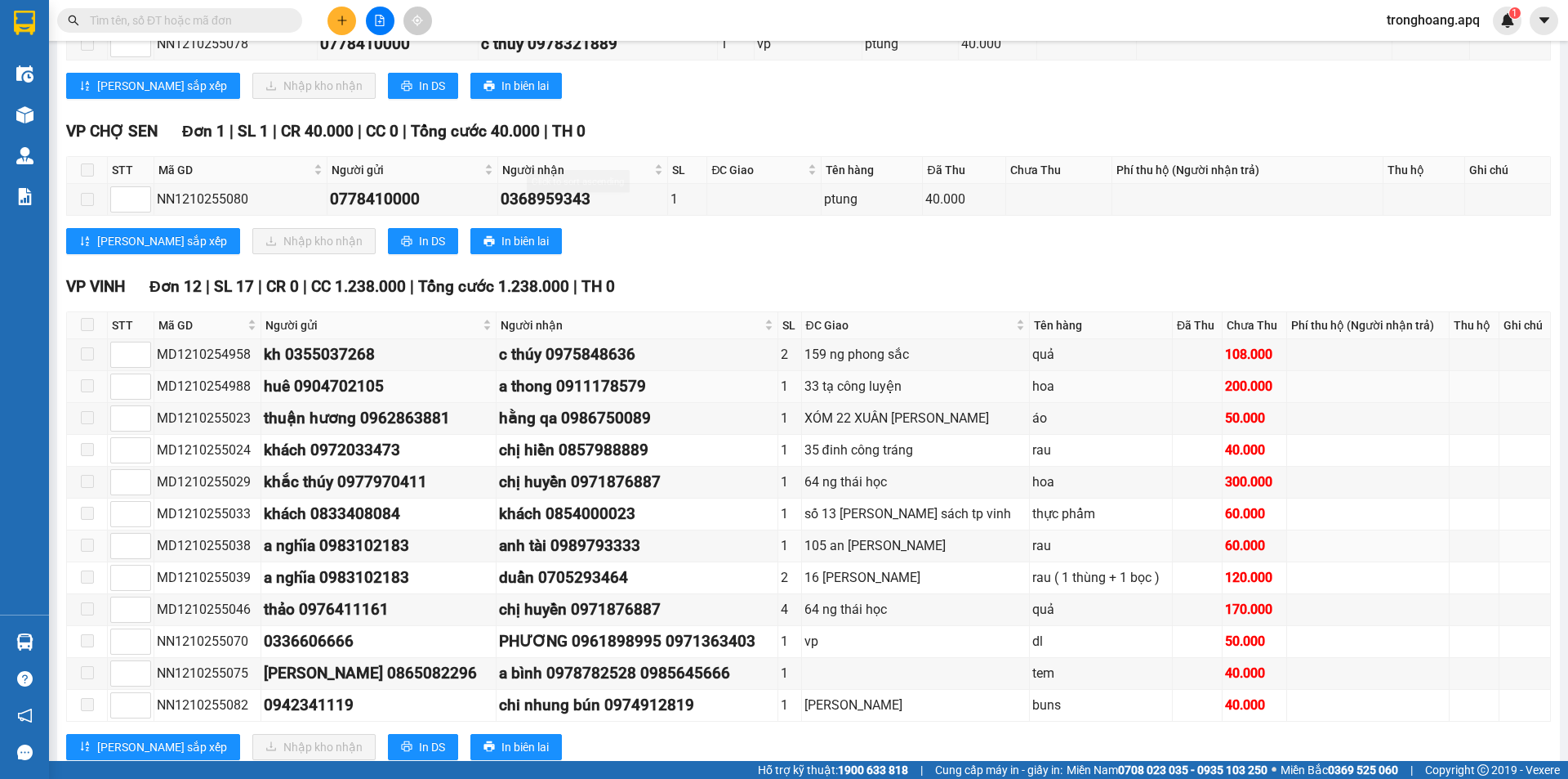
scroll to position [728, 0]
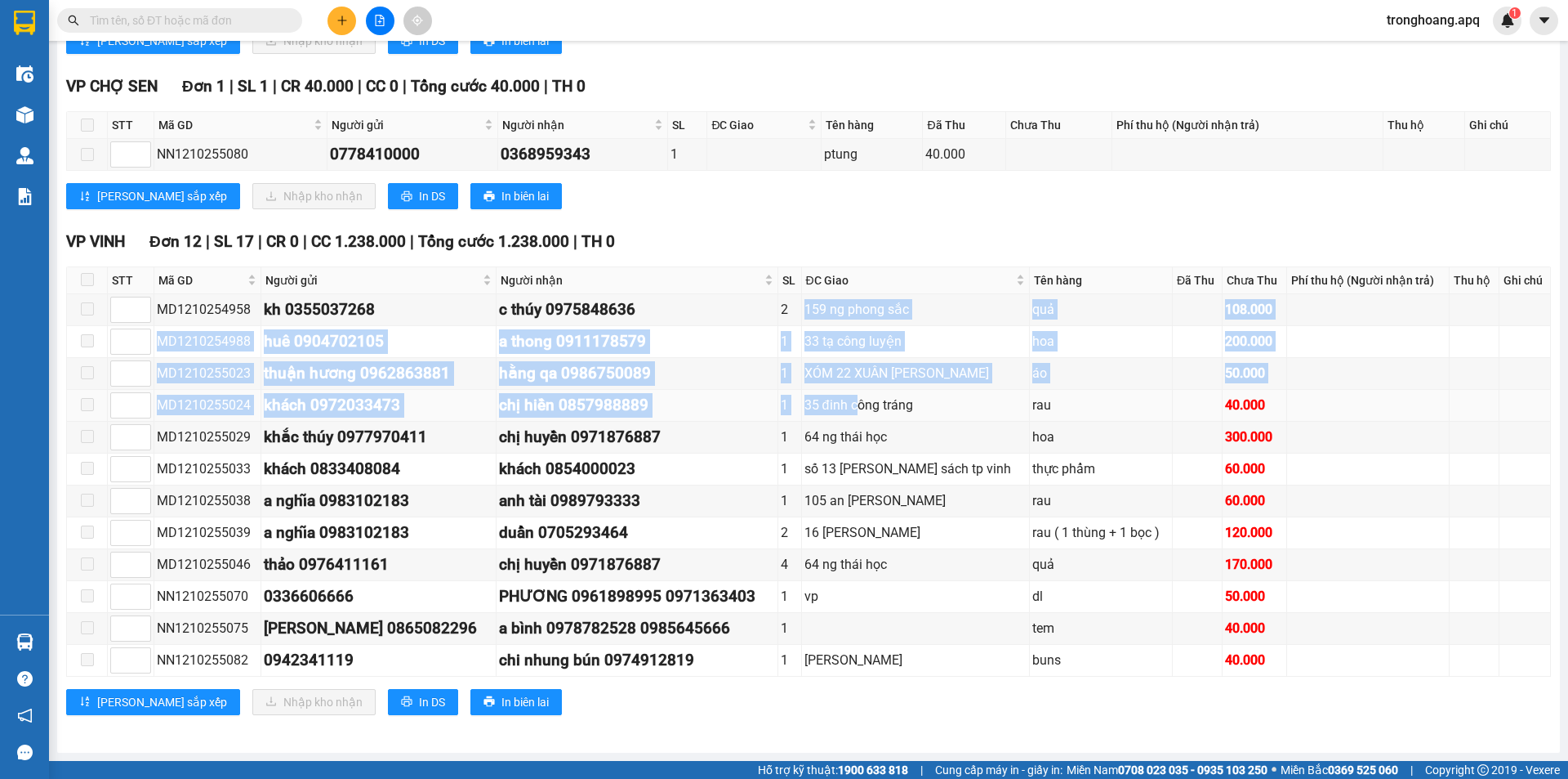
drag, startPoint x: 827, startPoint y: 306, endPoint x: 881, endPoint y: 414, distance: 120.7
click at [881, 414] on tbody "MD1210254958 kh 0355037268 c thúy 0975848636 2 159 ng phong sắc quả 108.000 MD1…" at bounding box center [809, 484] width 1484 height 382
click at [881, 414] on div "35 đinh công tráng" at bounding box center [915, 405] width 222 height 21
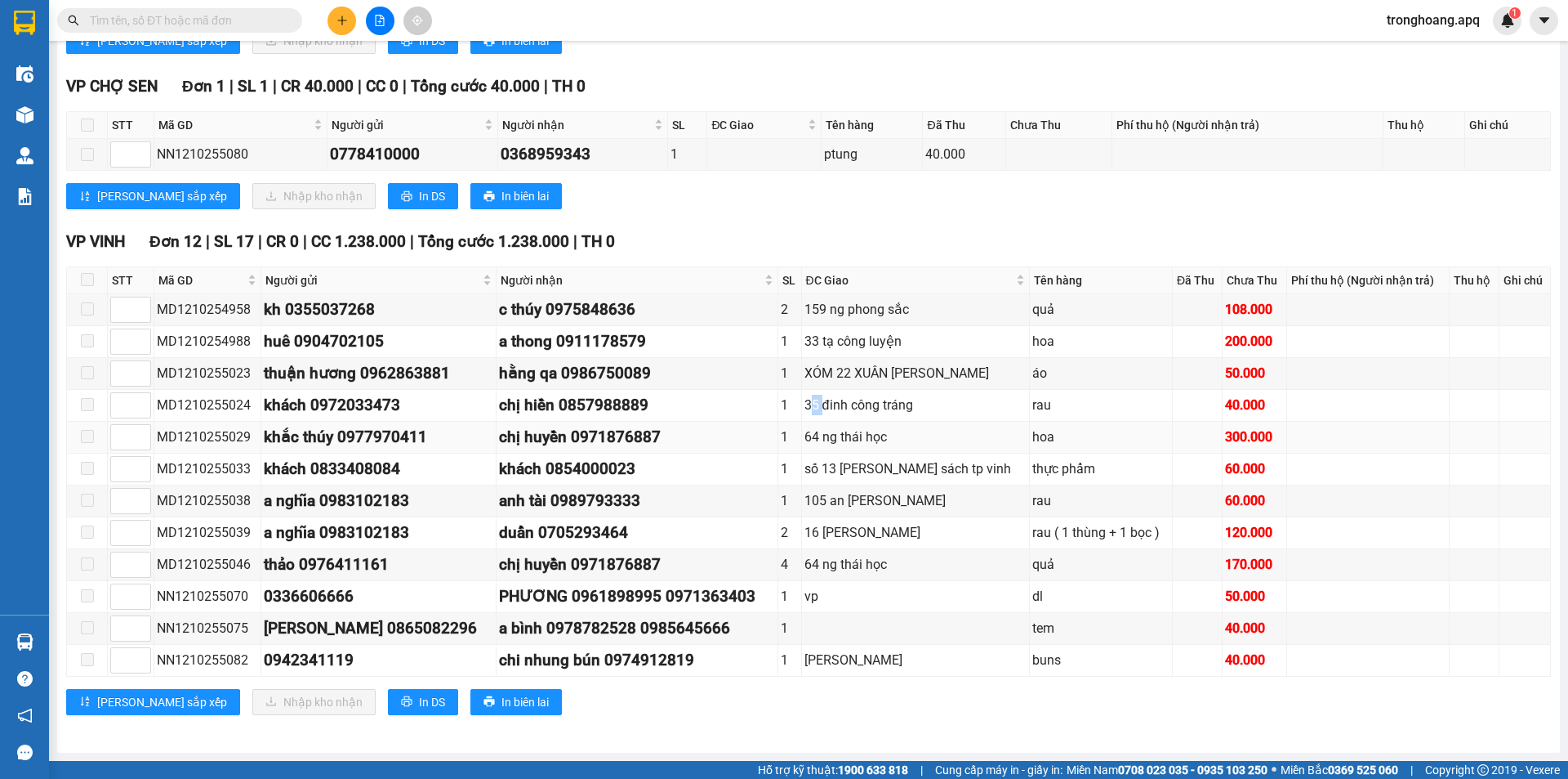
drag, startPoint x: 831, startPoint y: 400, endPoint x: 848, endPoint y: 428, distance: 32.8
click at [848, 428] on tbody "MD1210254958 kh 0355037268 c thúy 0975848636 2 159 ng phong sắc quả 108.000 MD1…" at bounding box center [809, 484] width 1484 height 382
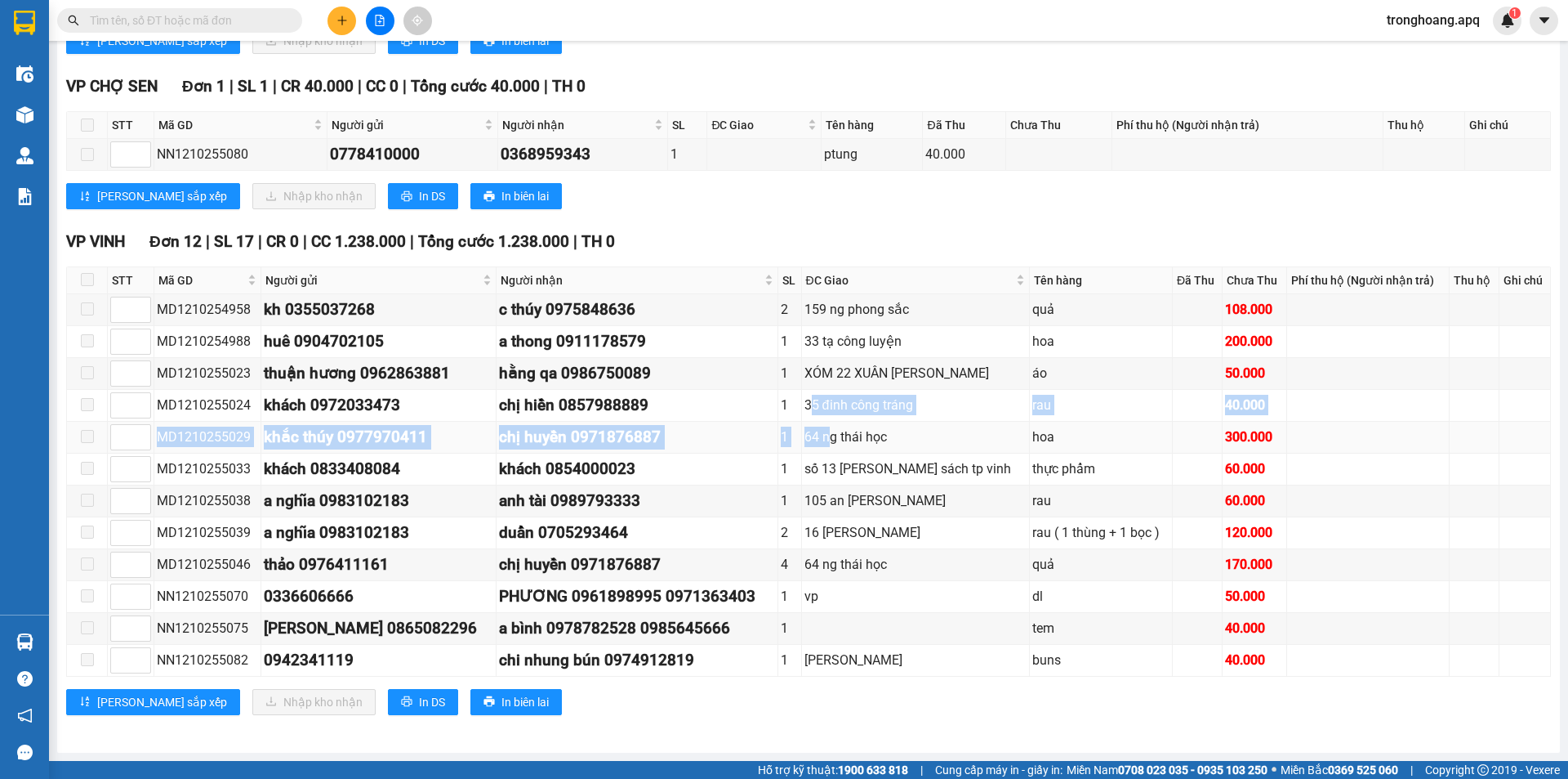
click at [848, 428] on div "64 ng thái học" at bounding box center [915, 437] width 222 height 21
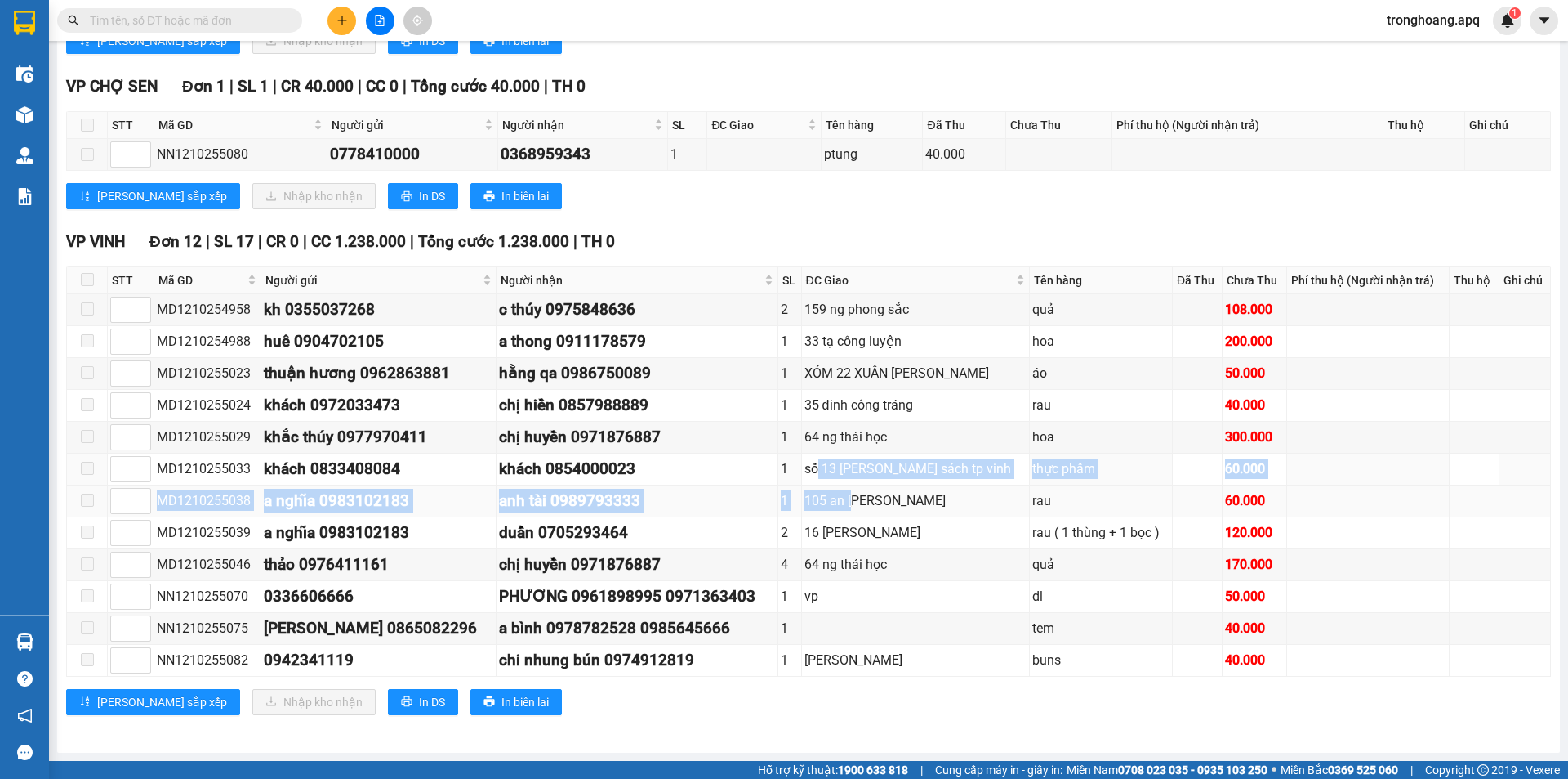
drag, startPoint x: 837, startPoint y: 468, endPoint x: 872, endPoint y: 498, distance: 46.1
click at [872, 498] on tbody "MD1210254958 kh 0355037268 c thúy 0975848636 2 159 ng phong sắc quả 108.000 MD1…" at bounding box center [809, 484] width 1484 height 382
click at [868, 497] on div "105 an [PERSON_NAME]" at bounding box center [915, 500] width 222 height 21
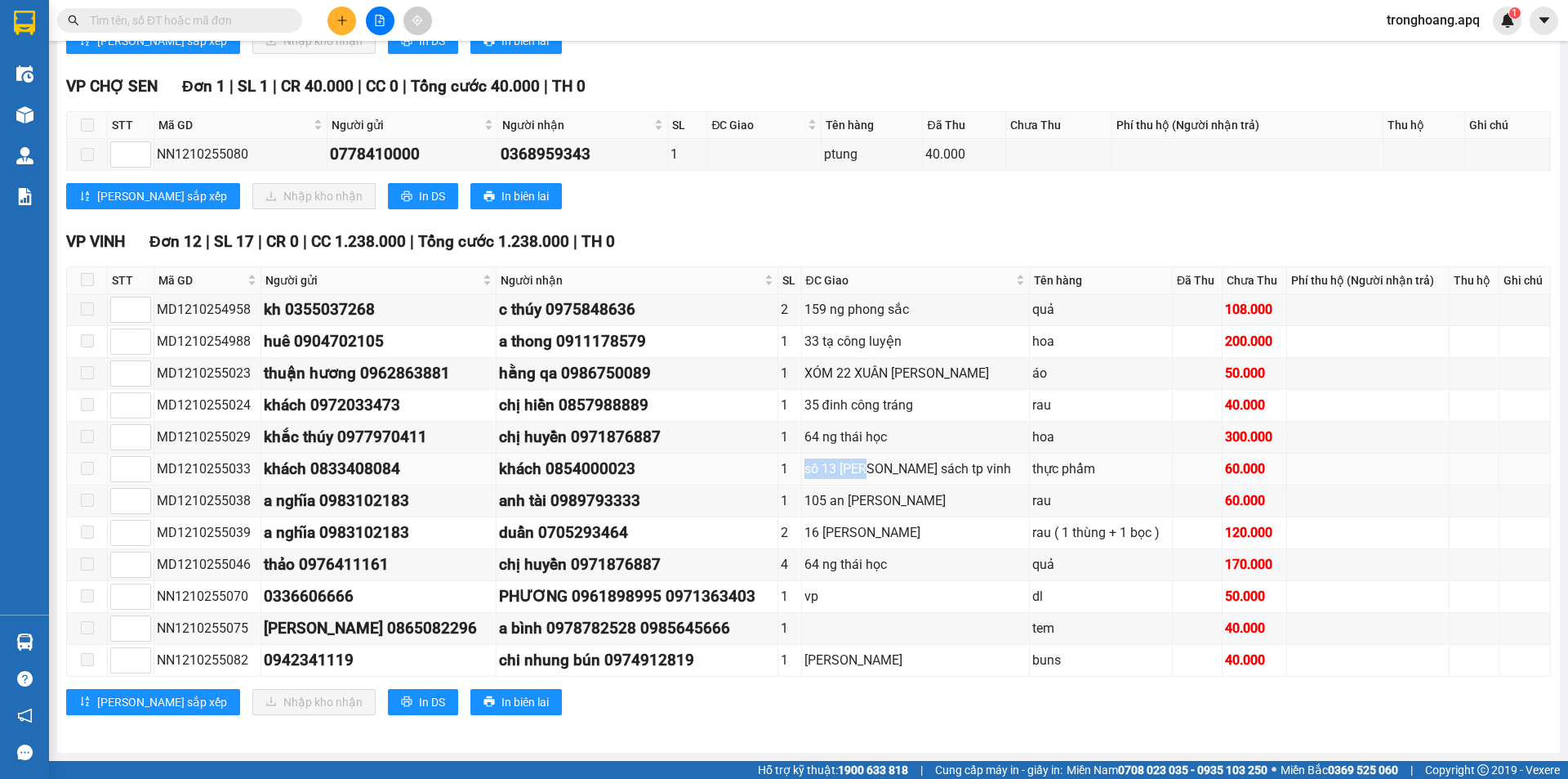
drag, startPoint x: 818, startPoint y: 473, endPoint x: 885, endPoint y: 483, distance: 67.7
click at [885, 483] on tr "MD1210255033 khách 0833408084 khách 0854000023 1 số 13 [PERSON_NAME] sách tp vi…" at bounding box center [809, 469] width 1484 height 32
click at [877, 481] on td "số 13 [PERSON_NAME] sách tp vinh" at bounding box center [916, 469] width 228 height 32
drag, startPoint x: 837, startPoint y: 500, endPoint x: 869, endPoint y: 512, distance: 34.2
click at [869, 512] on td "105 an [PERSON_NAME]" at bounding box center [916, 501] width 228 height 32
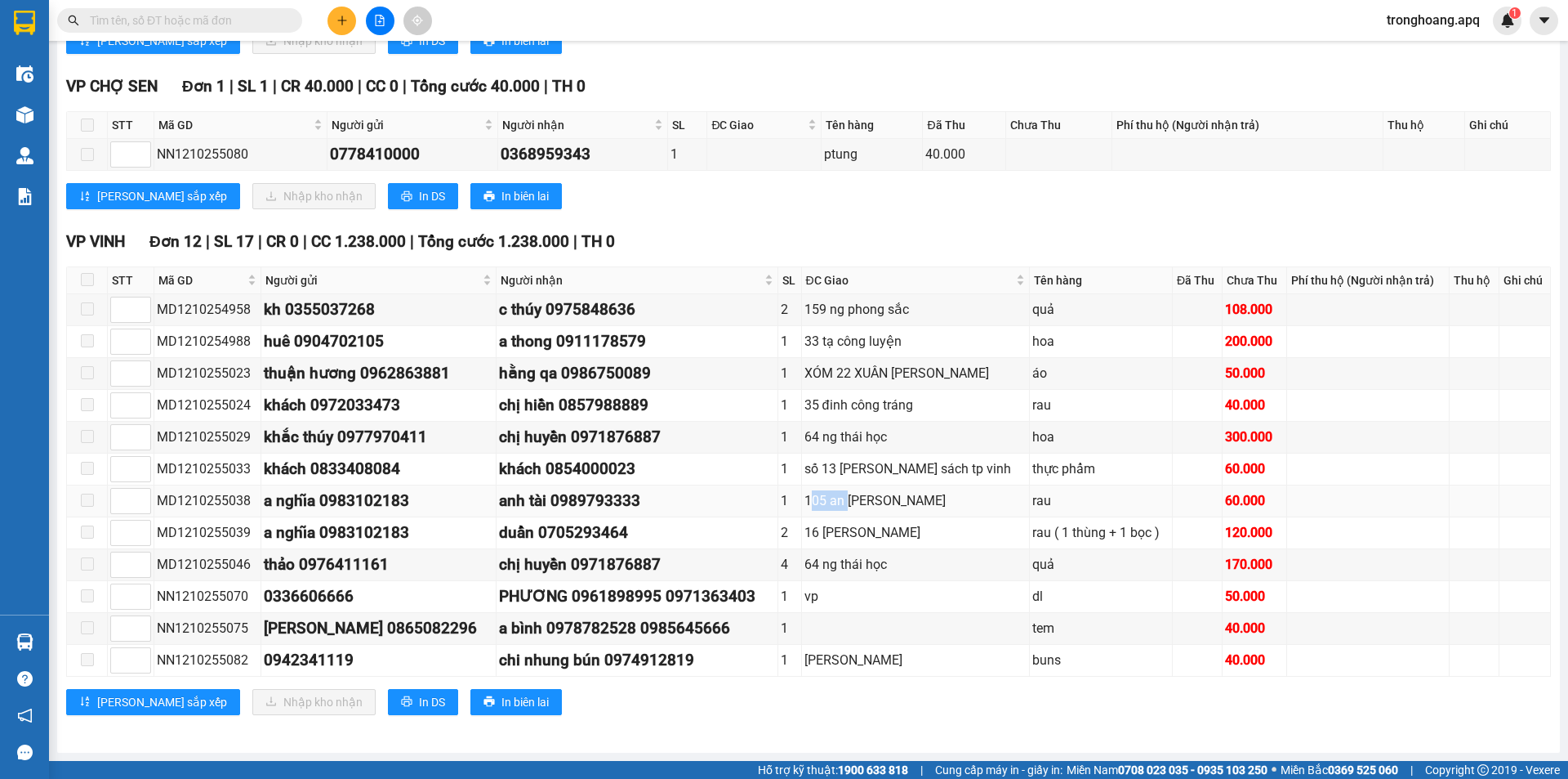
click at [864, 512] on td "105 an [PERSON_NAME]" at bounding box center [916, 501] width 228 height 32
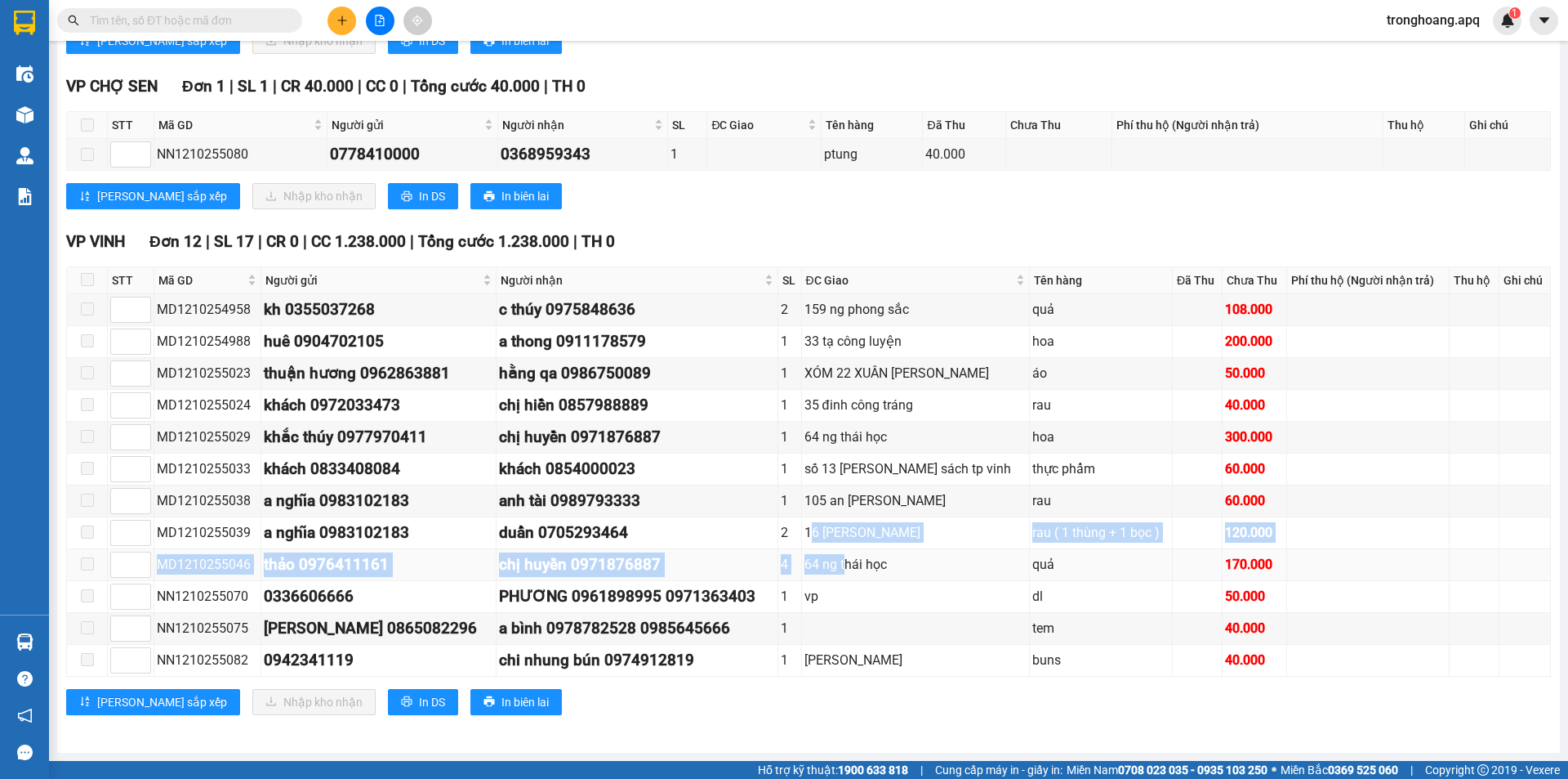
drag, startPoint x: 834, startPoint y: 544, endPoint x: 874, endPoint y: 572, distance: 48.8
click at [874, 572] on tbody "MD1210254958 kh 0355037268 c thúy 0975848636 2 159 ng phong sắc quả 108.000 MD1…" at bounding box center [809, 484] width 1484 height 382
click at [874, 572] on div "64 ng thái học" at bounding box center [915, 565] width 222 height 21
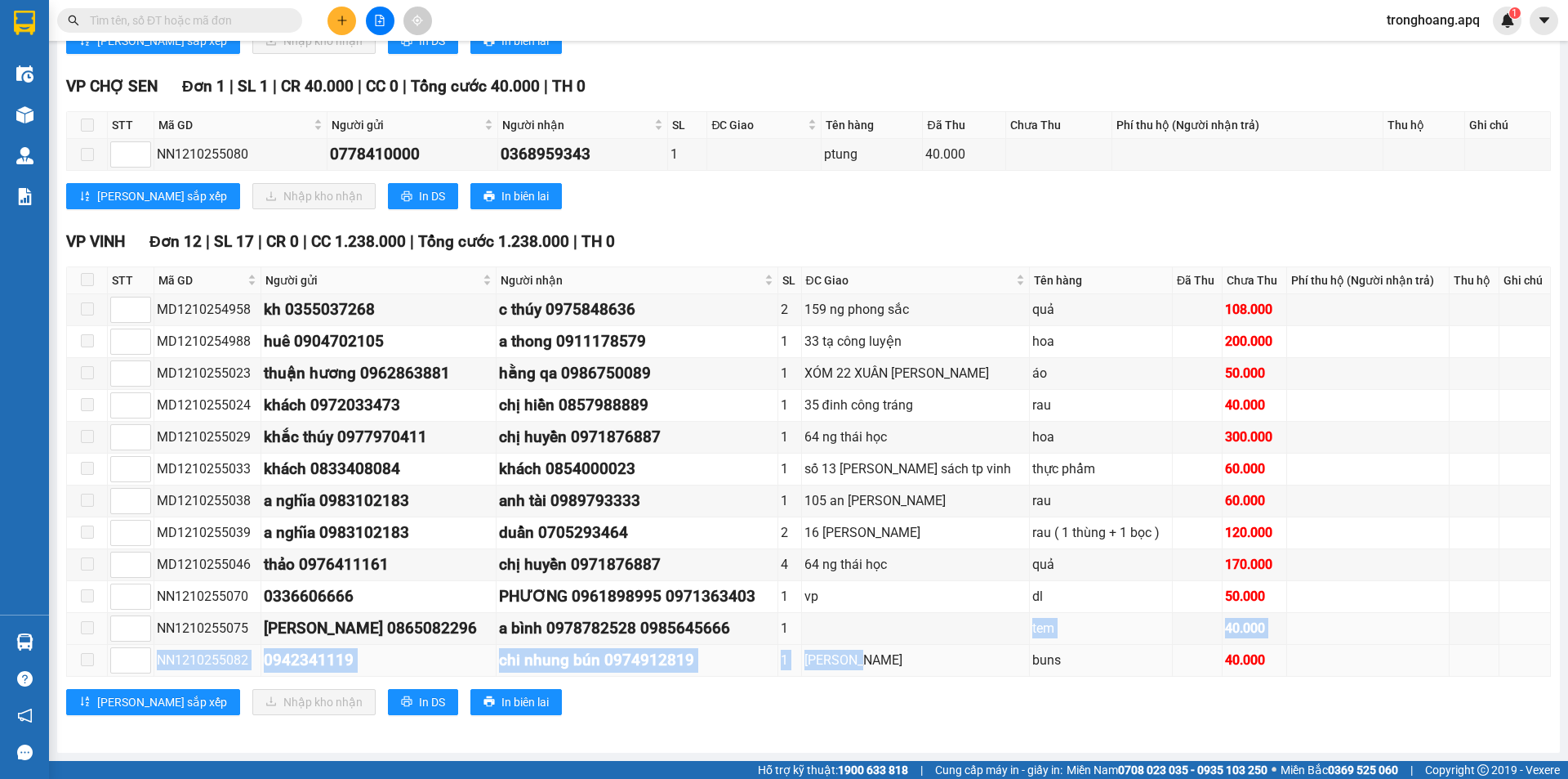
drag, startPoint x: 826, startPoint y: 633, endPoint x: 882, endPoint y: 669, distance: 66.6
click at [882, 669] on tbody "MD1210254958 kh 0355037268 c thúy 0975848636 2 159 ng phong sắc quả 108.000 MD1…" at bounding box center [809, 484] width 1484 height 382
click at [882, 669] on div "[PERSON_NAME]" at bounding box center [915, 660] width 222 height 21
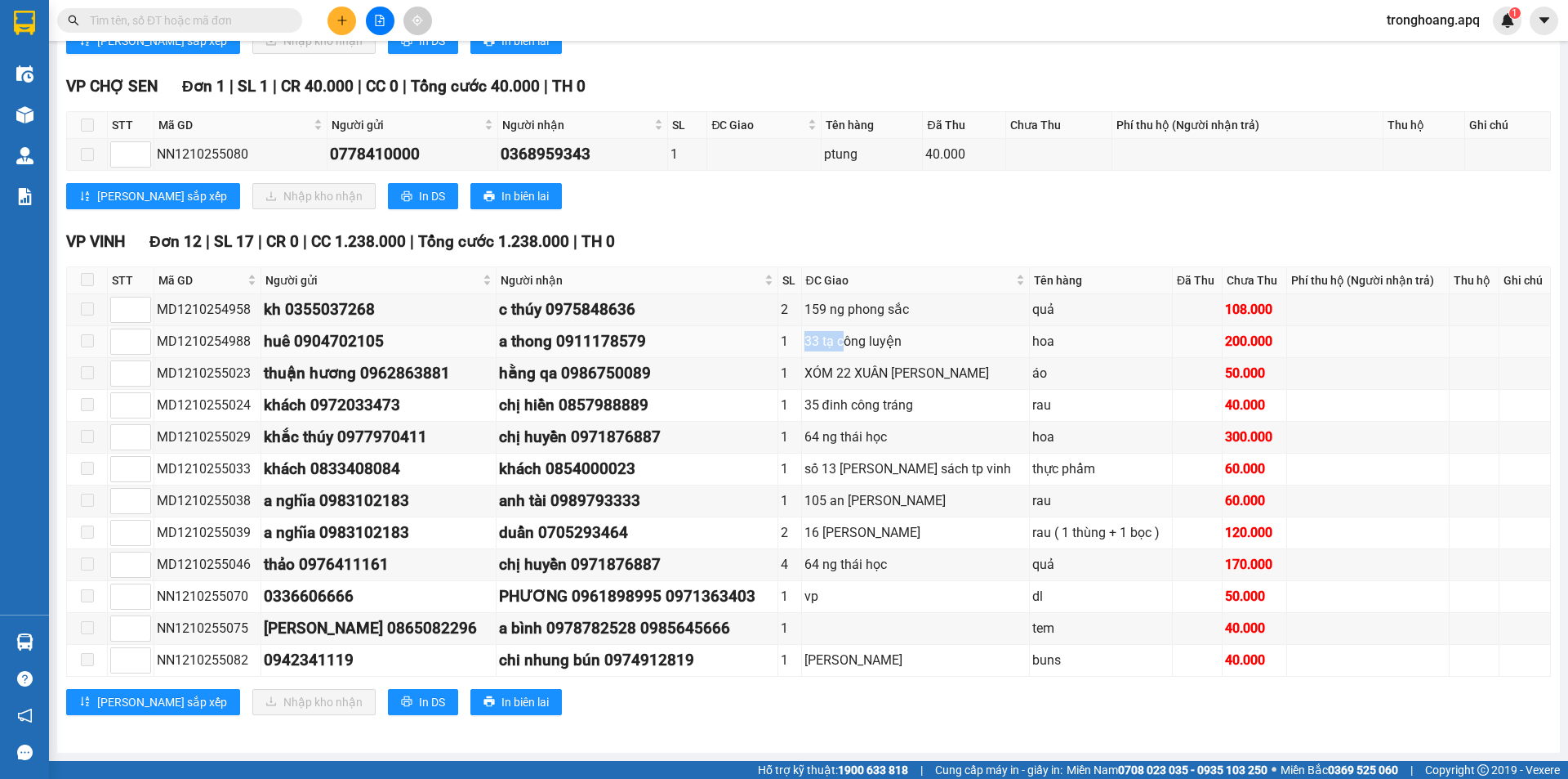
drag, startPoint x: 821, startPoint y: 345, endPoint x: 863, endPoint y: 355, distance: 43.2
click at [863, 355] on tr "MD1210254988 huê 0904702105 a thong 0911178579 1 33 tạ công luyện hoa 200.000" at bounding box center [809, 342] width 1484 height 32
click at [862, 356] on td "33 tạ công luyện" at bounding box center [916, 342] width 228 height 32
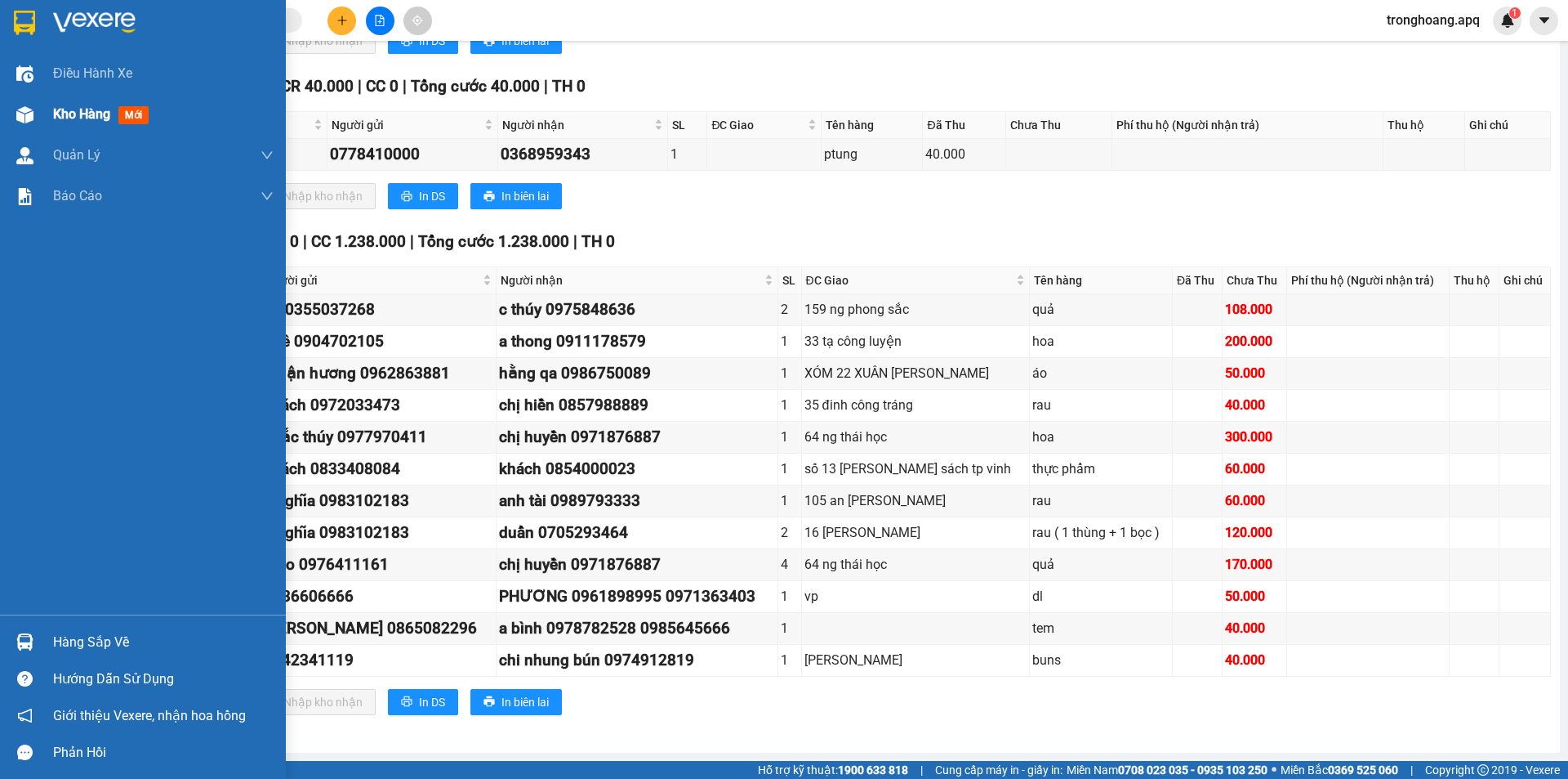
click at [40, 128] on div "Kho hàng mới" at bounding box center [143, 114] width 286 height 41
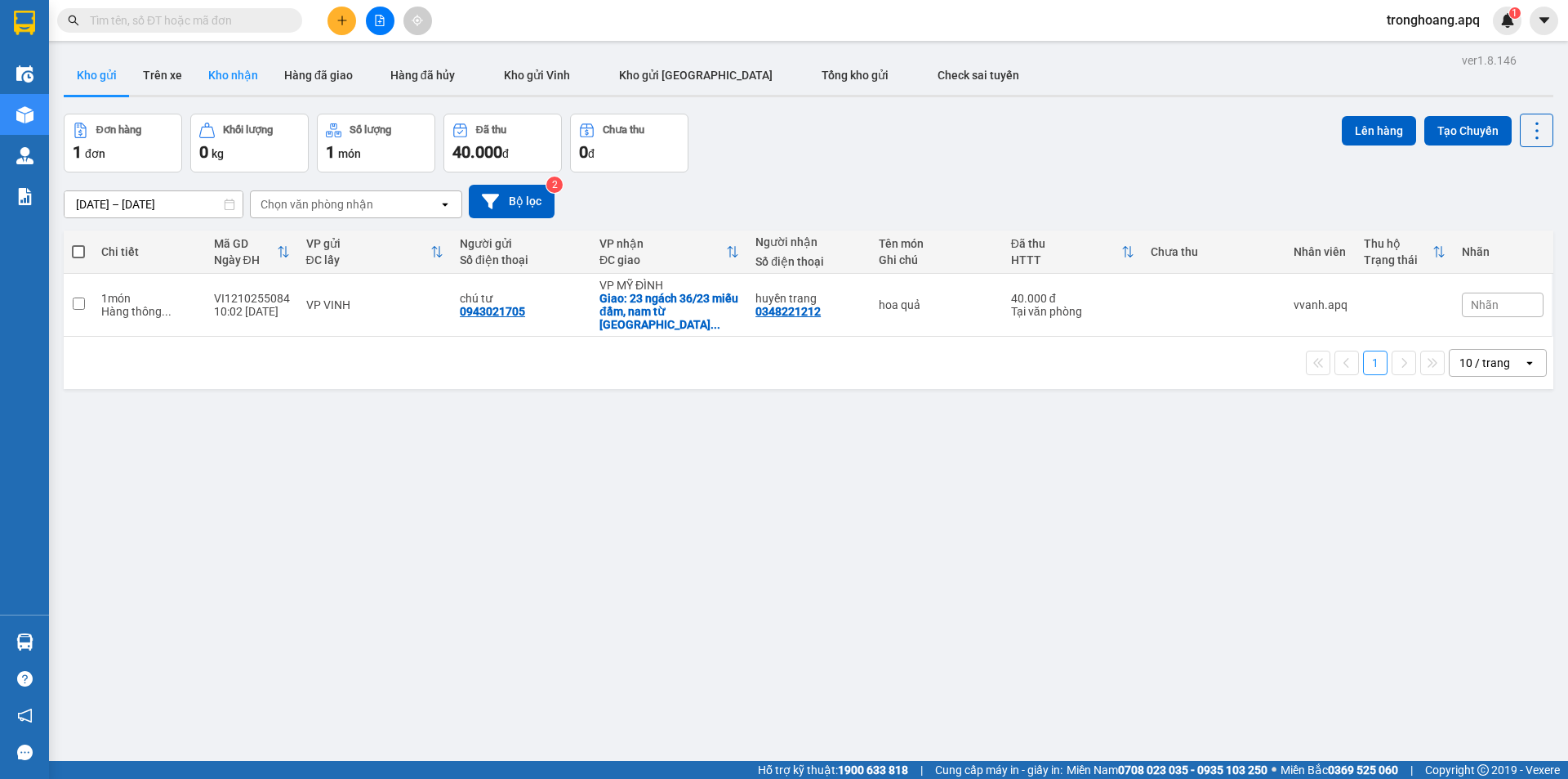
click at [243, 76] on button "Kho nhận" at bounding box center [233, 76] width 76 height 40
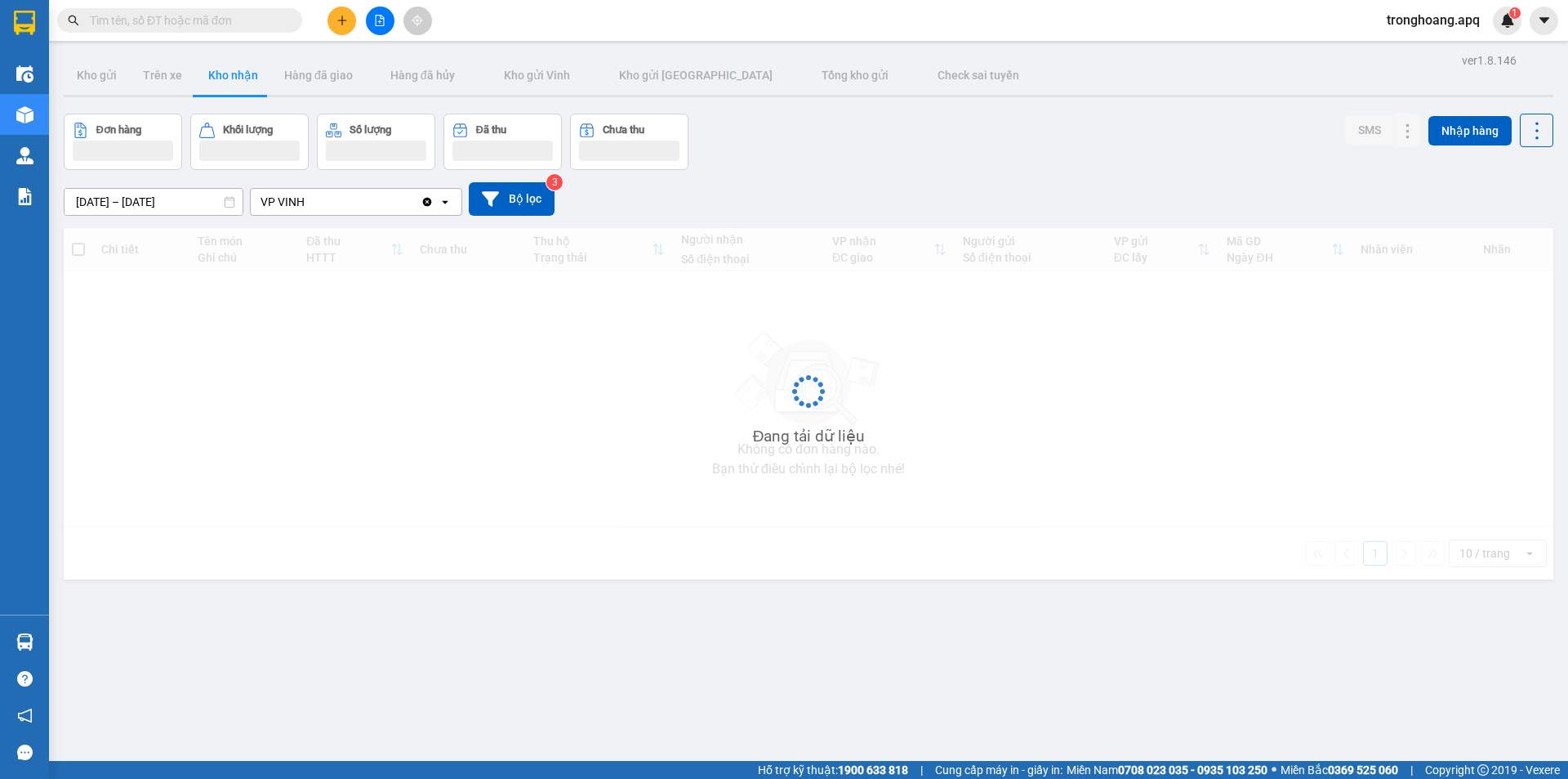
click at [988, 162] on div "Đơn hàng Khối lượng Số lượng Đã thu Chưa thu SMS Nhập hàng" at bounding box center [808, 142] width 1490 height 57
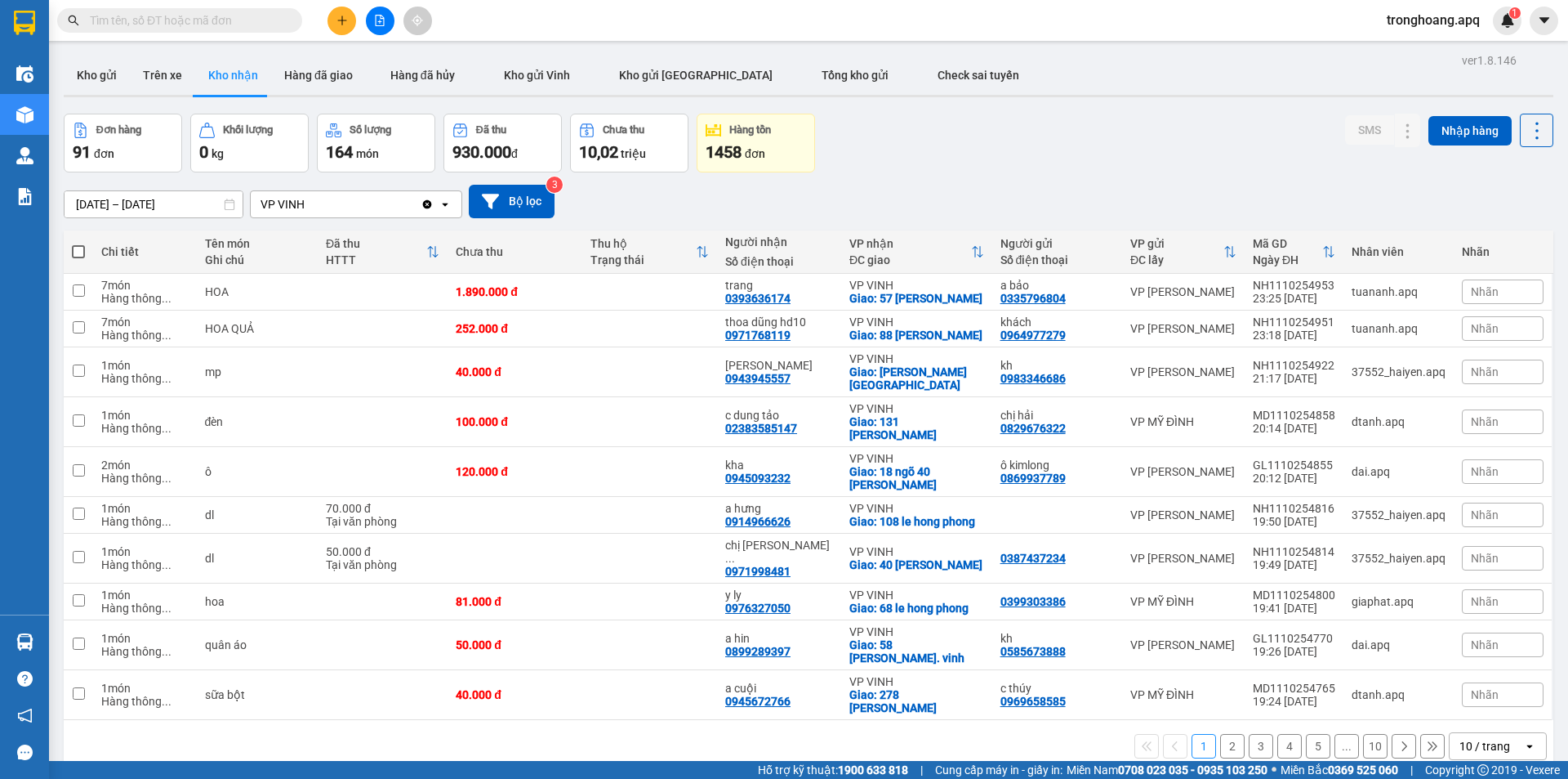
click at [1477, 737] on div "10 / trang" at bounding box center [1485, 745] width 51 height 16
click at [1479, 702] on span "100 / trang" at bounding box center [1479, 696] width 59 height 16
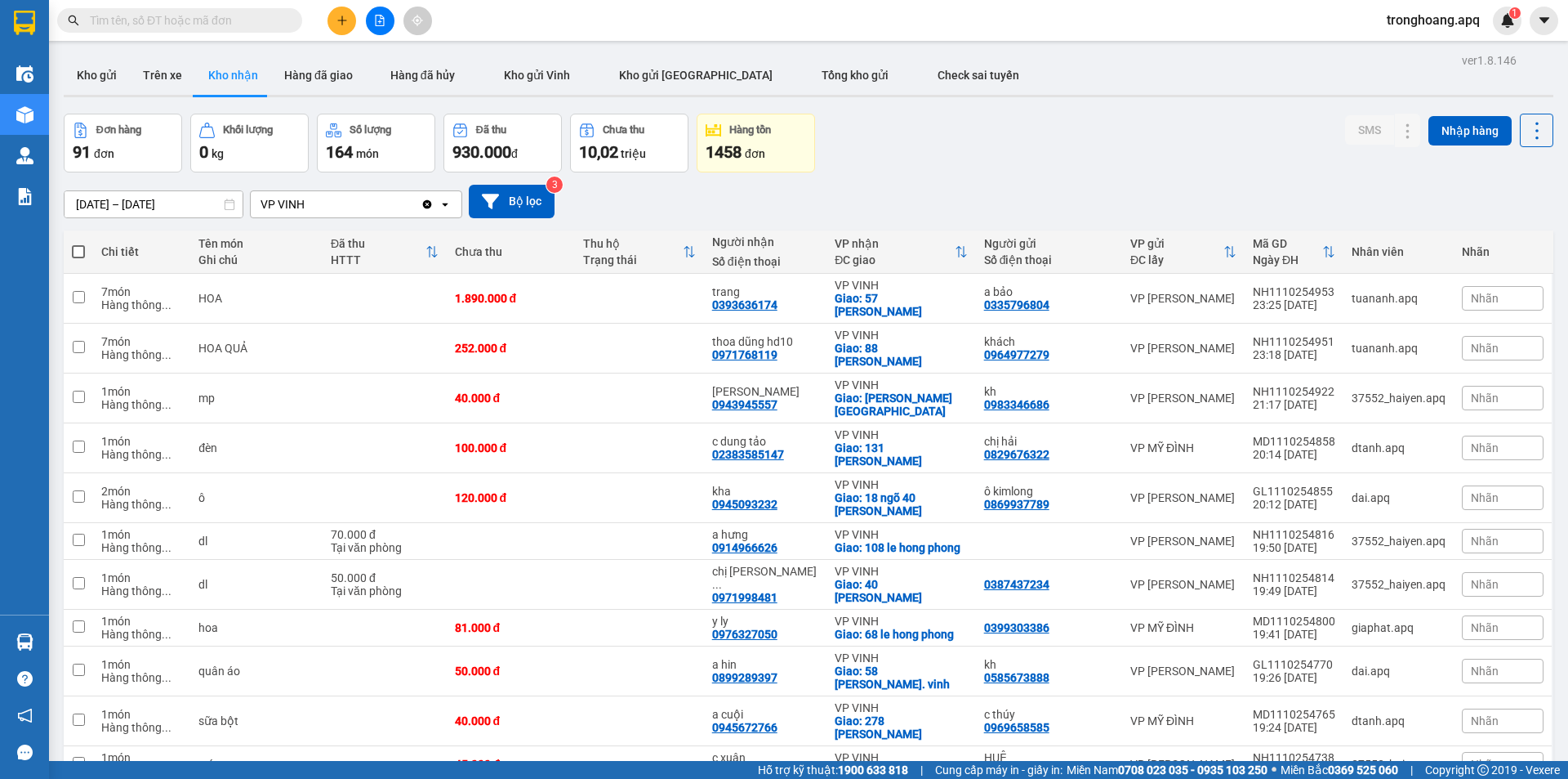
click at [920, 151] on div "Đơn hàng 91 đơn Khối lượng 0 kg Số lượng 164 món Đã thu 930.000 đ Chưa thu 10,0…" at bounding box center [808, 143] width 1490 height 59
click at [528, 216] on button "Bộ lọc" at bounding box center [512, 201] width 86 height 33
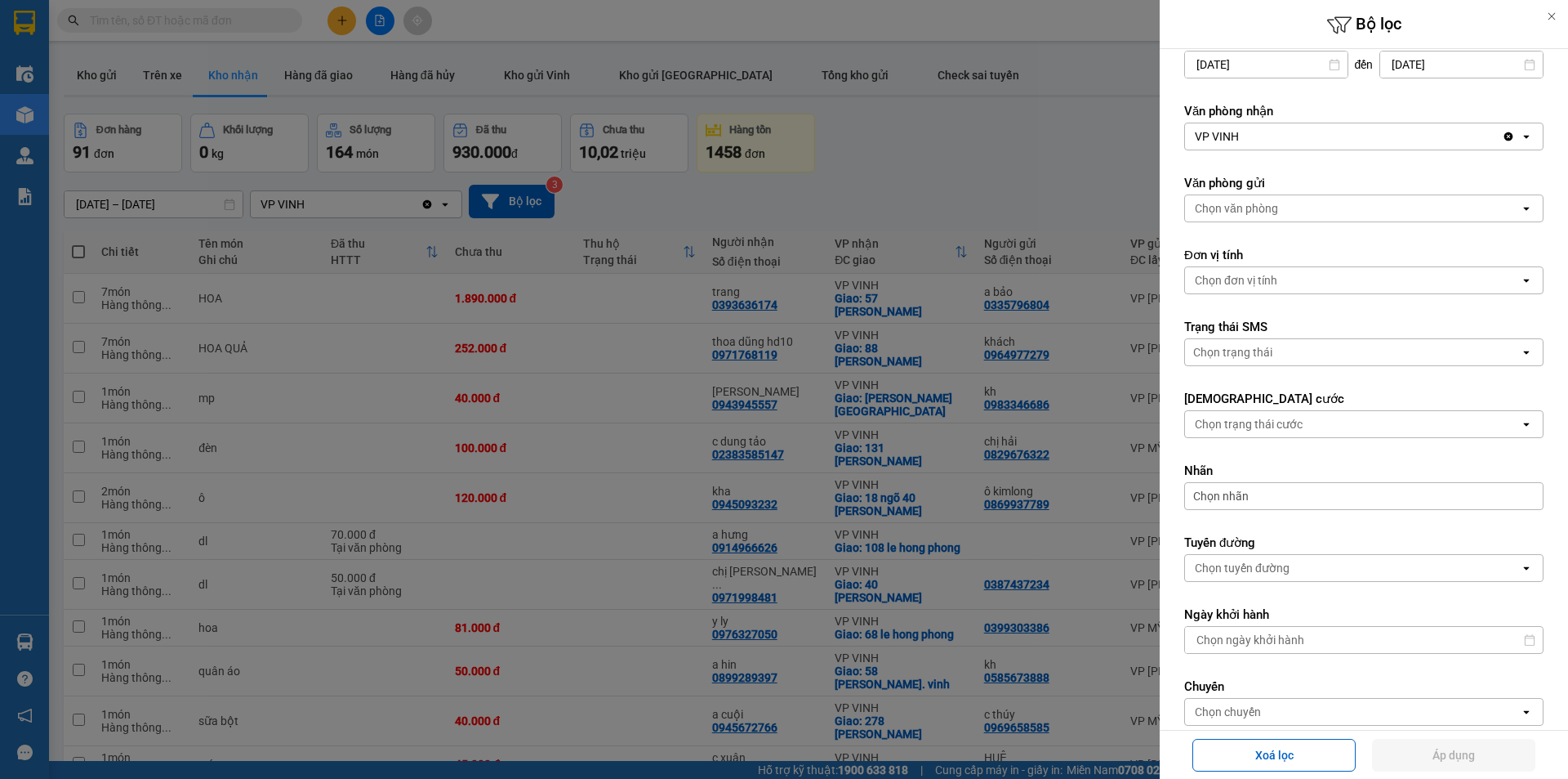
scroll to position [287, 0]
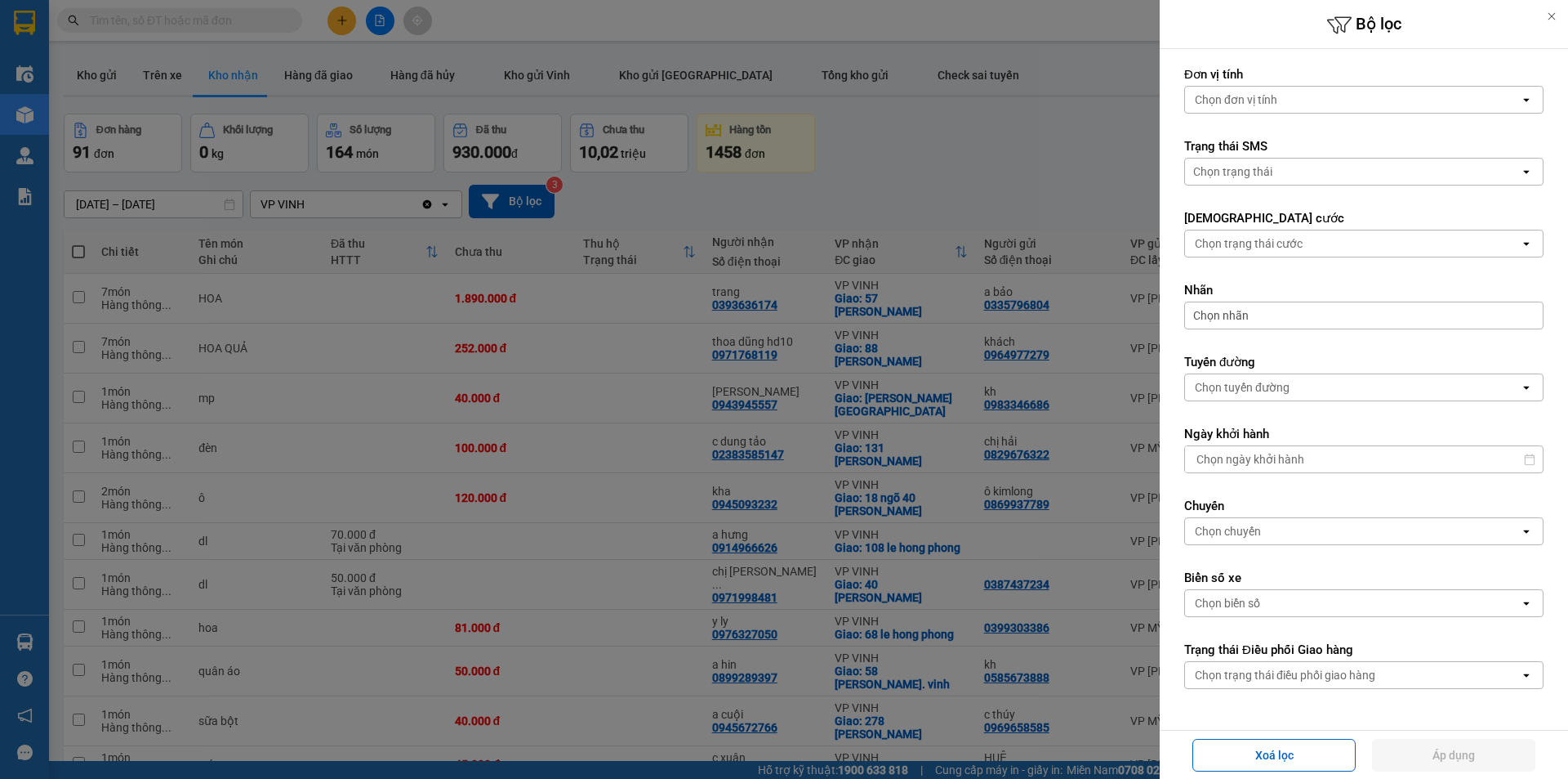
click at [1307, 667] on div "Chọn trạng thái điều phối giao hàng" at bounding box center [1285, 674] width 180 height 16
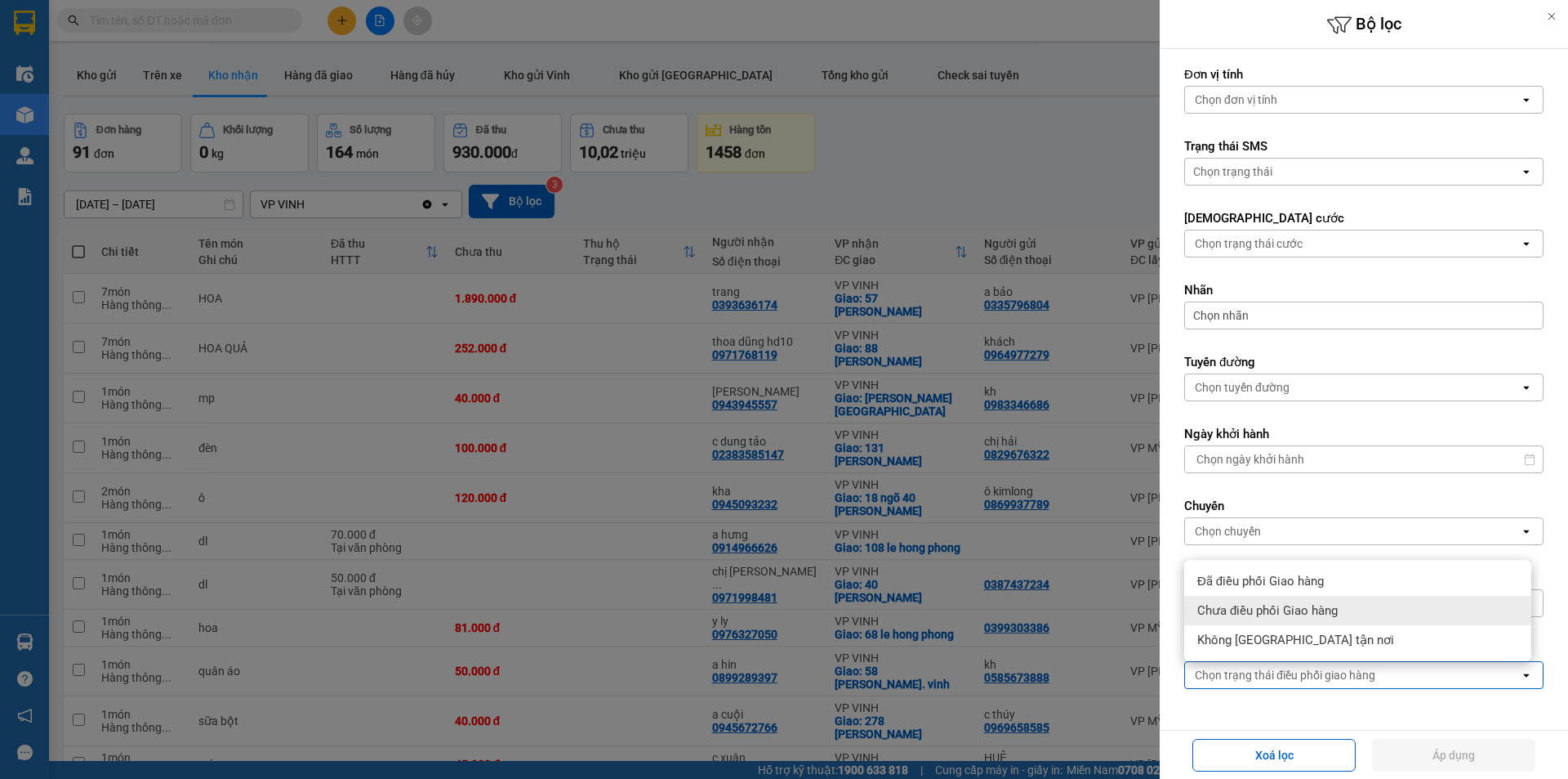
click at [1293, 615] on span "Chưa điều phối Giao hàng" at bounding box center [1267, 610] width 141 height 16
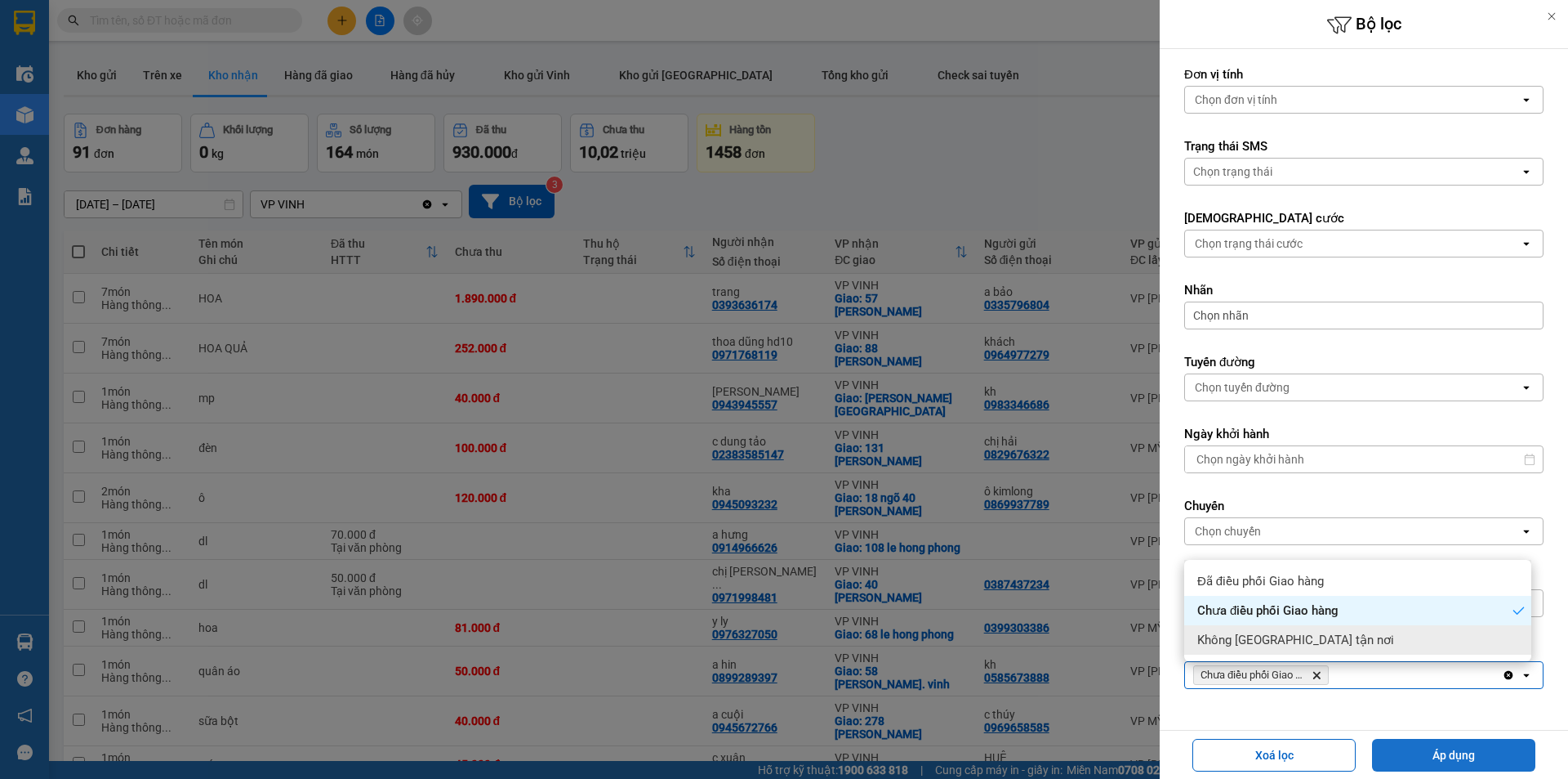
click at [1444, 745] on button "Áp dụng" at bounding box center [1454, 754] width 163 height 33
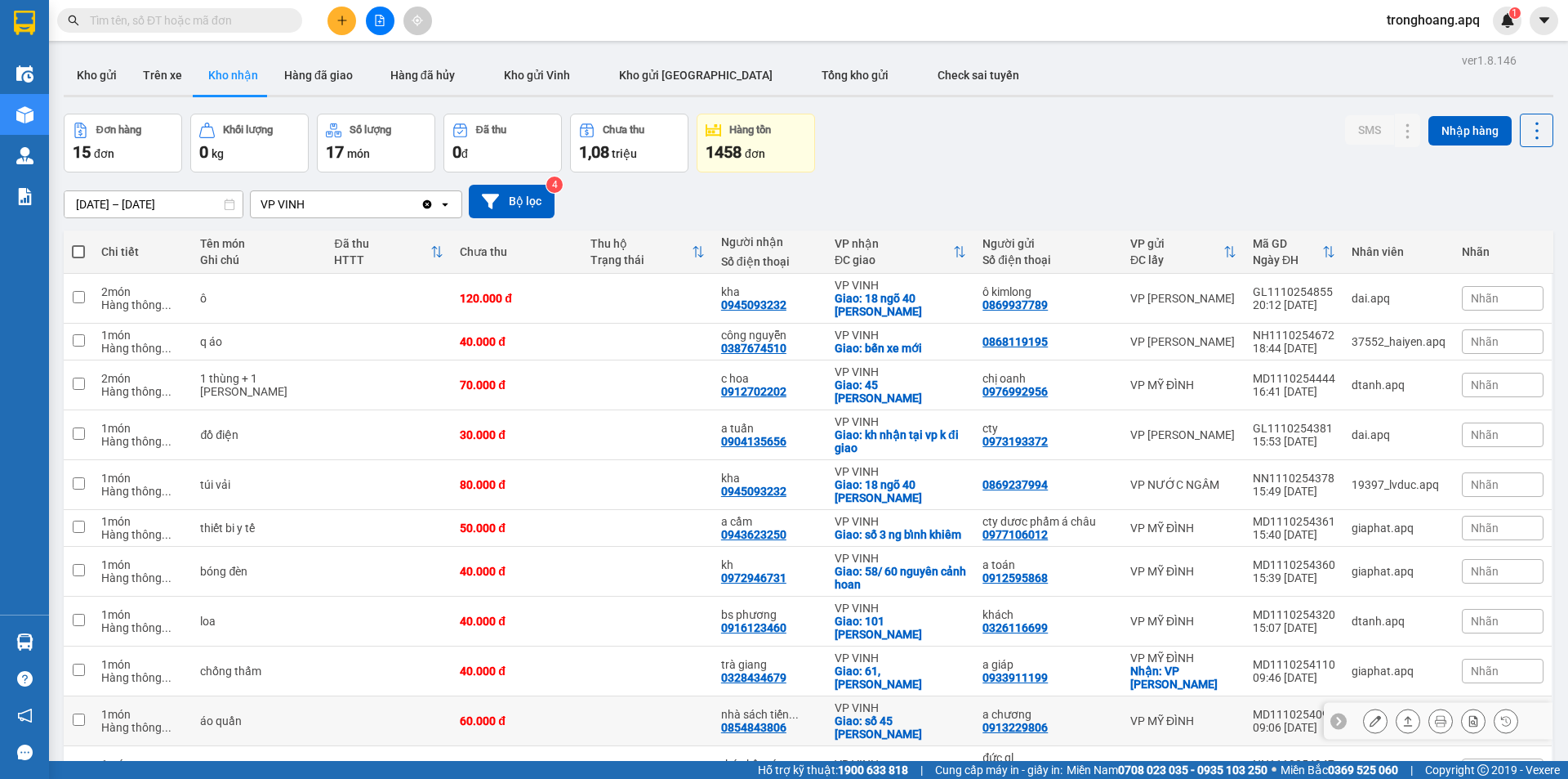
click at [1377, 708] on div at bounding box center [1441, 720] width 155 height 25
click at [1371, 709] on button at bounding box center [1375, 720] width 23 height 28
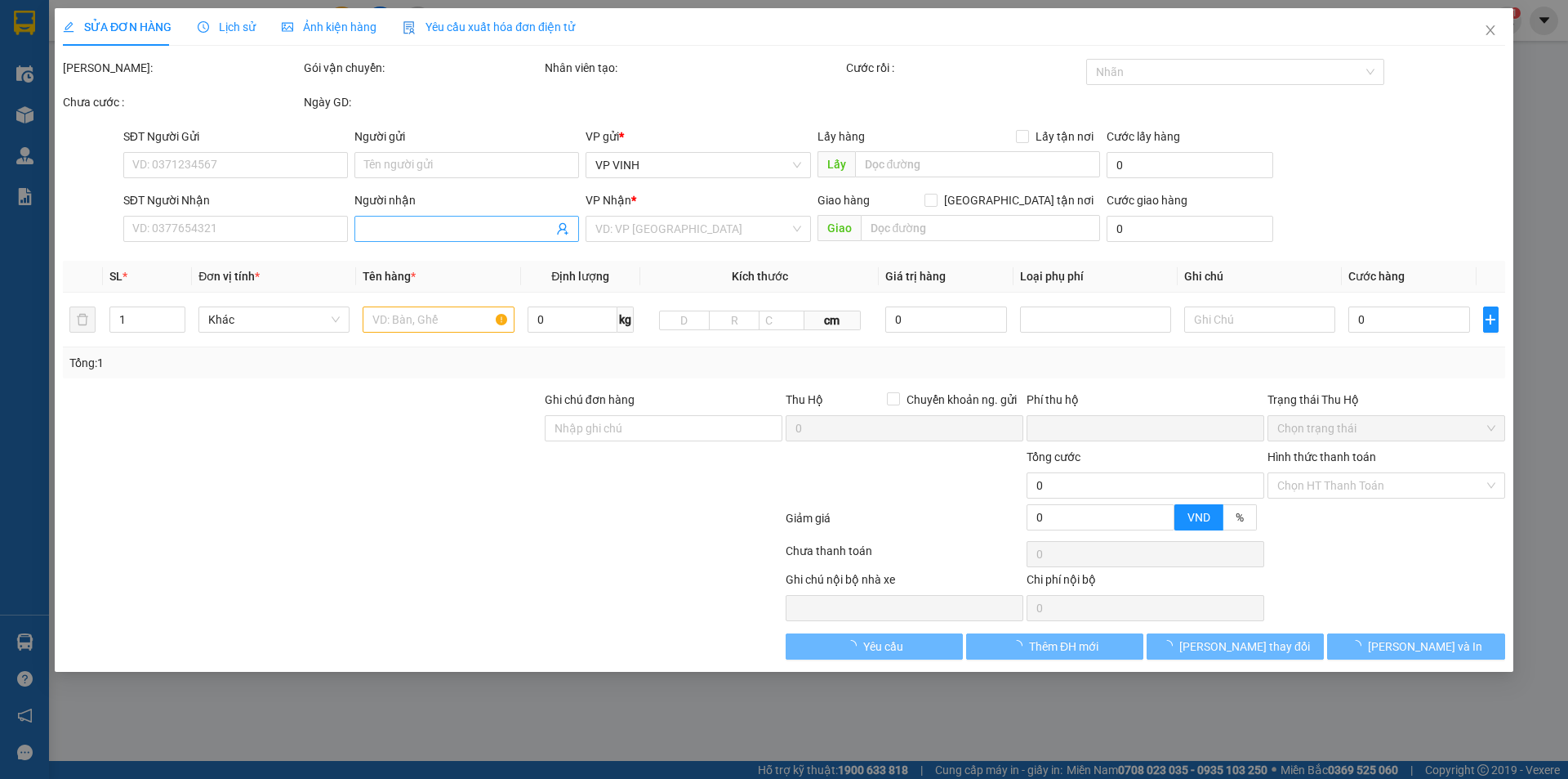
type input "0913229806"
type input "a chương"
type input "0854843806"
type input "nhà sách tiến thọ0941971521"
checkbox input "true"
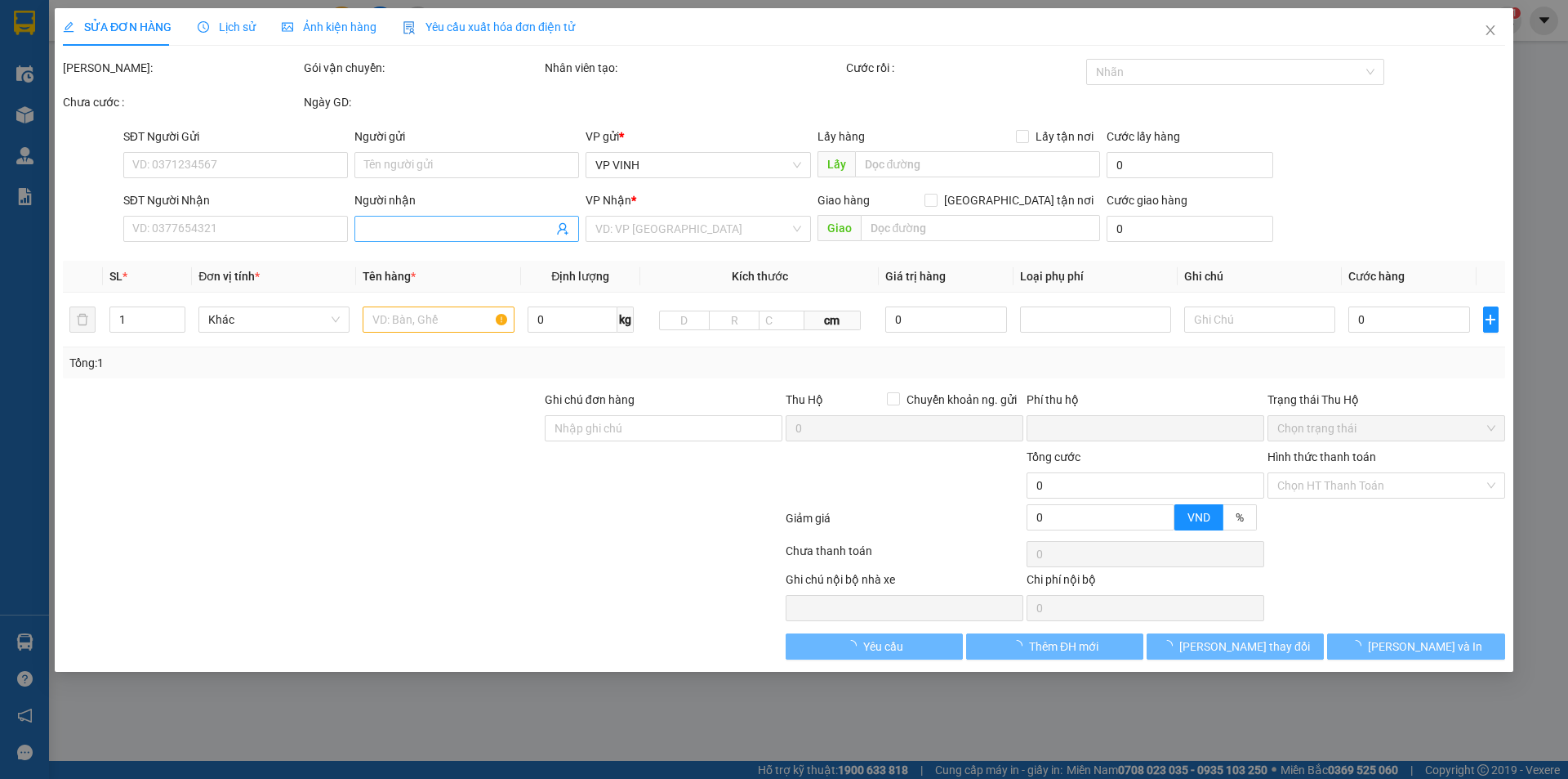
type input "số 45 [PERSON_NAME]"
type input "0"
type input "60.000"
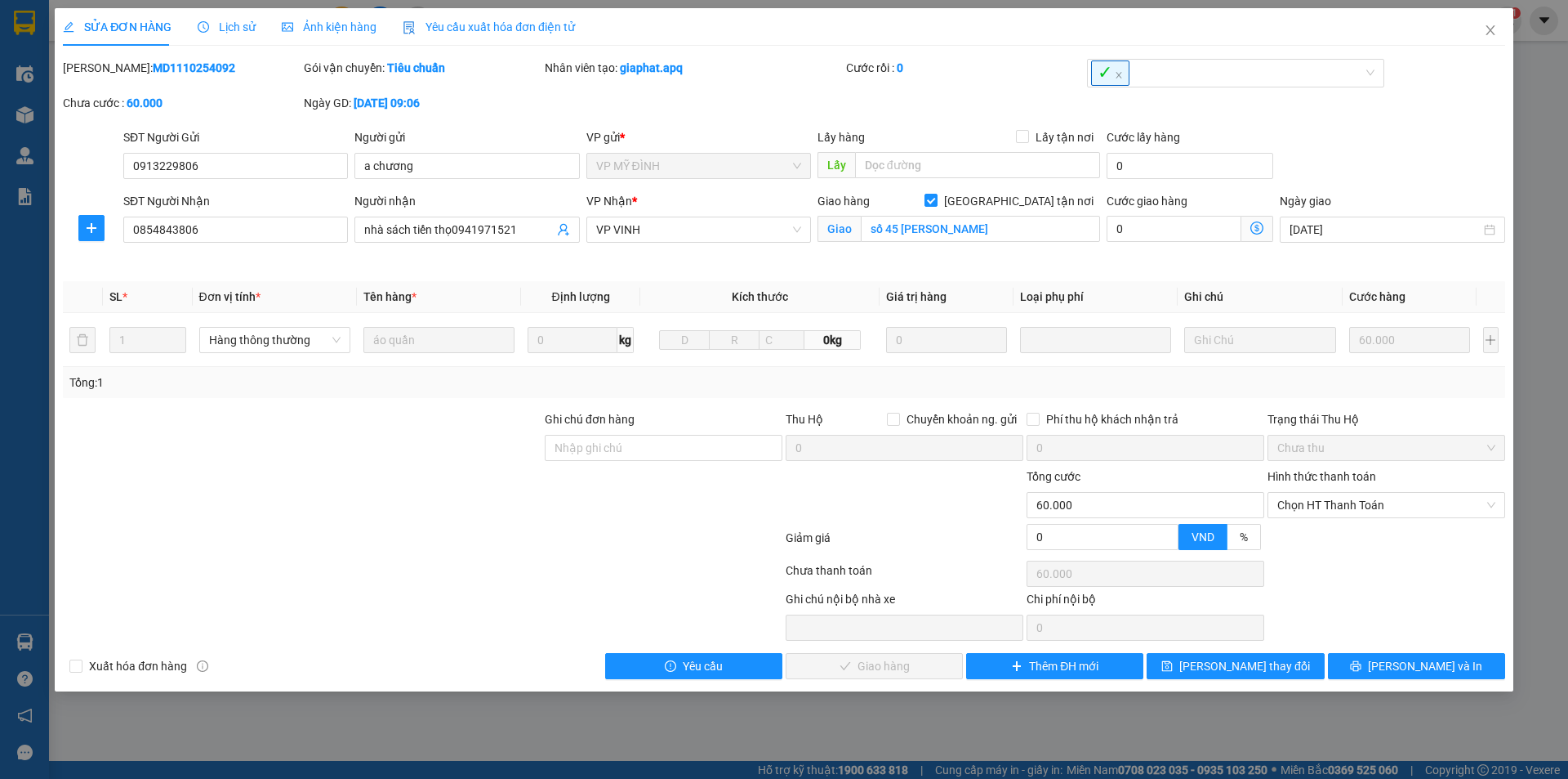
click at [235, 21] on span "Lịch sử" at bounding box center [226, 27] width 58 height 13
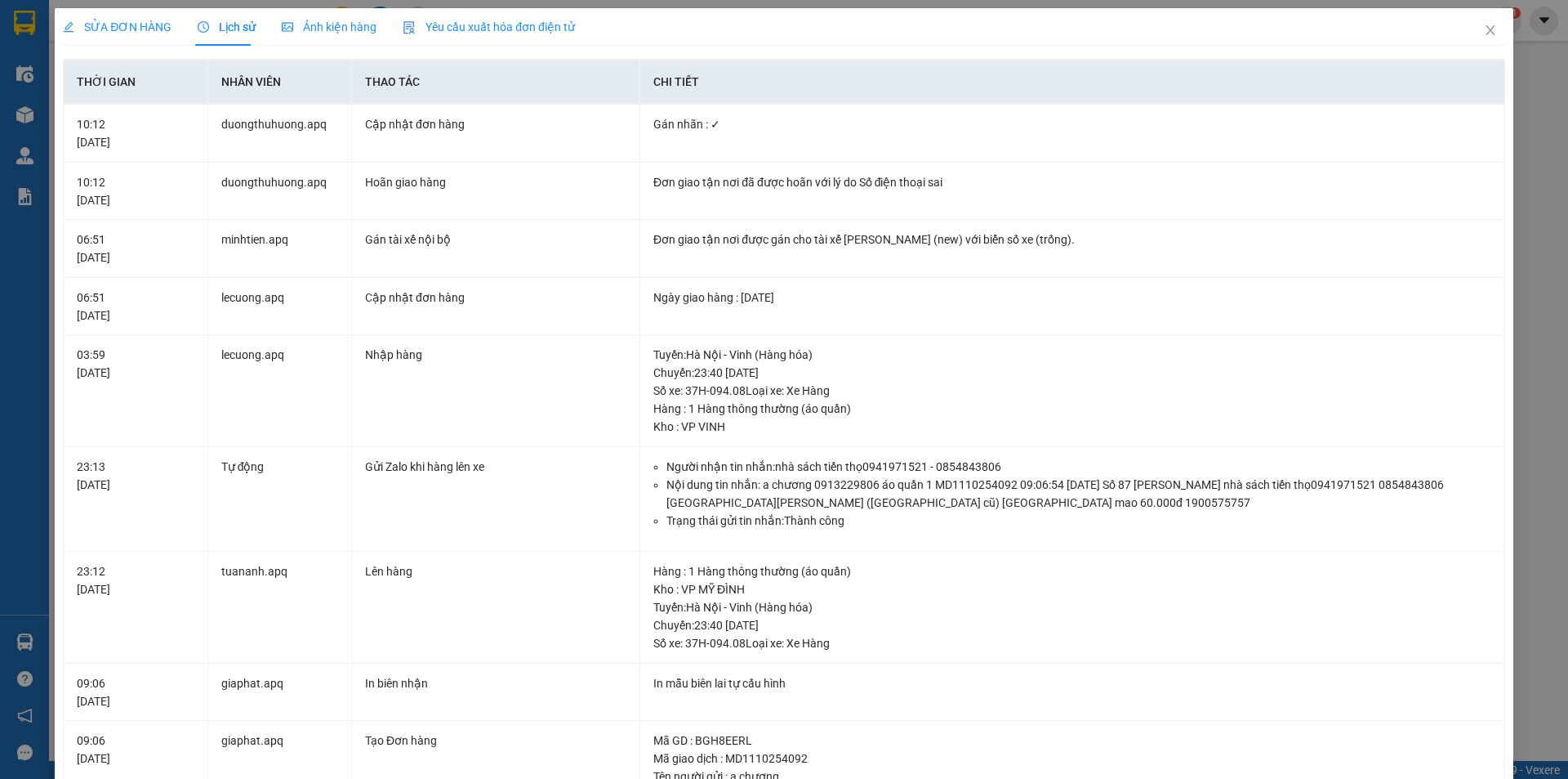
click at [106, 26] on span "SỬA ĐƠN HÀNG" at bounding box center [117, 27] width 109 height 13
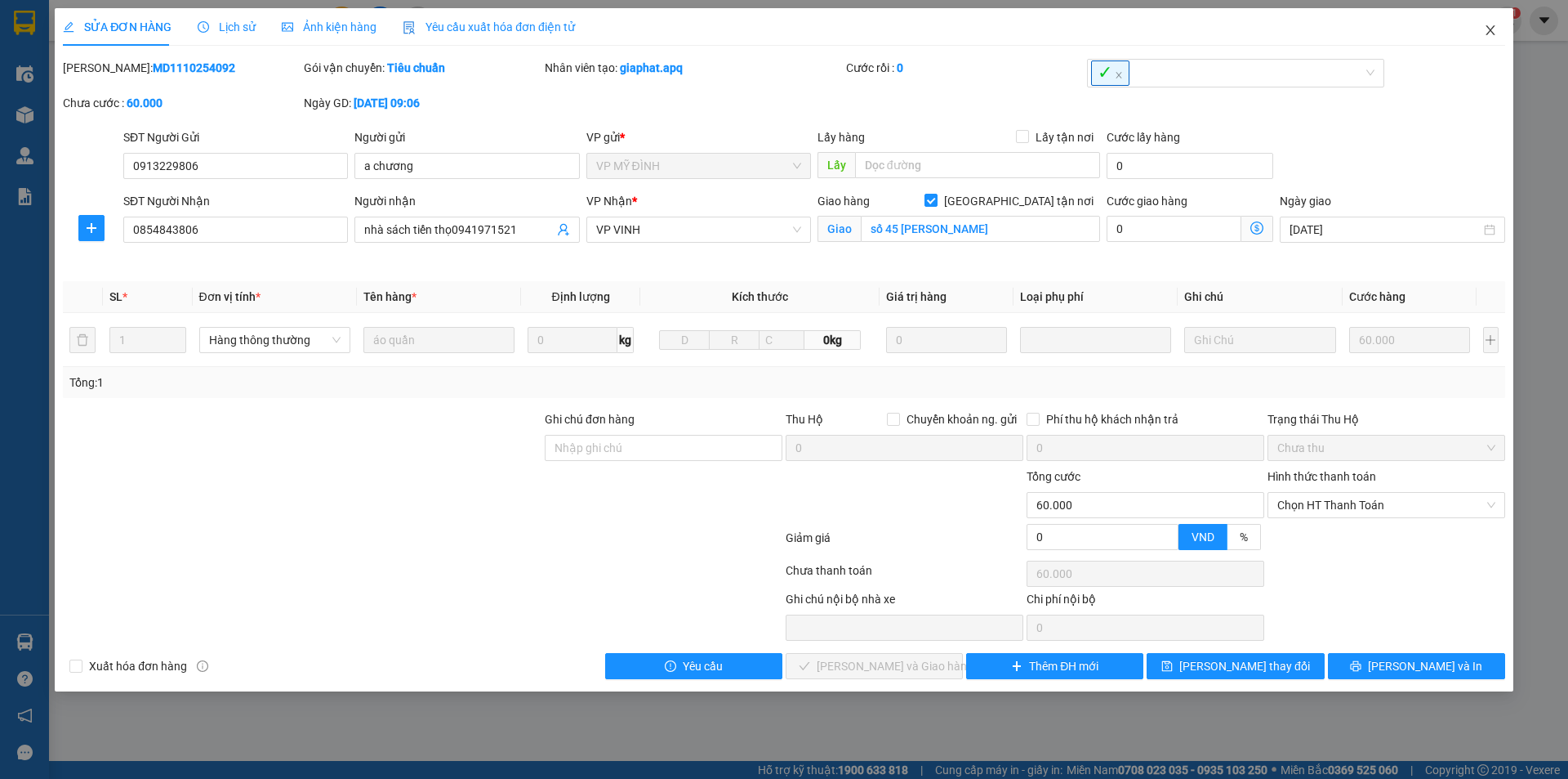
click at [1502, 38] on span "Close" at bounding box center [1491, 31] width 45 height 45
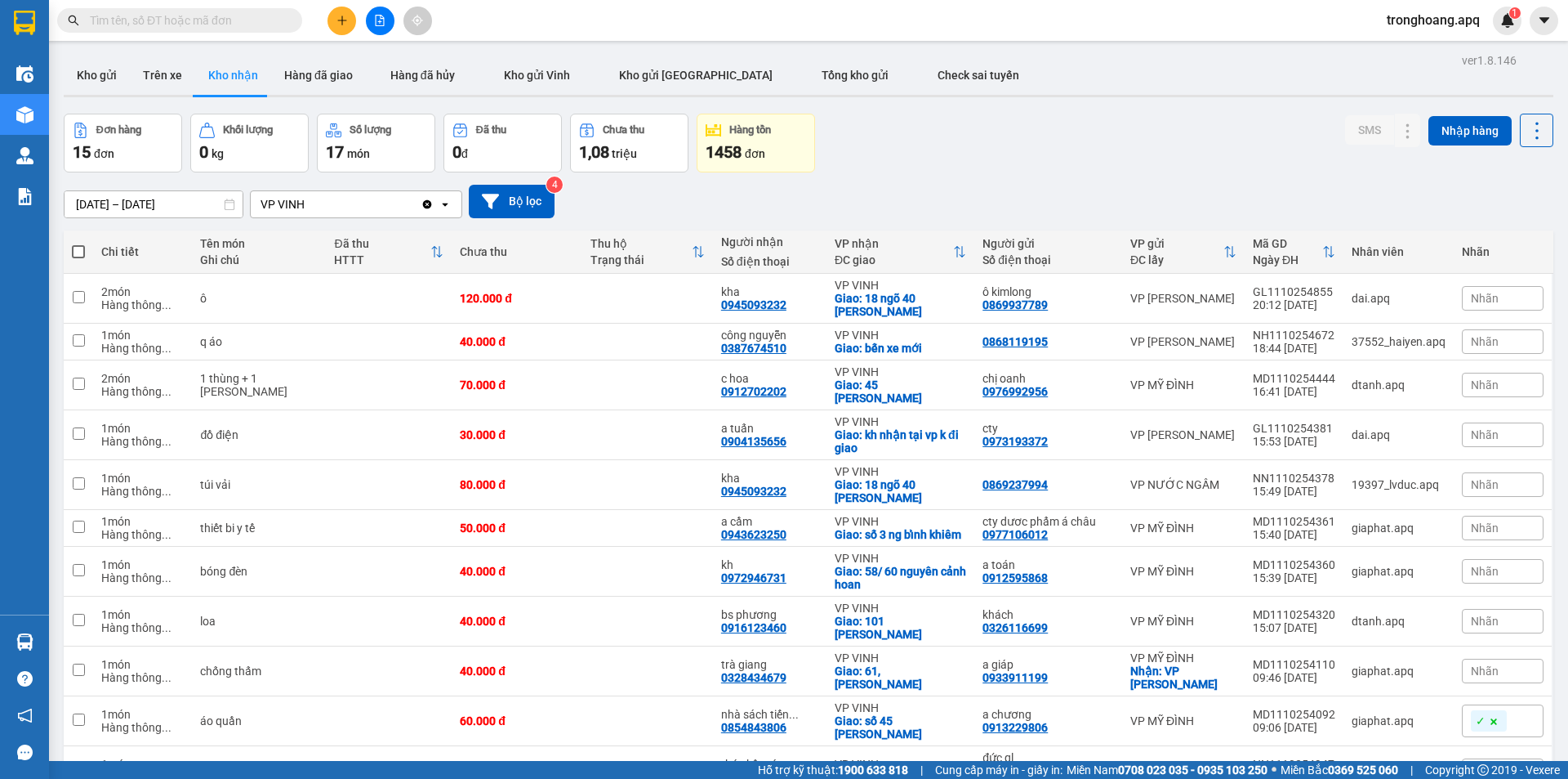
click at [1055, 175] on div "[DATE] – [DATE] Press the down arrow key to interact with the calendar and sele…" at bounding box center [808, 201] width 1490 height 58
drag, startPoint x: 1430, startPoint y: 18, endPoint x: 1455, endPoint y: 29, distance: 27.3
click at [1431, 18] on span "tronghoang.apq" at bounding box center [1433, 20] width 119 height 21
click at [1452, 57] on span "Đăng xuất" at bounding box center [1441, 50] width 87 height 18
